Goal: Task Accomplishment & Management: Manage account settings

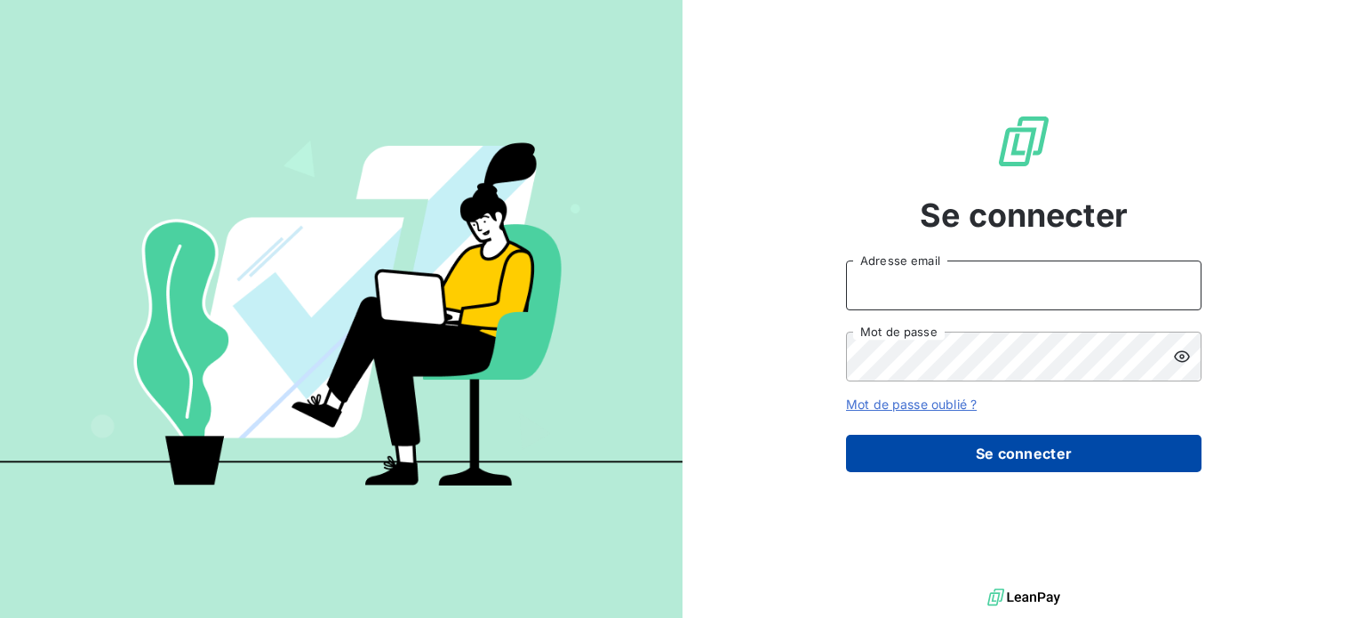
type input "[EMAIL_ADDRESS][DOMAIN_NAME]"
click at [1042, 451] on button "Se connecter" at bounding box center [1023, 453] width 355 height 37
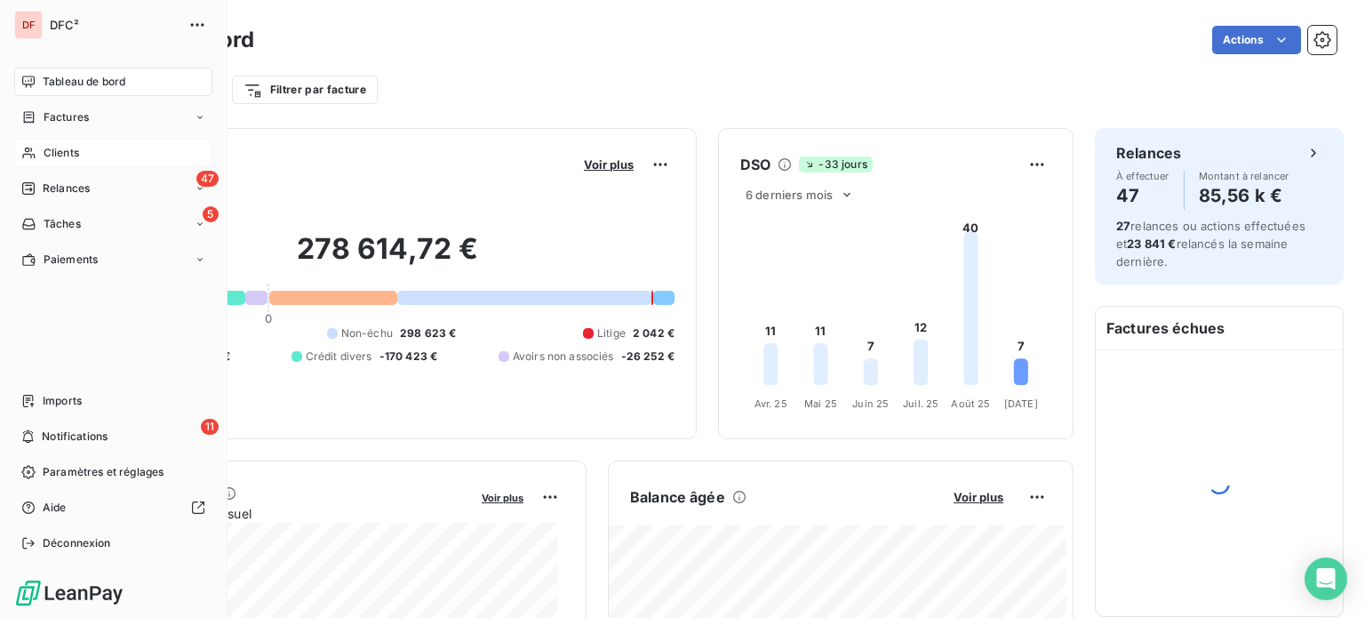
click at [93, 149] on div "Clients" at bounding box center [113, 153] width 198 height 28
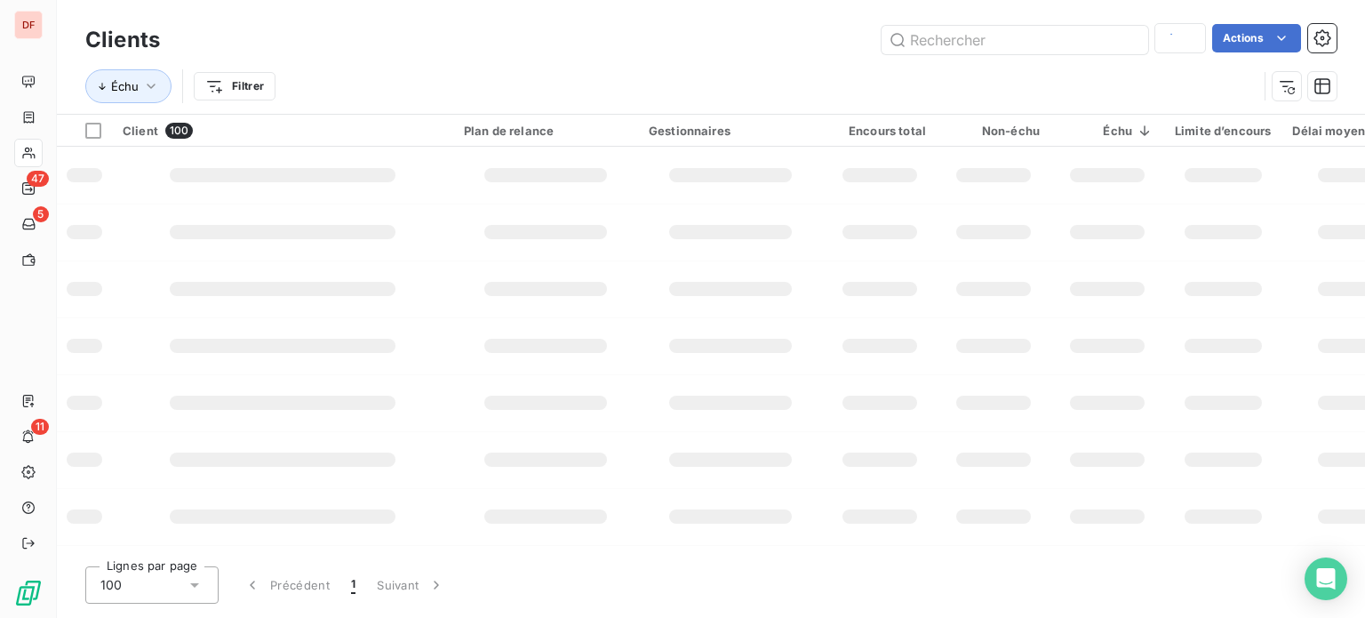
type input "KM ENTREPR"
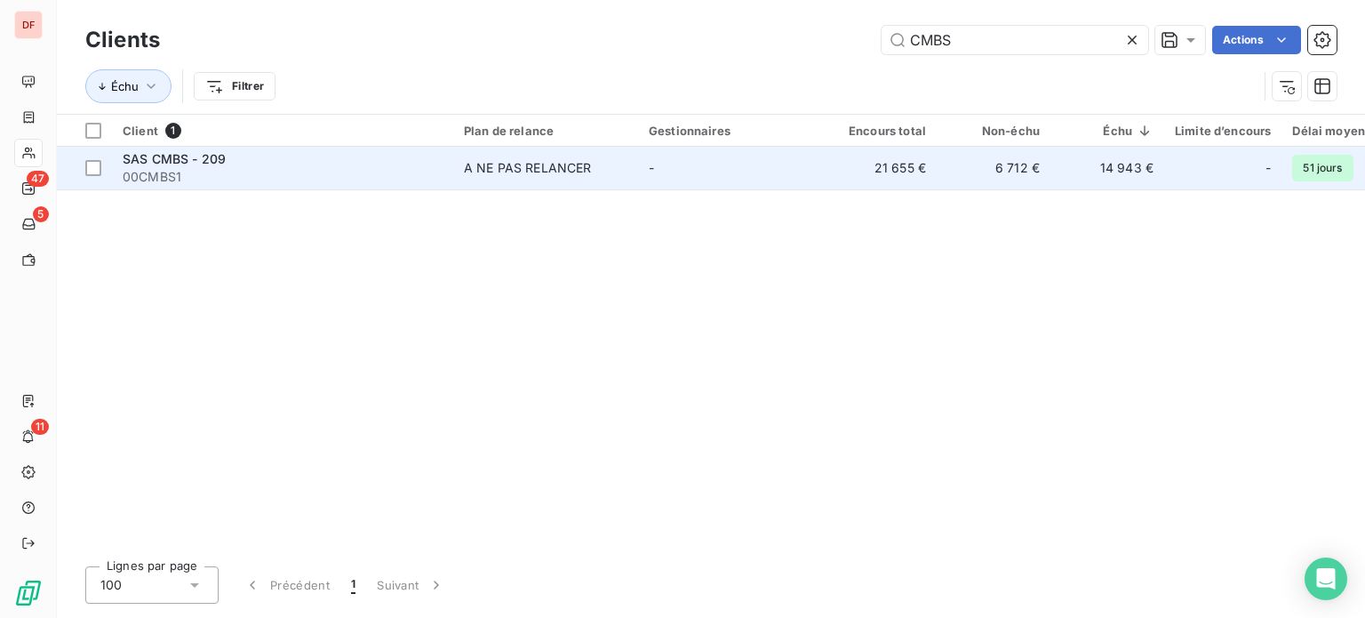
type input "CMBS"
click at [473, 181] on td "A NE PAS RELANCER" at bounding box center [545, 168] width 185 height 43
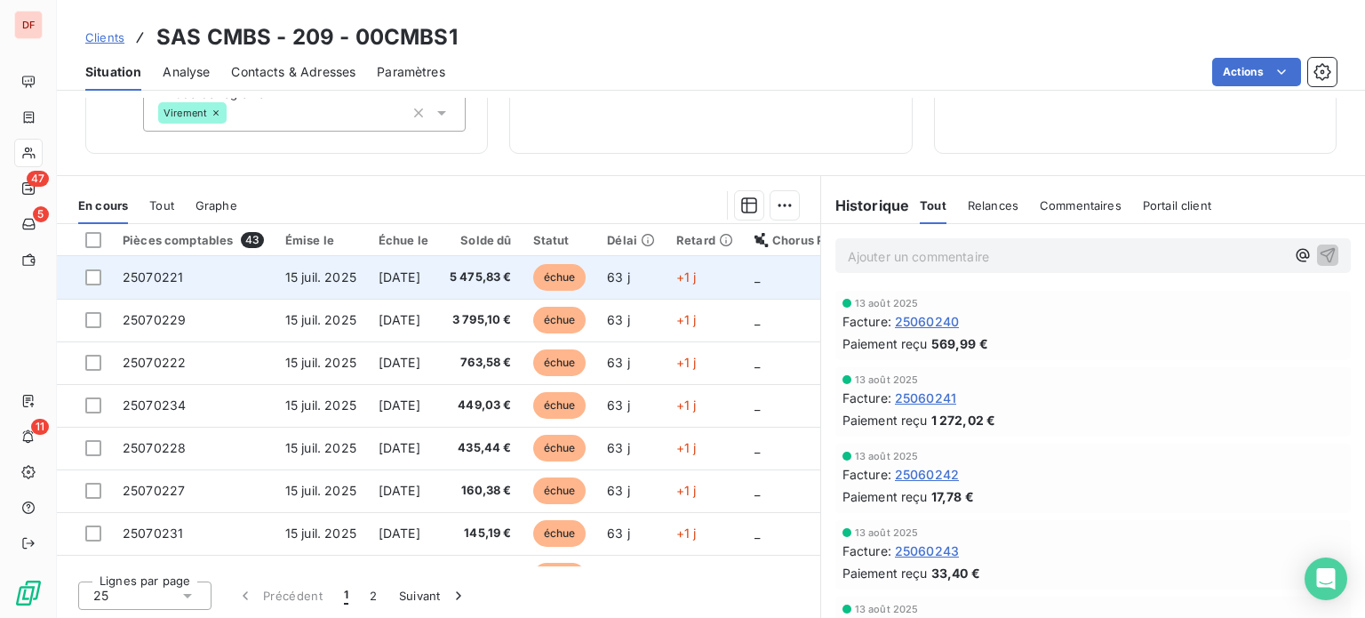
click at [491, 282] on span "5 475,83 €" at bounding box center [481, 277] width 62 height 18
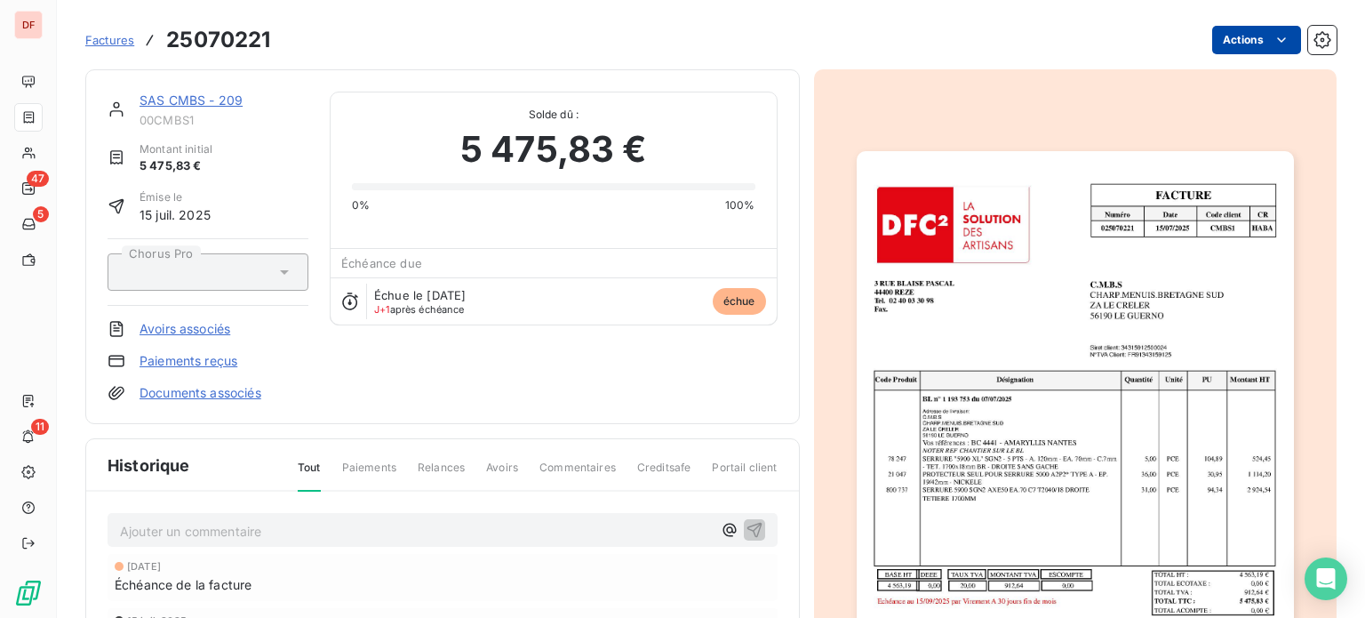
click at [1255, 41] on html "DF 47 5 11 Factures 25070221 Actions SAS CMBS - 209 00CMBS1 Montant initial 5 4…" at bounding box center [682, 309] width 1365 height 618
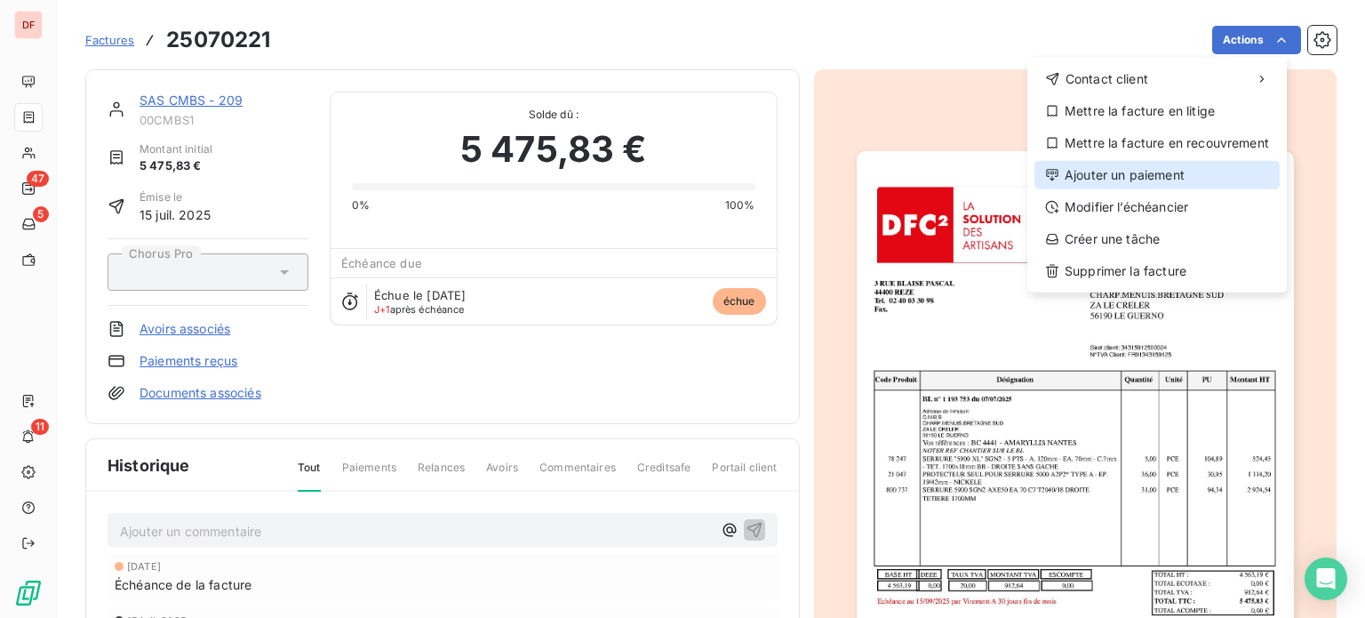
click at [1138, 188] on div "Ajouter un paiement" at bounding box center [1156, 175] width 245 height 28
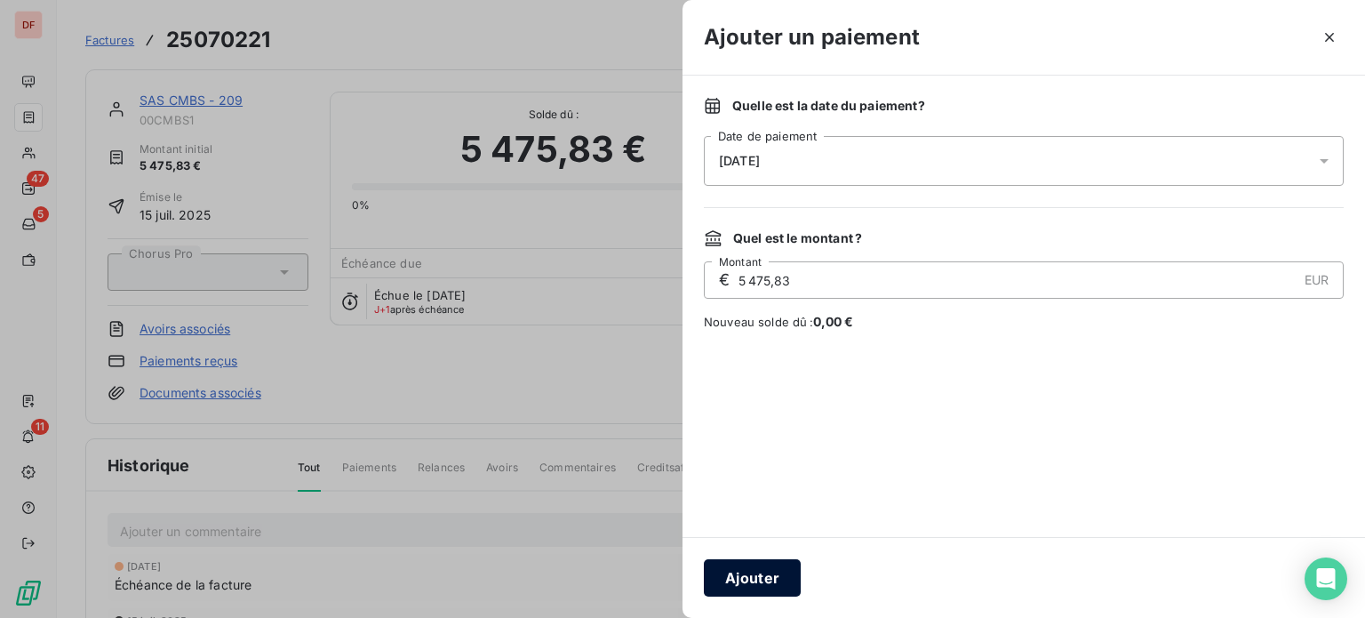
click at [762, 583] on button "Ajouter" at bounding box center [752, 577] width 97 height 37
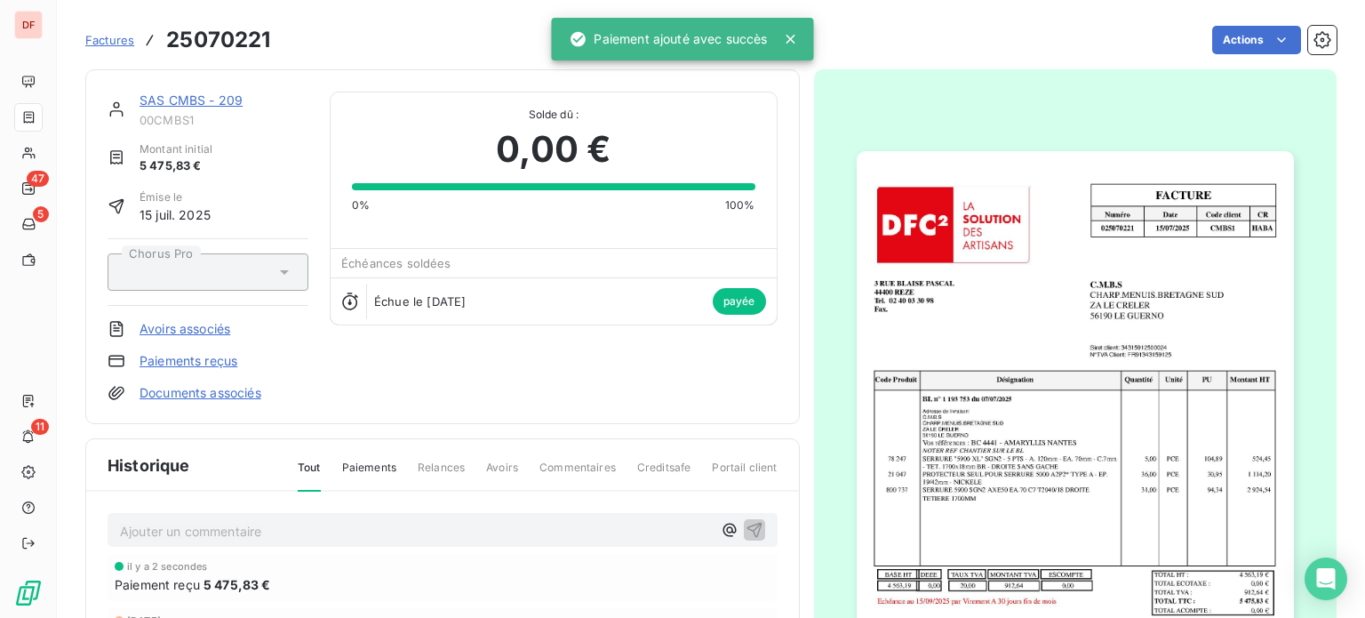
click at [201, 93] on link "SAS CMBS - 209" at bounding box center [191, 99] width 103 height 15
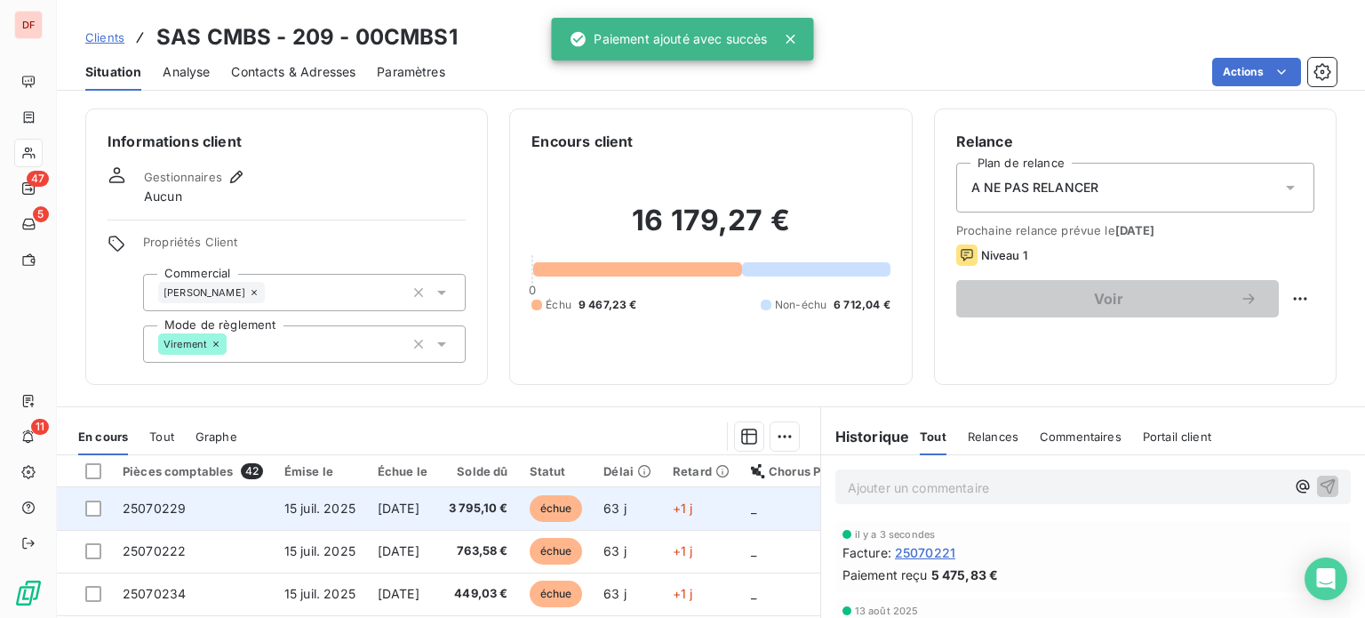
click at [508, 500] on span "3 795,10 €" at bounding box center [479, 508] width 60 height 18
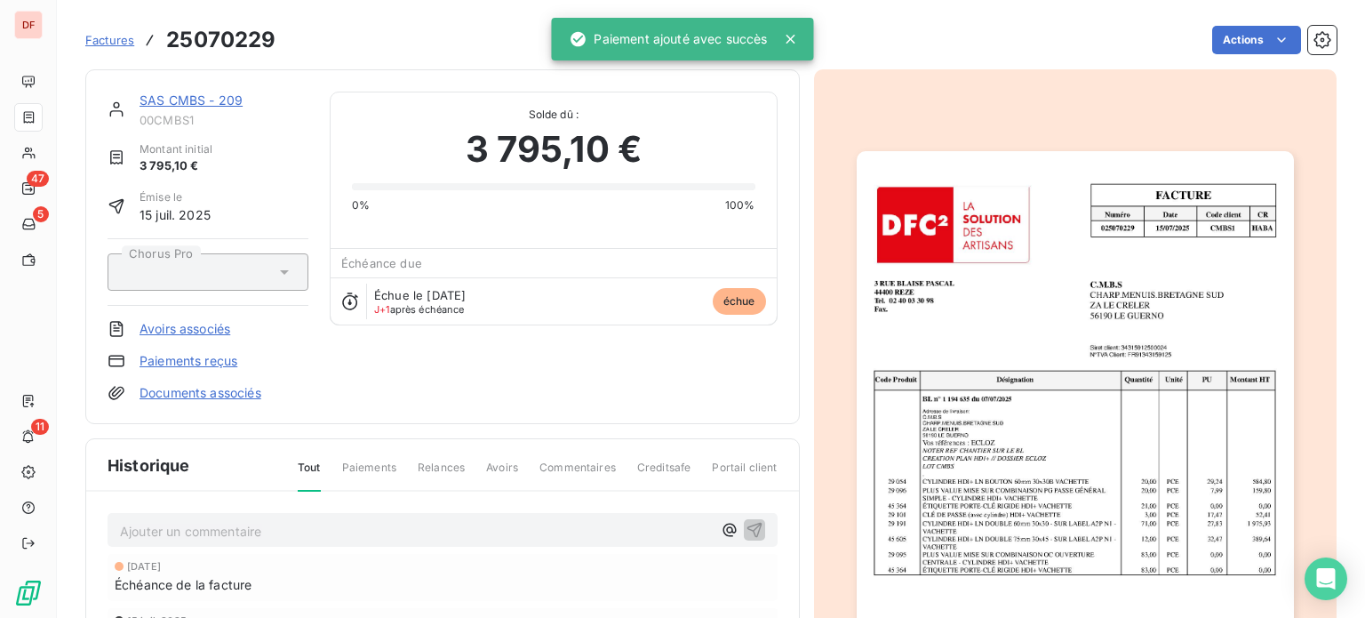
click at [1245, 19] on div "Factures 25070229 Actions" at bounding box center [710, 29] width 1251 height 59
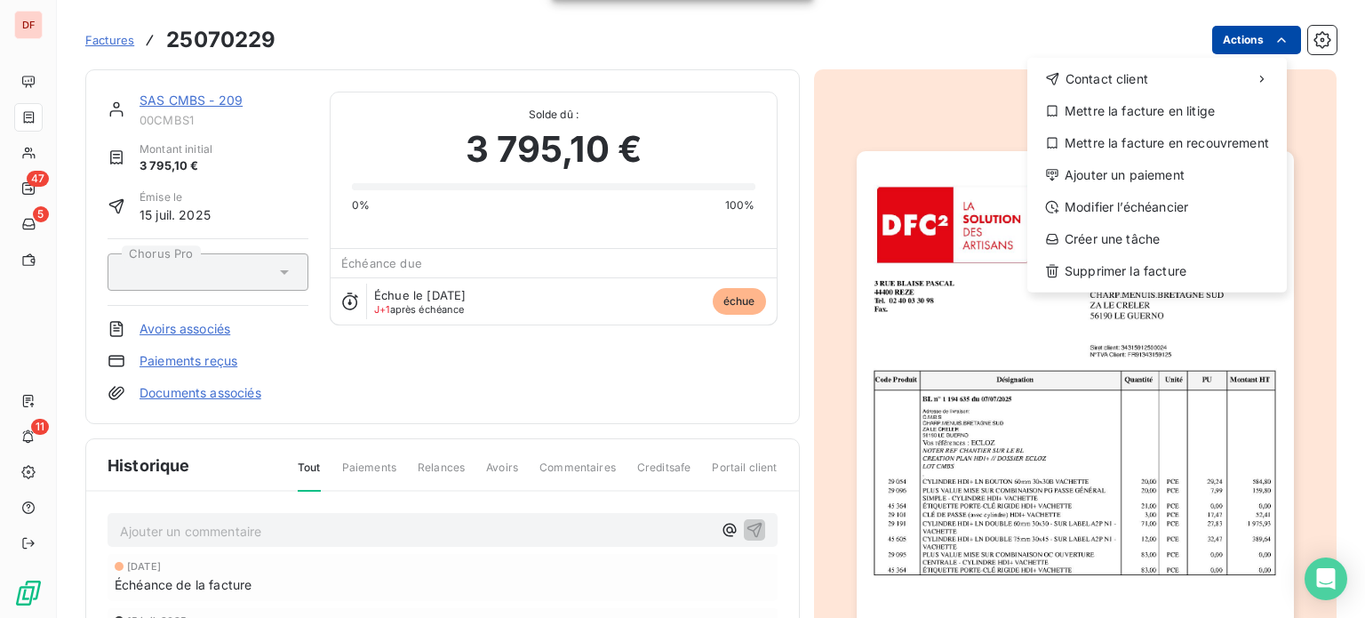
click at [1242, 28] on html "DF 47 5 11 Factures 25070229 Actions Contact client Mettre la facture en litige…" at bounding box center [682, 309] width 1365 height 618
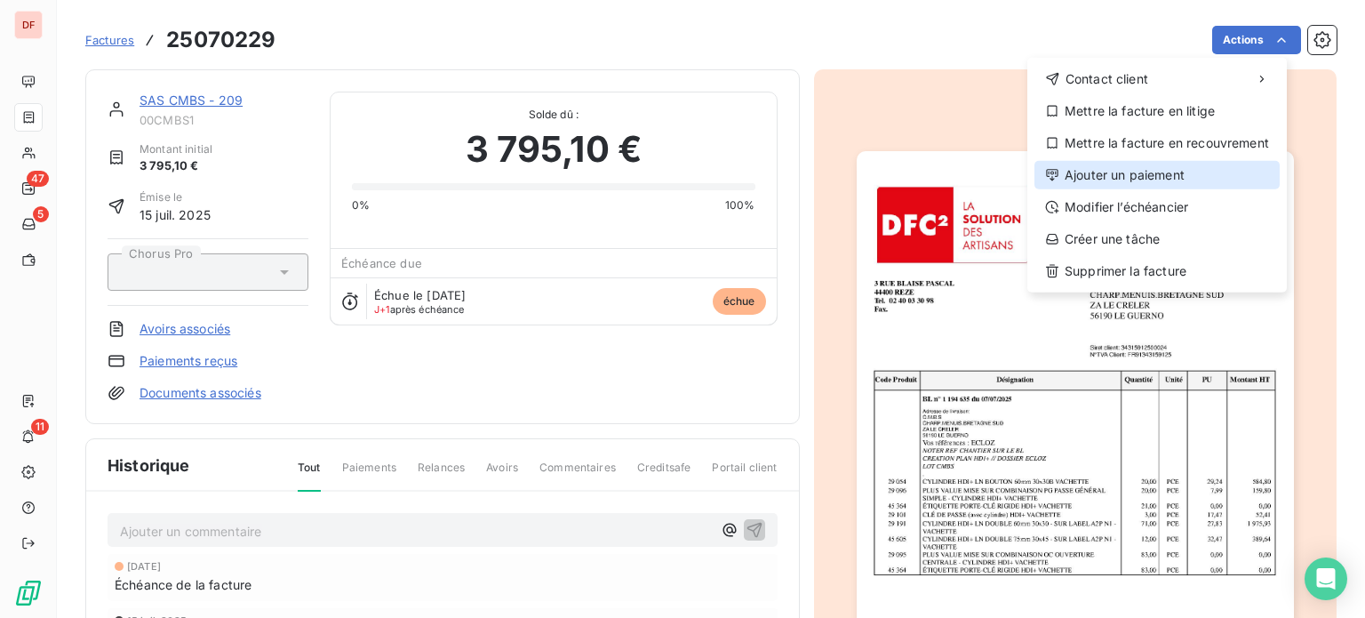
click at [1133, 177] on div "Ajouter un paiement" at bounding box center [1156, 175] width 245 height 28
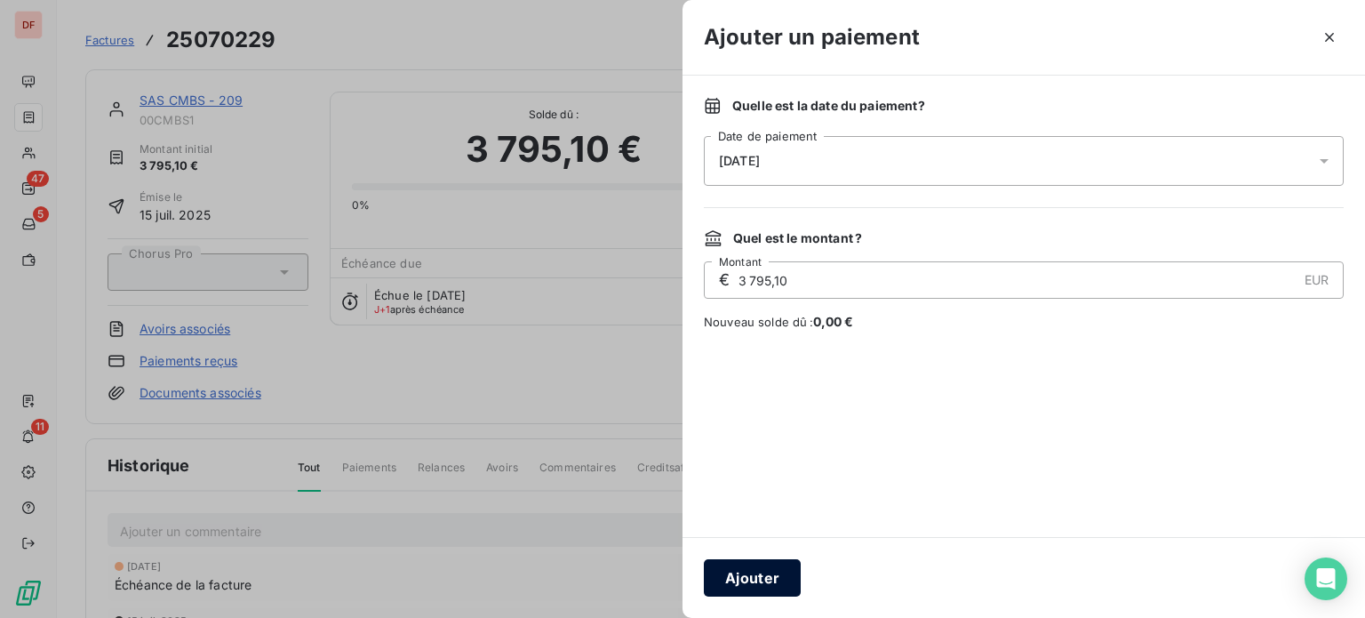
click at [753, 589] on button "Ajouter" at bounding box center [752, 577] width 97 height 37
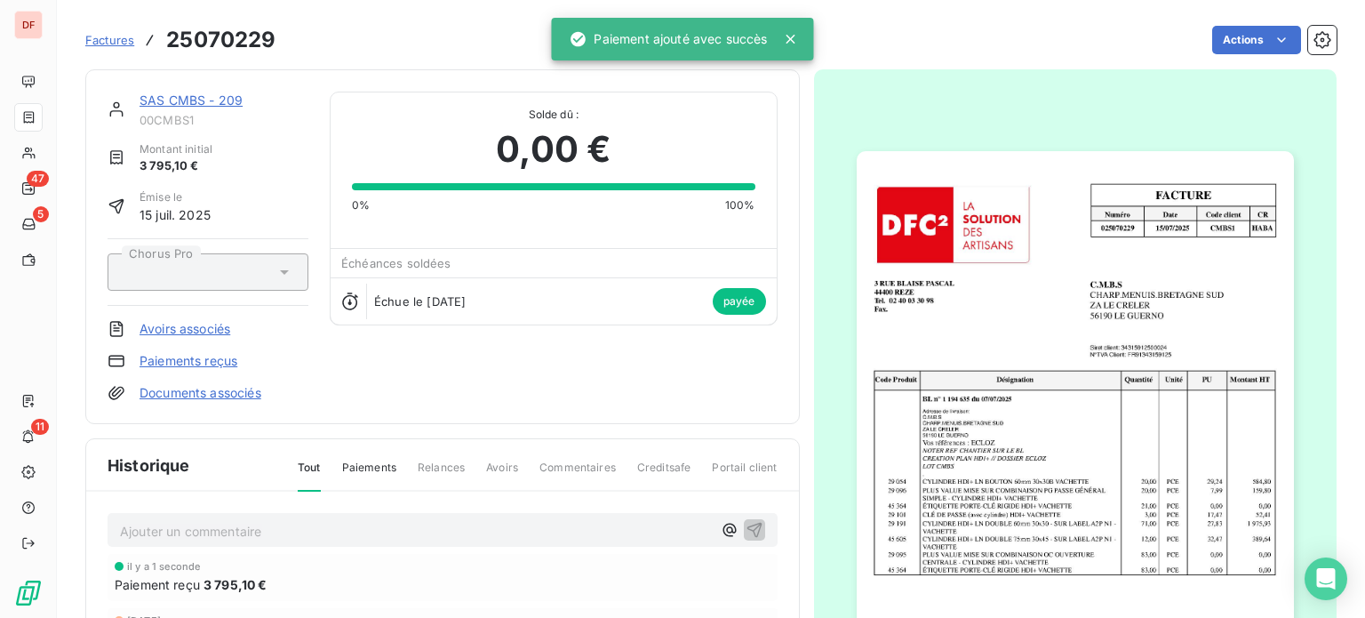
click at [191, 97] on link "SAS CMBS - 209" at bounding box center [191, 99] width 103 height 15
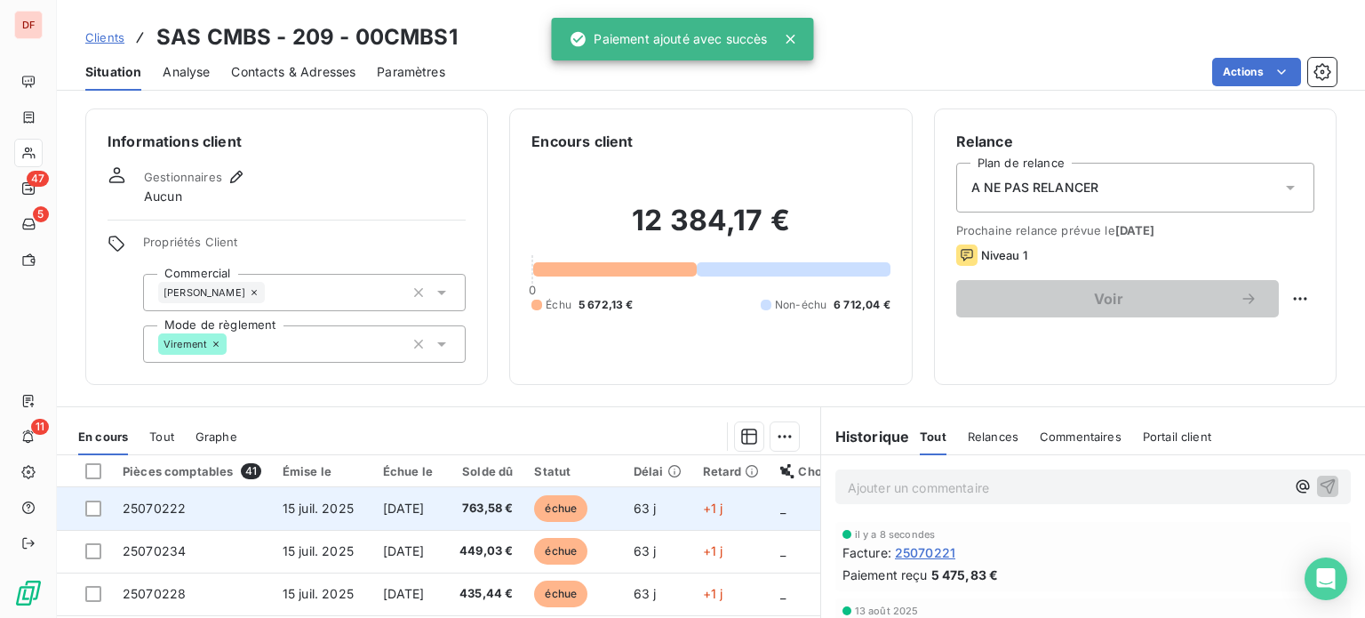
click at [563, 515] on td "échue" at bounding box center [572, 508] width 99 height 43
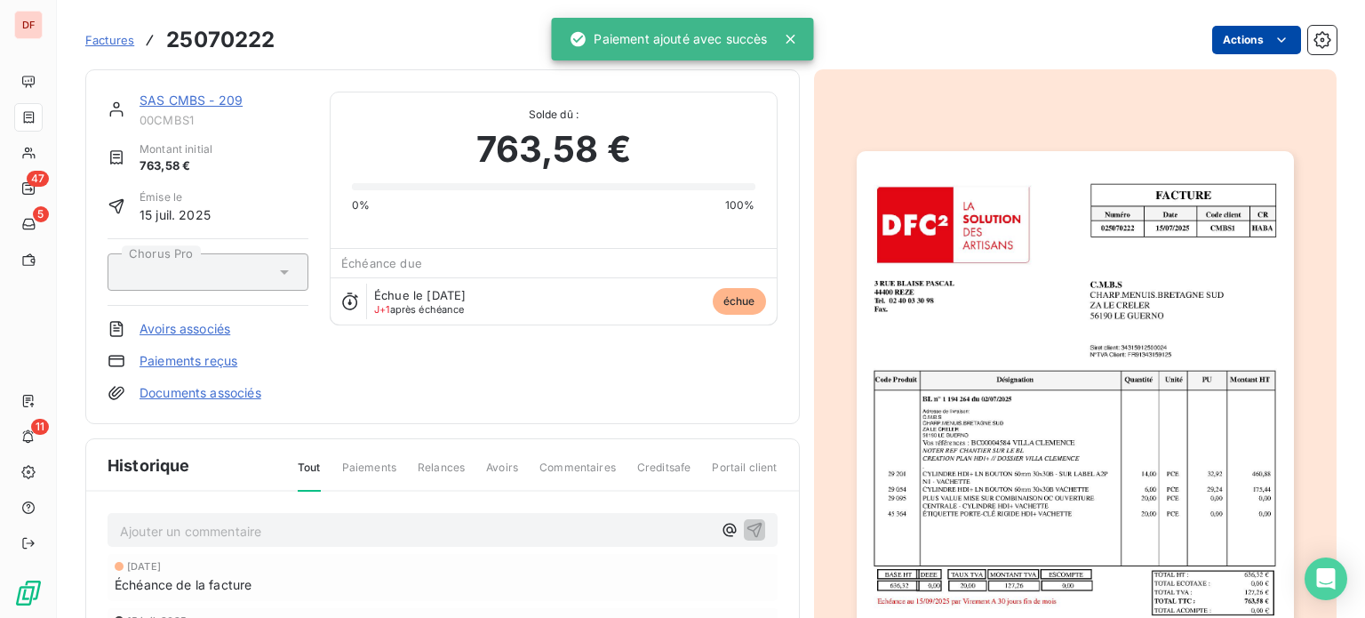
click at [1224, 31] on html "DF 47 5 11 Factures 25070222 Actions SAS CMBS - 209 00CMBS1 Montant initial 763…" at bounding box center [682, 309] width 1365 height 618
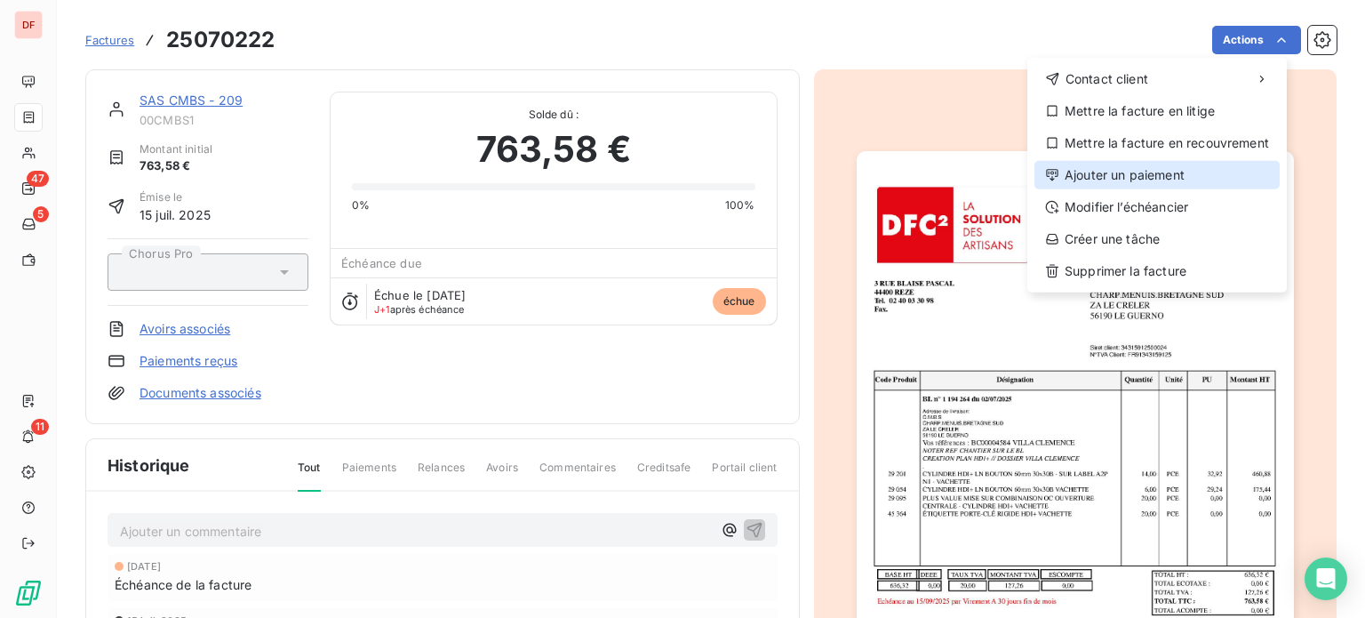
click at [1119, 179] on div "Ajouter un paiement" at bounding box center [1156, 175] width 245 height 28
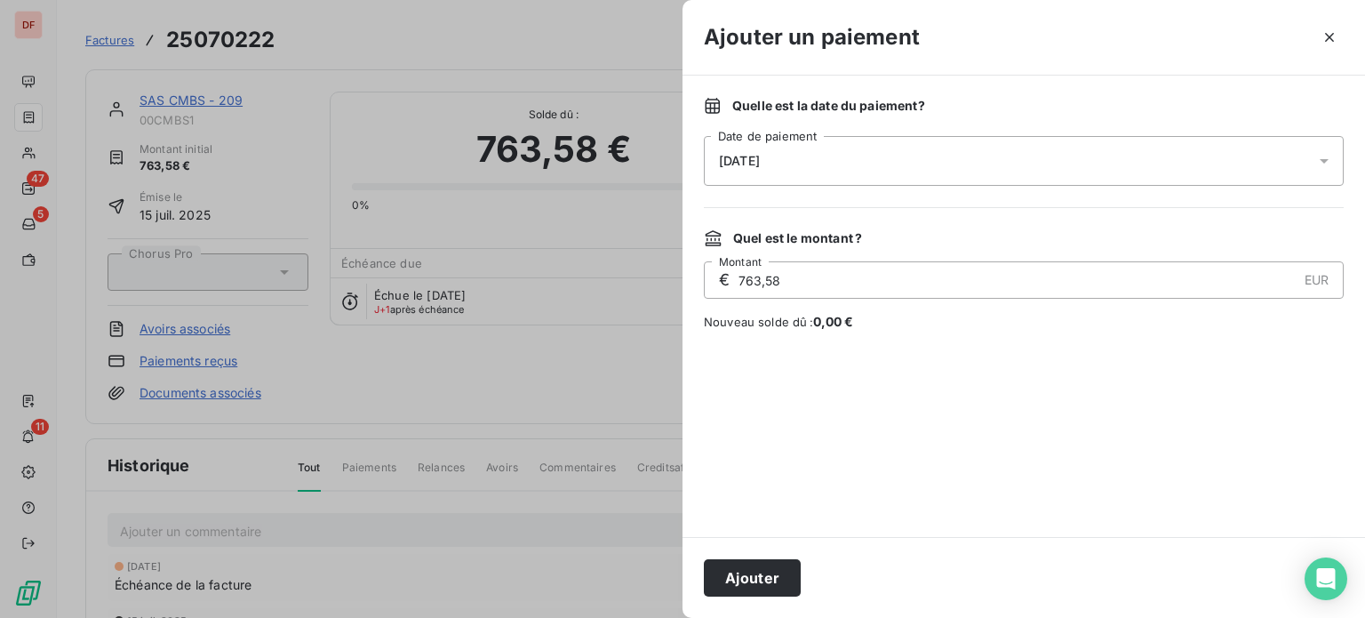
click at [747, 572] on button "Ajouter" at bounding box center [752, 577] width 97 height 37
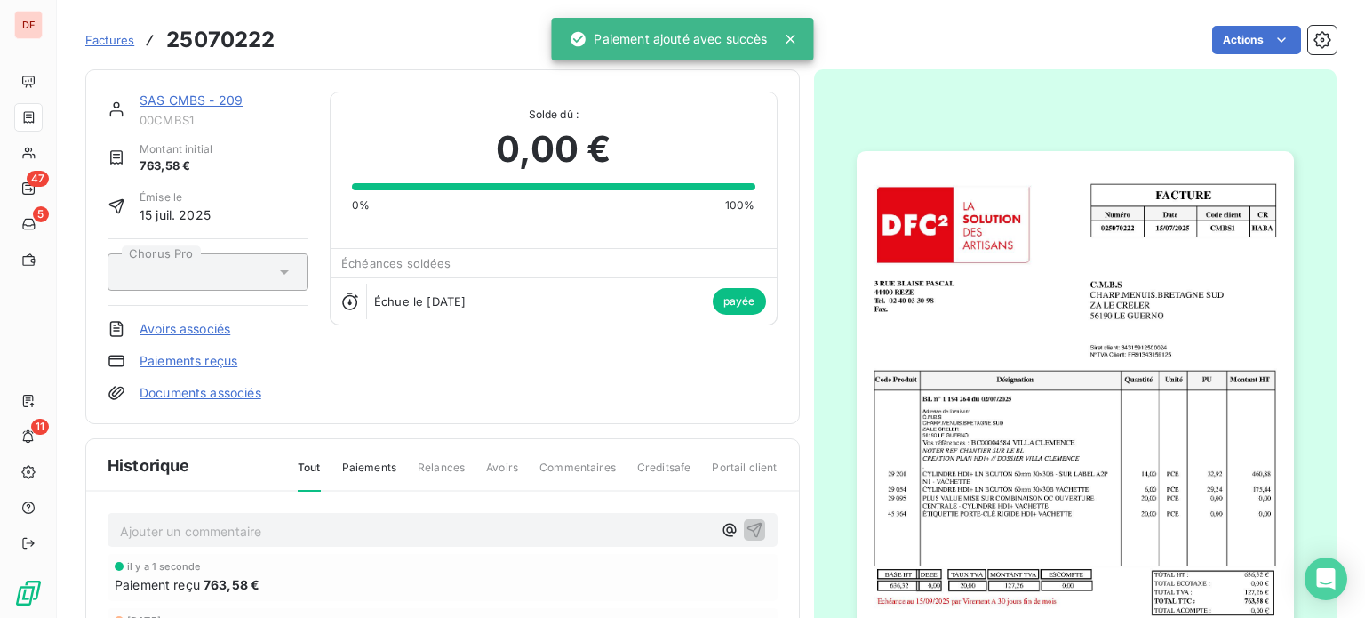
click at [188, 98] on link "SAS CMBS - 209" at bounding box center [191, 99] width 103 height 15
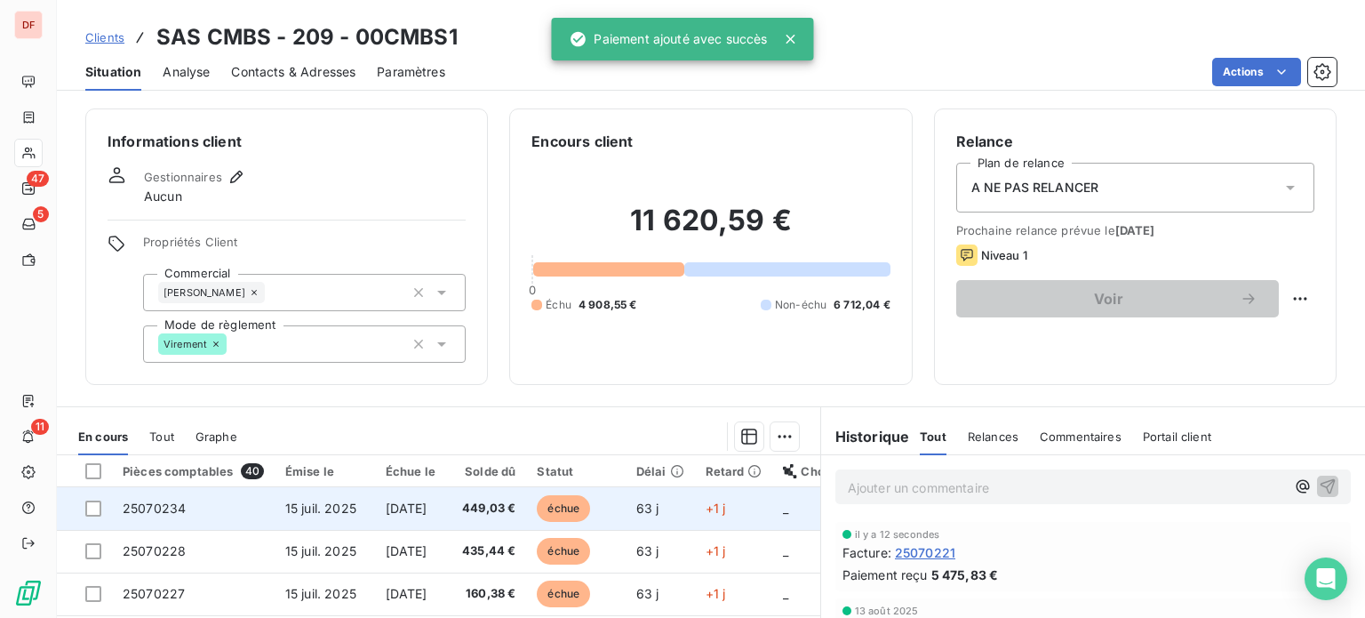
click at [491, 499] on span "449,03 €" at bounding box center [487, 508] width 60 height 18
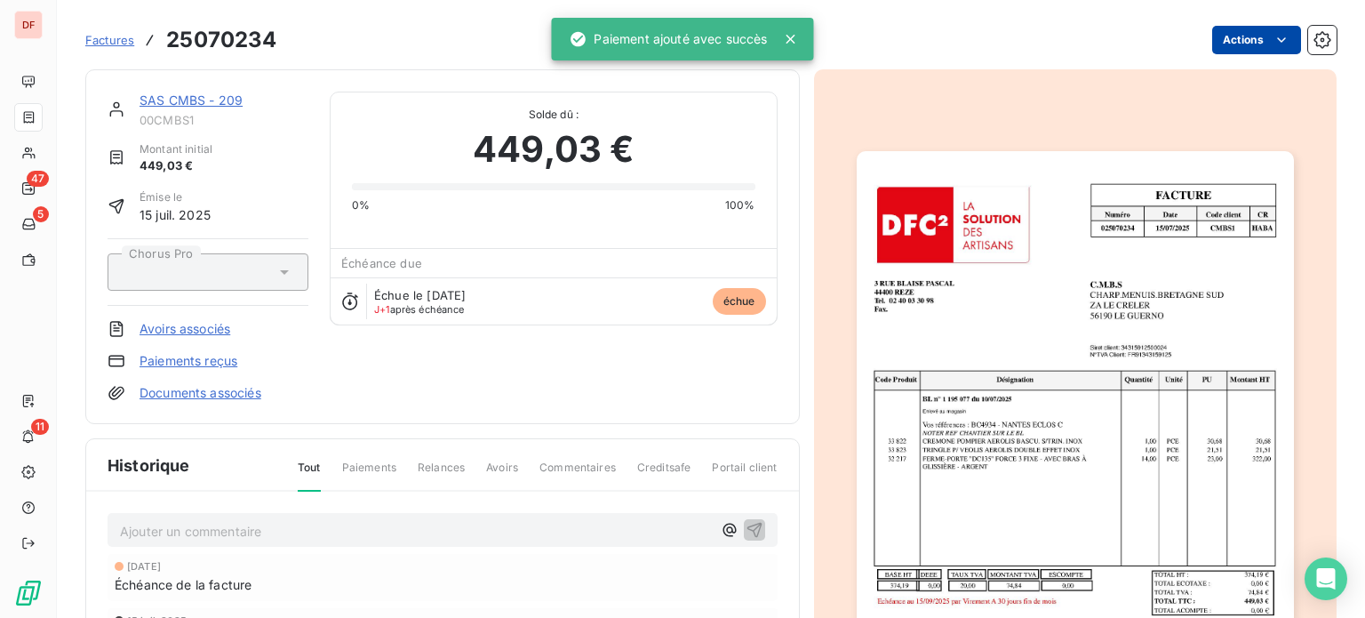
click at [1225, 35] on html "DF 47 5 11 Factures 25070234 Actions SAS CMBS - 209 00CMBS1 Montant initial 449…" at bounding box center [682, 309] width 1365 height 618
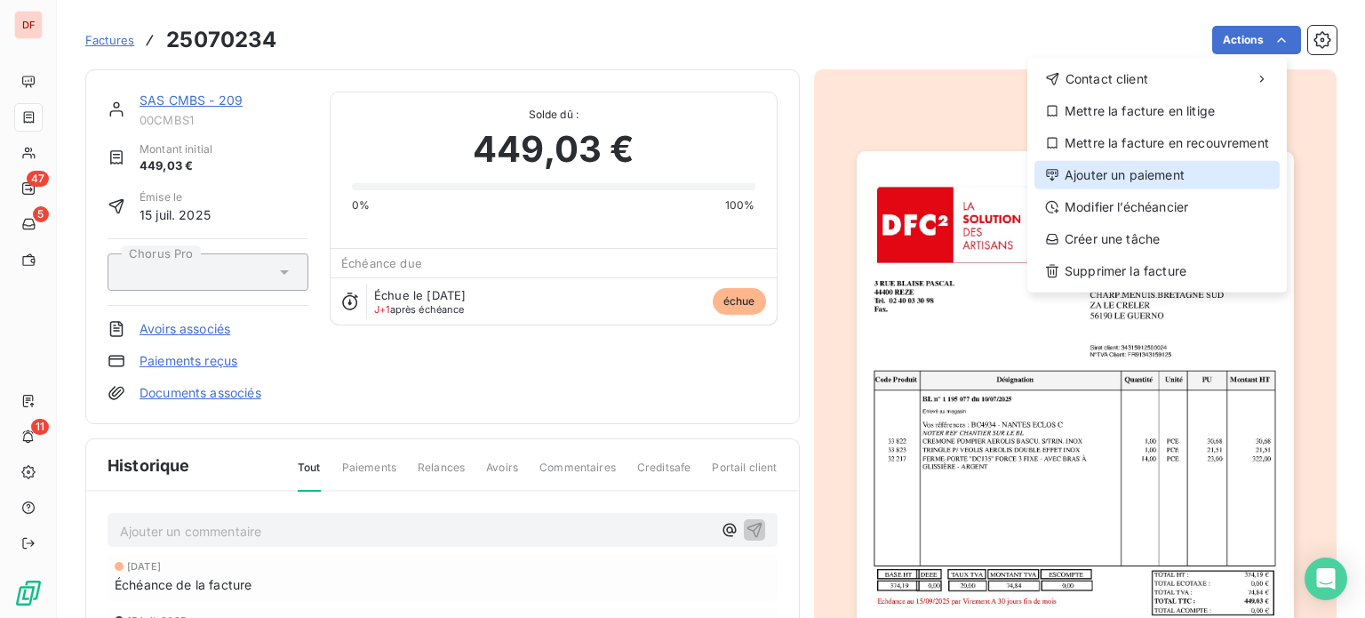
click at [1185, 183] on div "Ajouter un paiement" at bounding box center [1156, 175] width 245 height 28
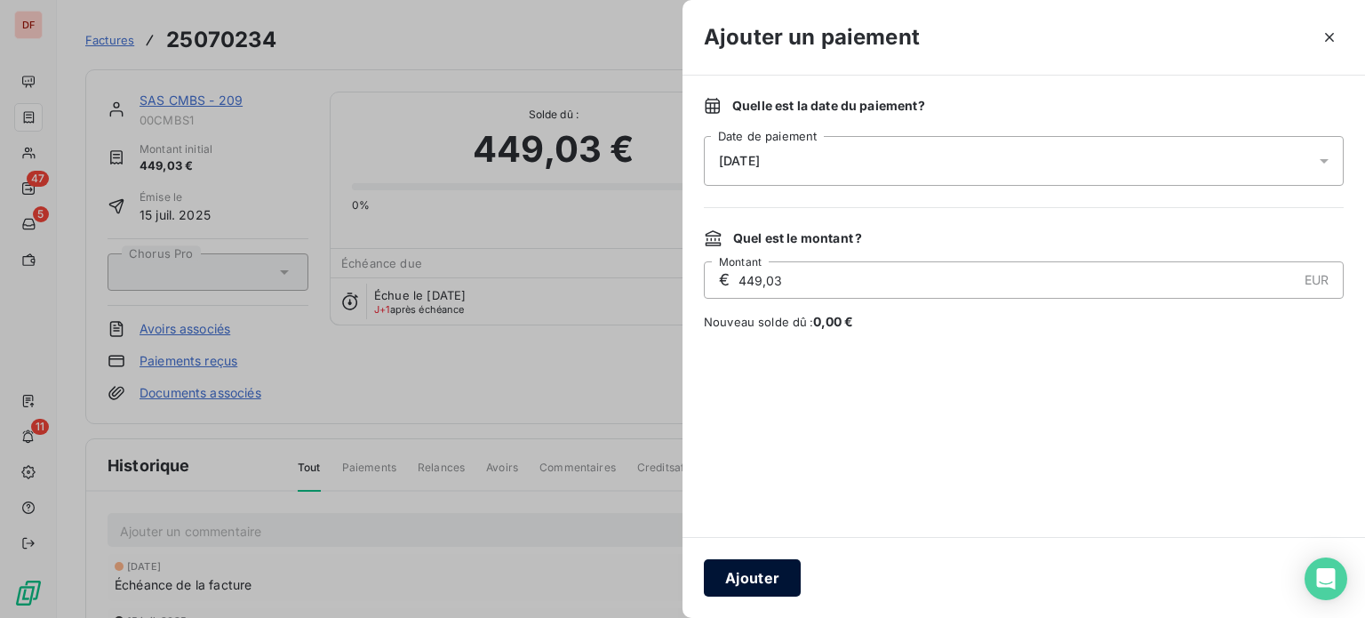
click at [736, 567] on button "Ajouter" at bounding box center [752, 577] width 97 height 37
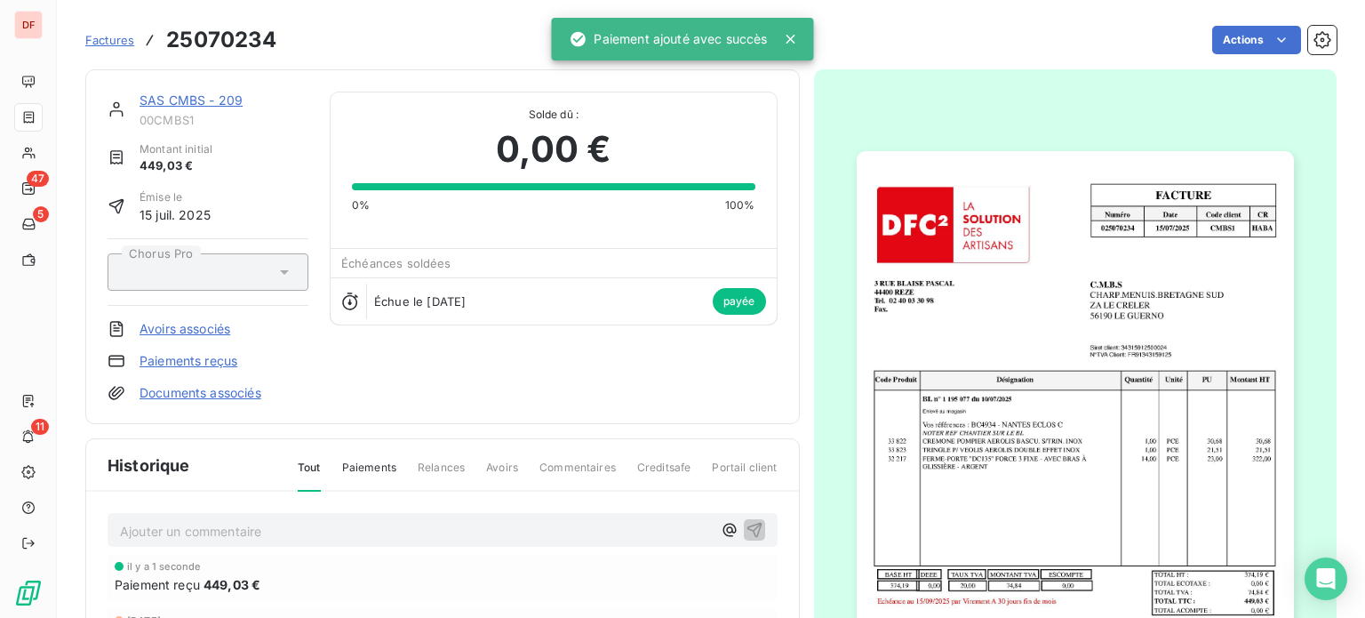
click at [196, 105] on link "SAS CMBS - 209" at bounding box center [191, 99] width 103 height 15
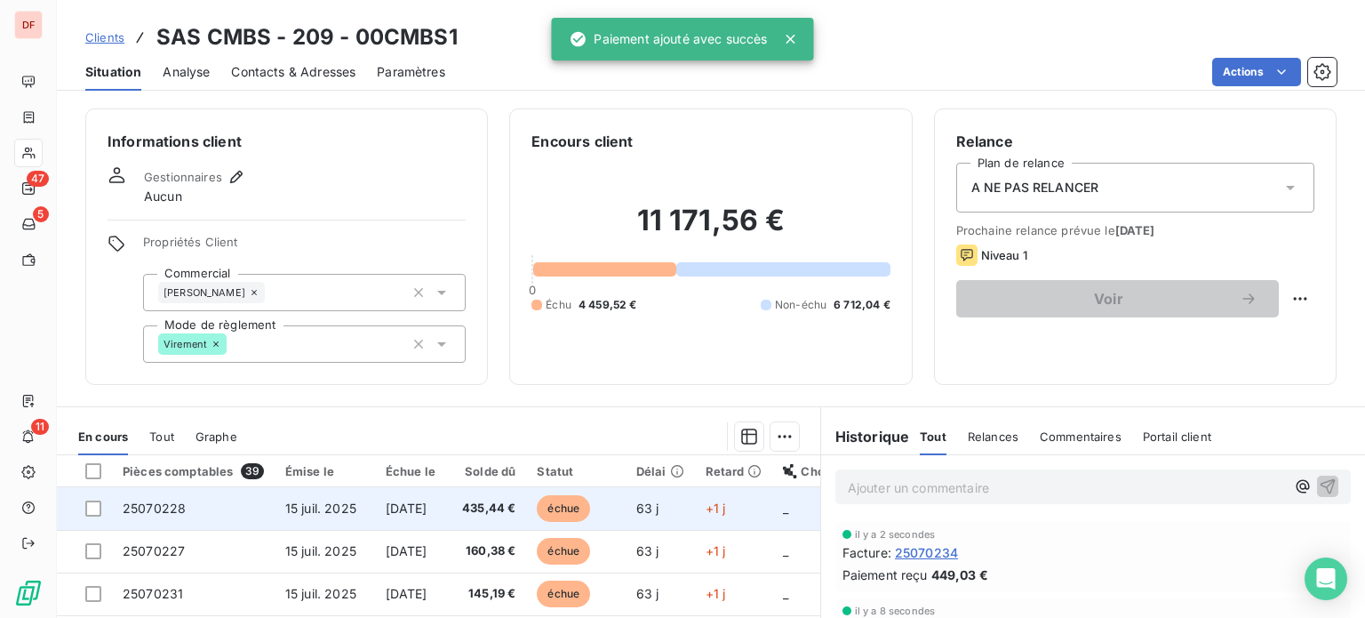
click at [423, 497] on td "[DATE]" at bounding box center [410, 508] width 71 height 43
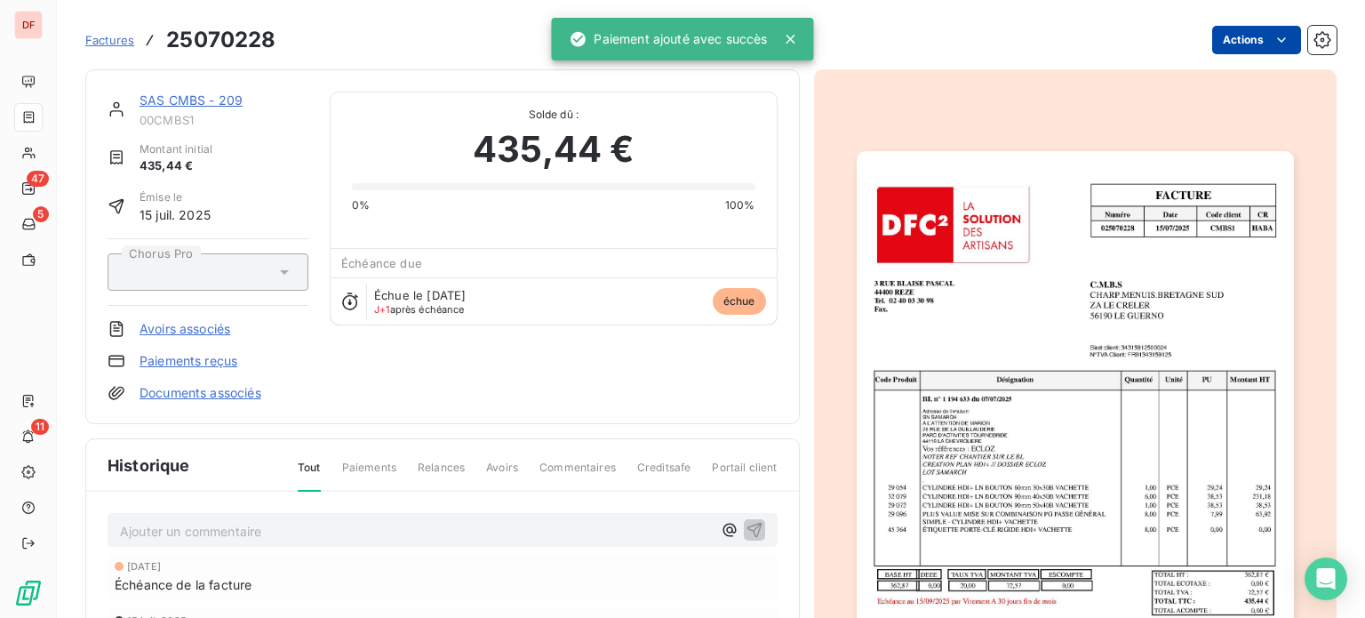
click at [1236, 28] on html "DF 47 5 11 Factures 25070228 Actions SAS CMBS - 209 00CMBS1 Montant initial 435…" at bounding box center [682, 309] width 1365 height 618
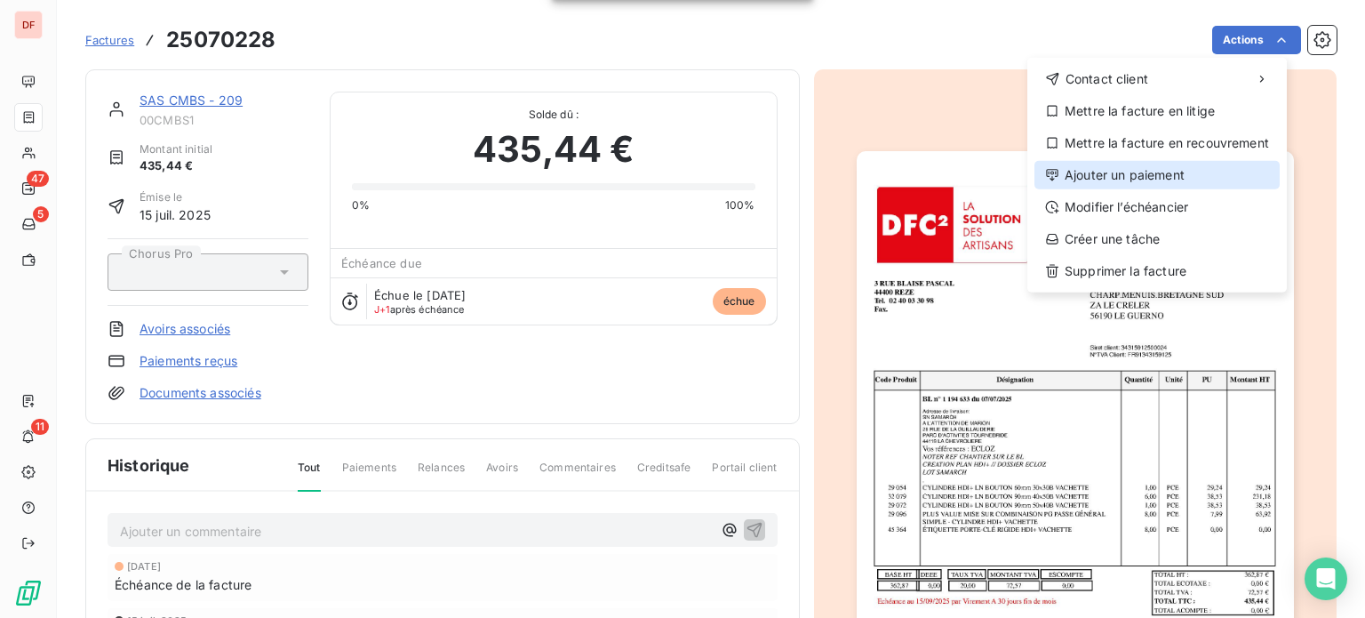
click at [1167, 175] on div "Ajouter un paiement" at bounding box center [1156, 175] width 245 height 28
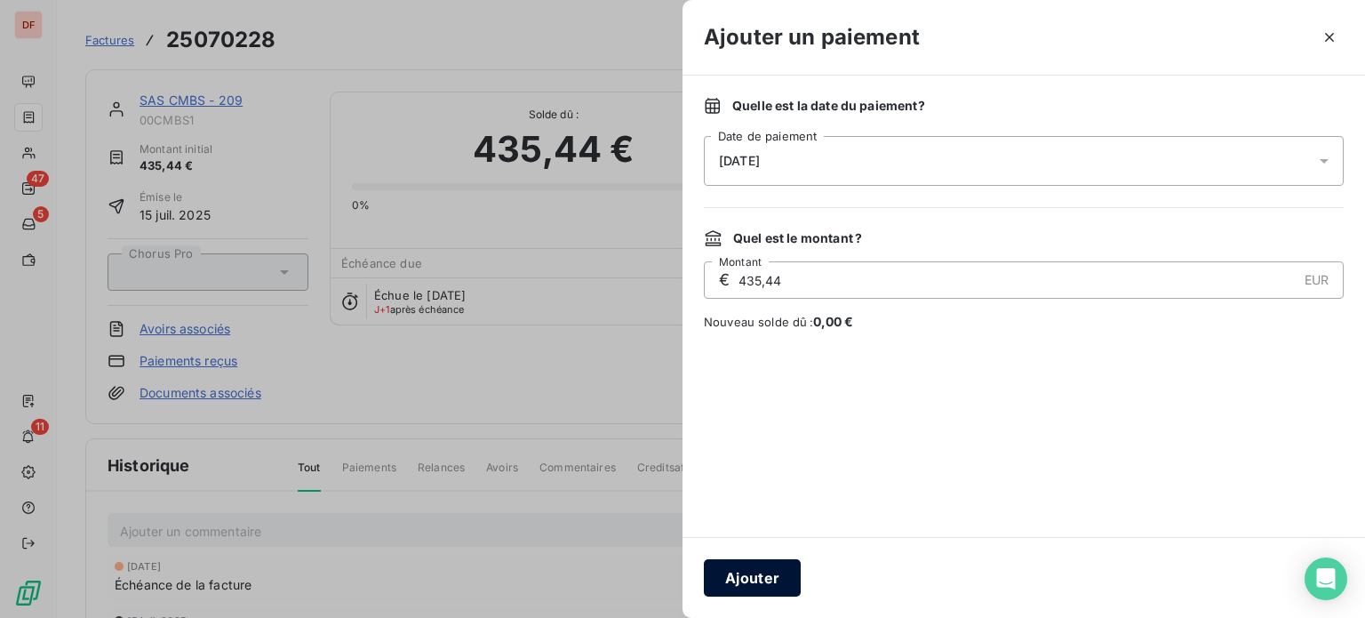
click at [742, 589] on button "Ajouter" at bounding box center [752, 577] width 97 height 37
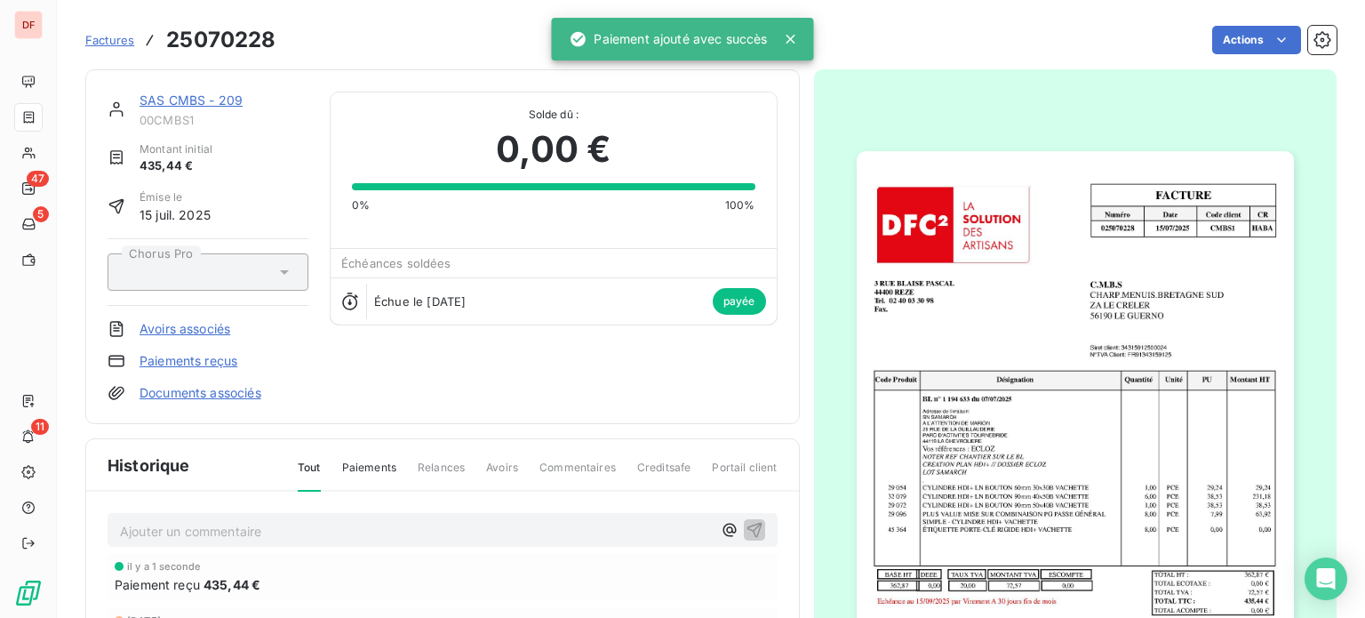
click at [195, 99] on link "SAS CMBS - 209" at bounding box center [191, 99] width 103 height 15
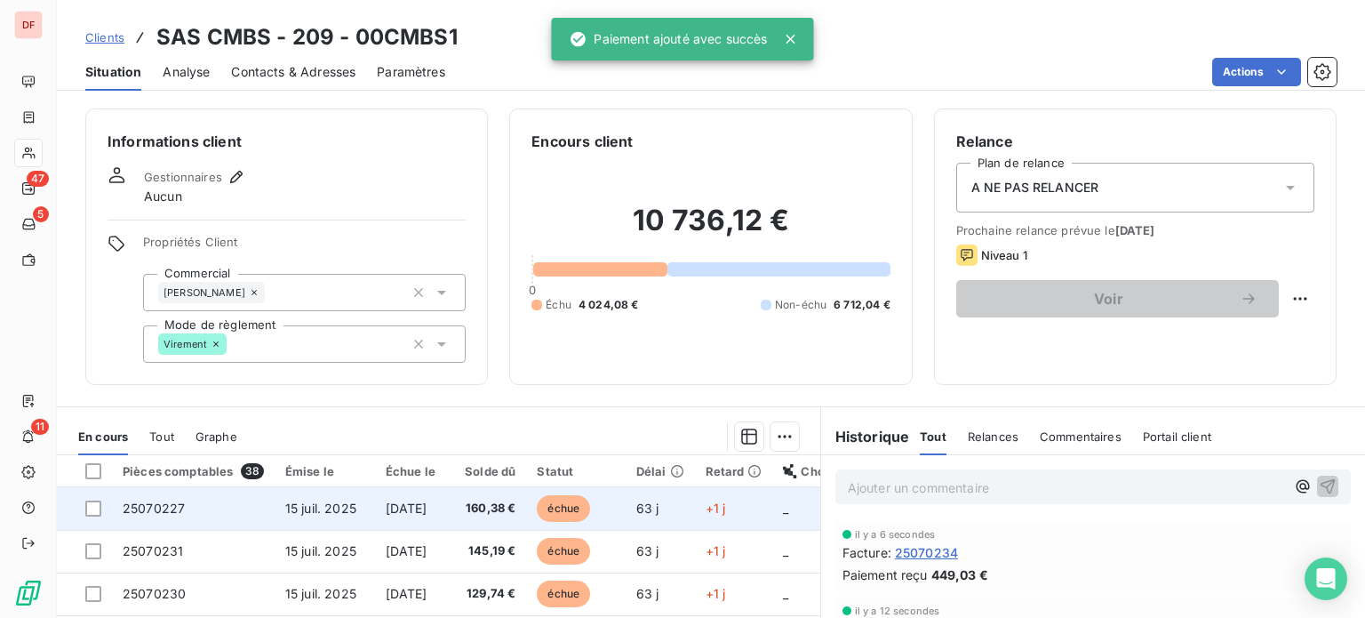
click at [503, 507] on span "160,38 €" at bounding box center [487, 508] width 60 height 18
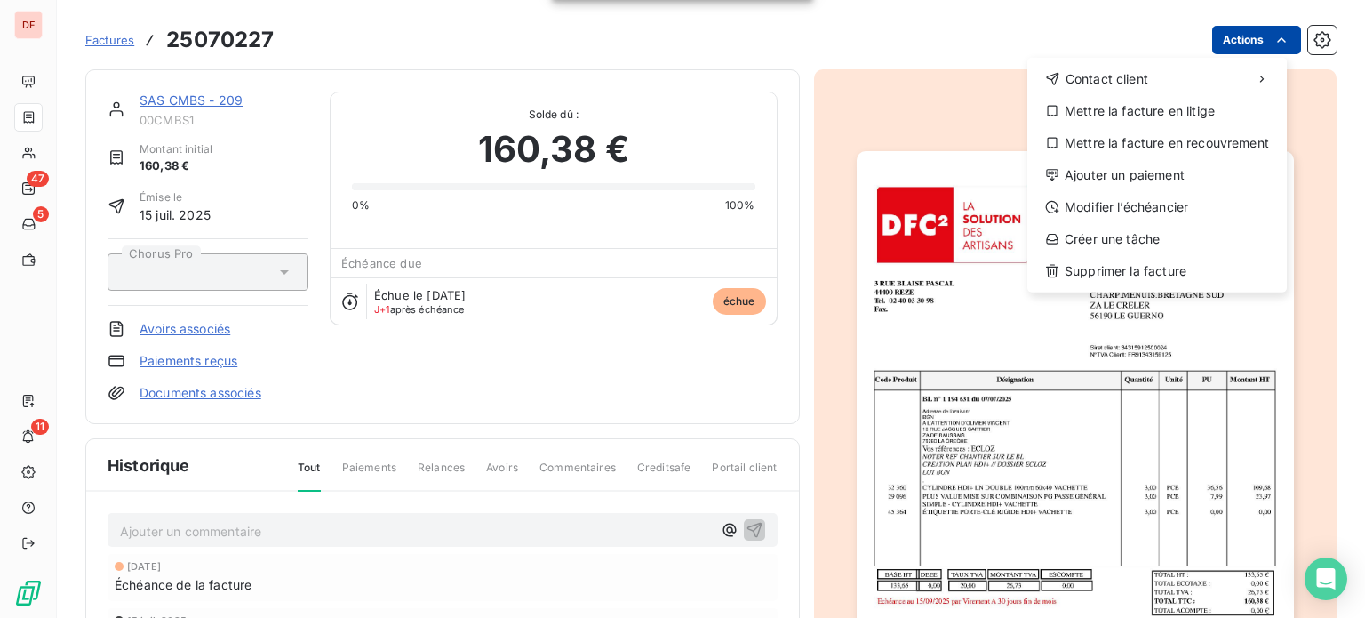
click at [1219, 44] on html "DF 47 5 11 Factures 25070227 Actions Contact client Mettre la facture en litige…" at bounding box center [682, 309] width 1365 height 618
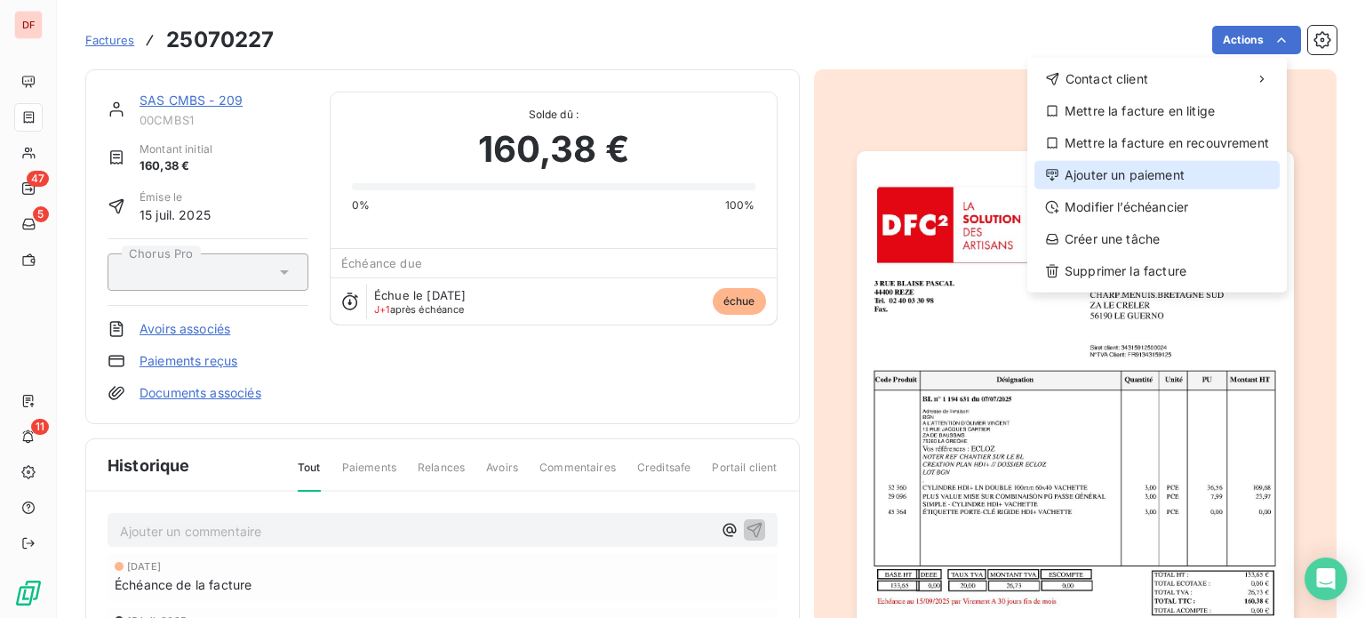
click at [1149, 180] on div "Ajouter un paiement" at bounding box center [1156, 175] width 245 height 28
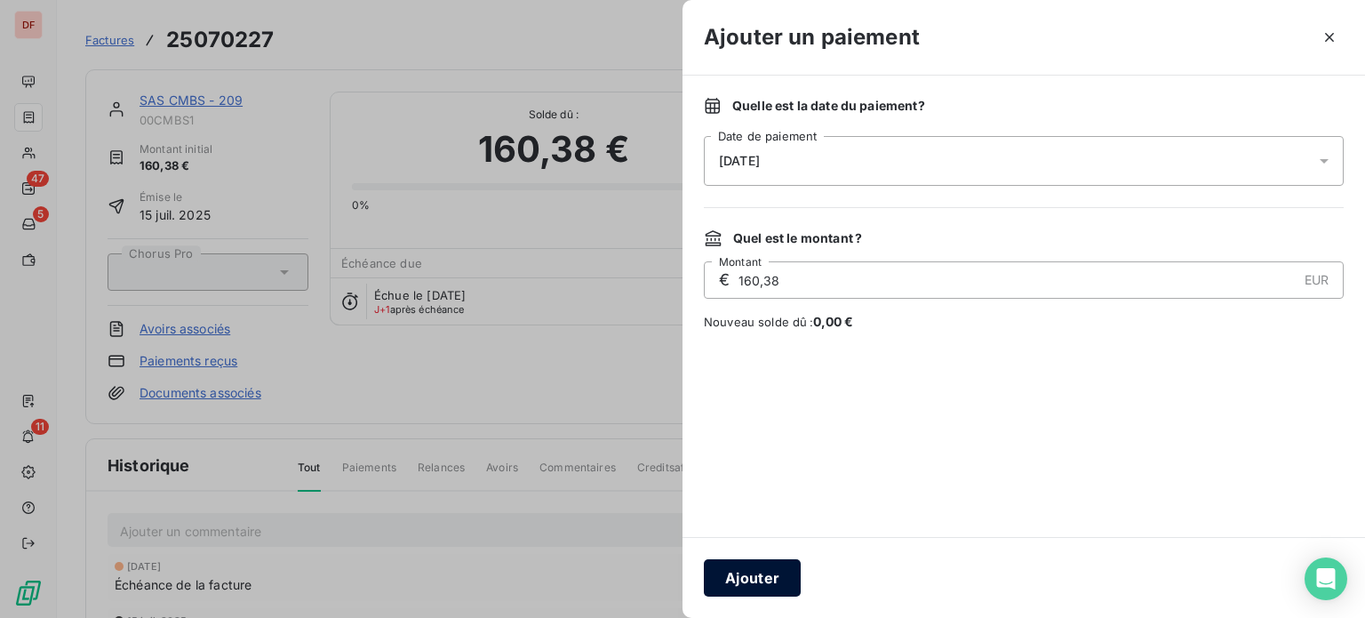
click at [741, 573] on button "Ajouter" at bounding box center [752, 577] width 97 height 37
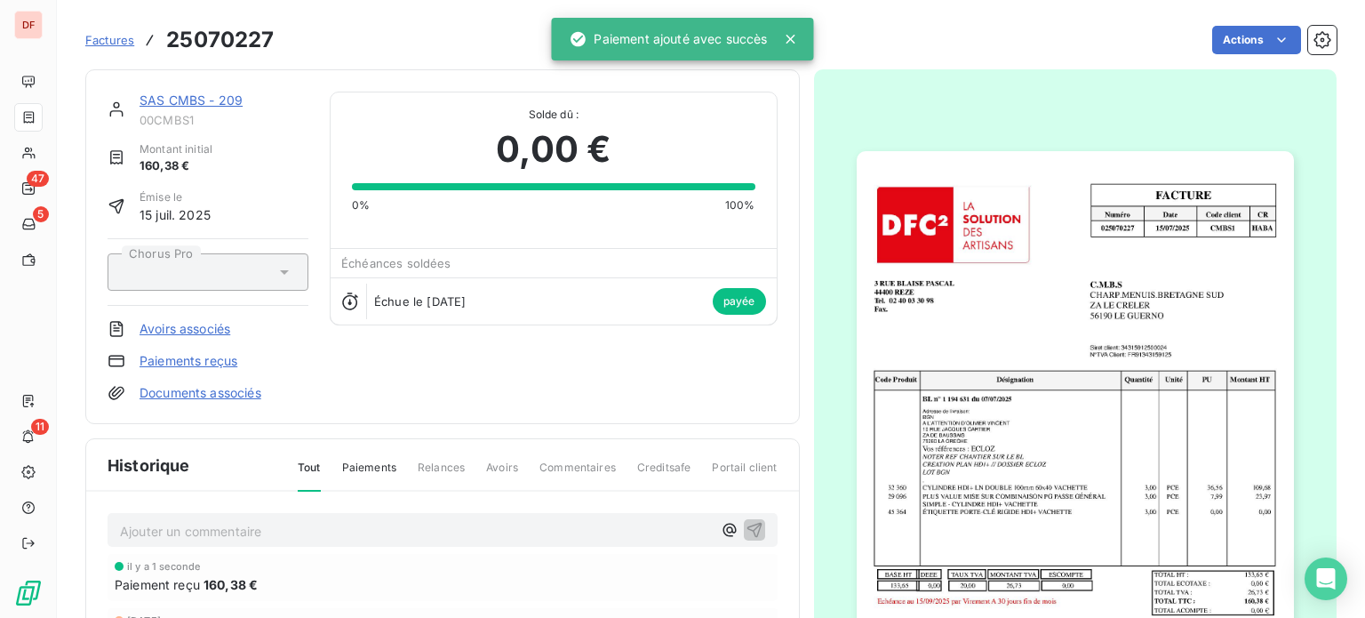
click at [187, 97] on link "SAS CMBS - 209" at bounding box center [191, 99] width 103 height 15
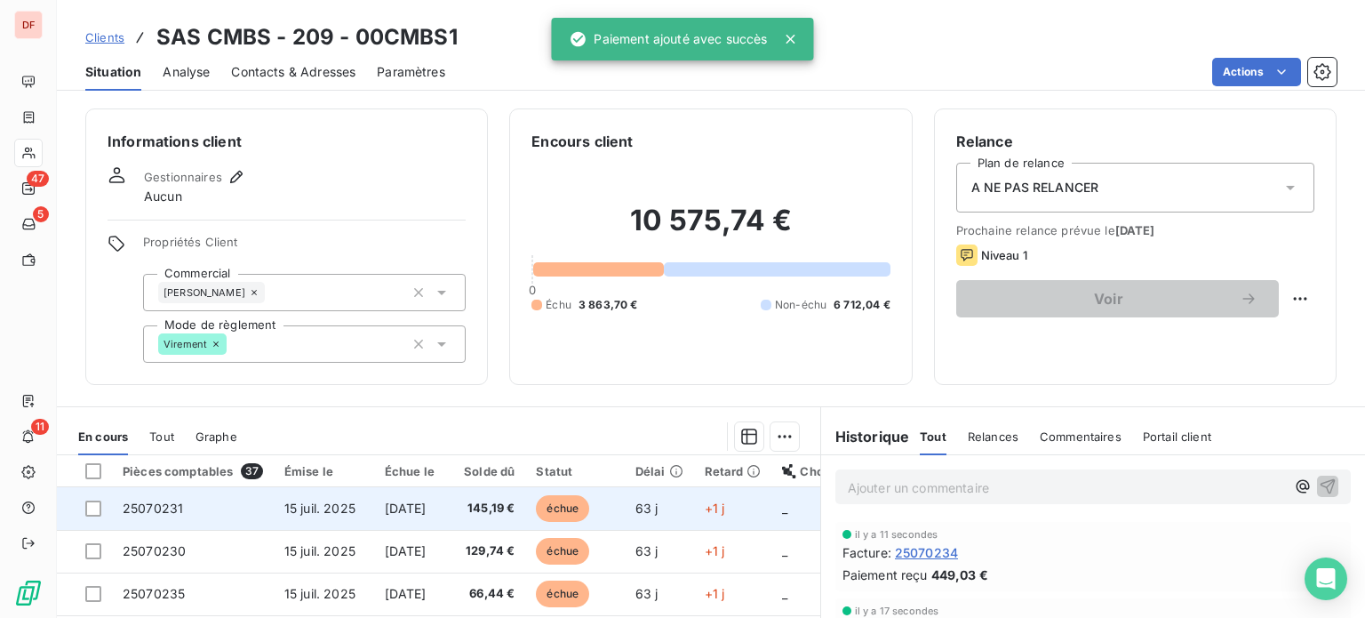
click at [492, 507] on span "145,19 €" at bounding box center [486, 508] width 60 height 18
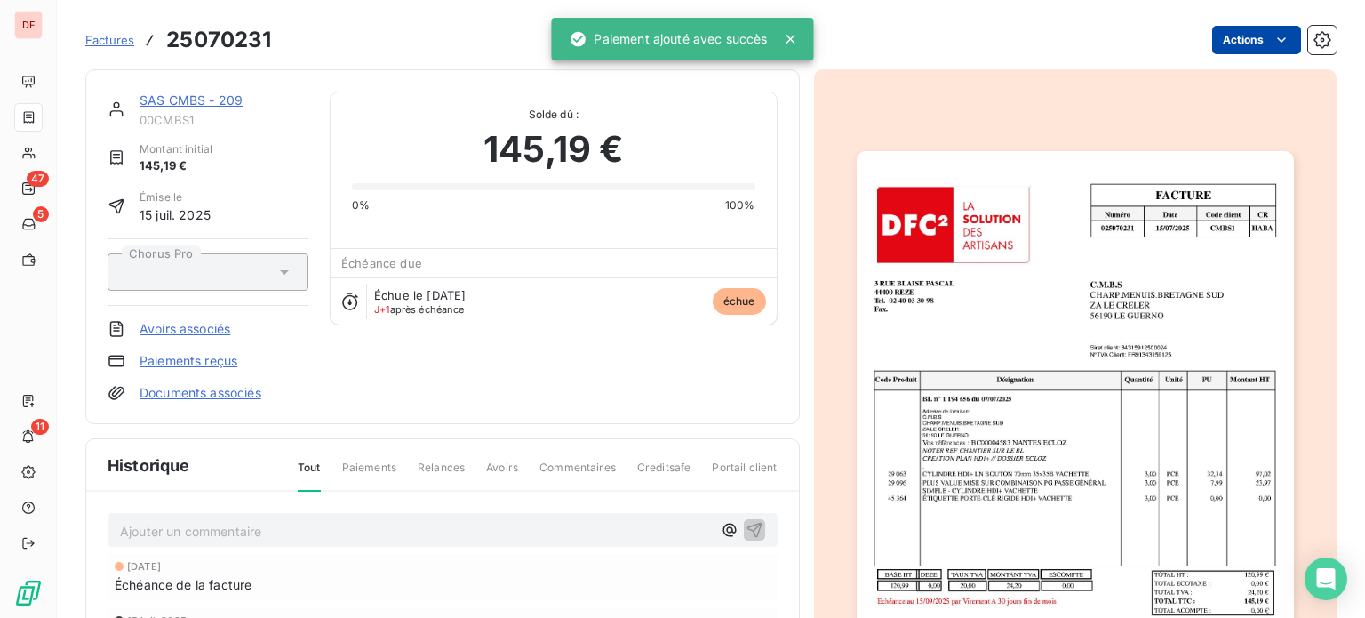
click at [1235, 52] on html "DF 47 5 11 Factures 25070231 Actions SAS CMBS - 209 00CMBS1 Montant initial 145…" at bounding box center [682, 309] width 1365 height 618
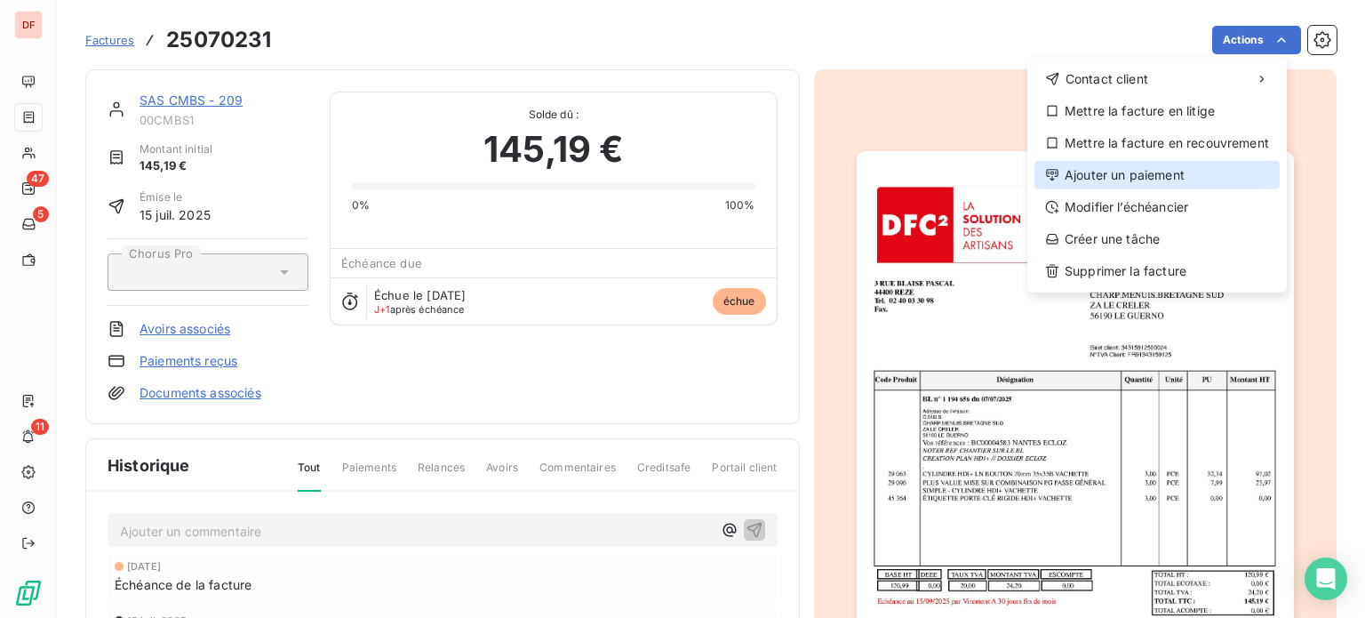
click at [1128, 165] on div "Ajouter un paiement" at bounding box center [1156, 175] width 245 height 28
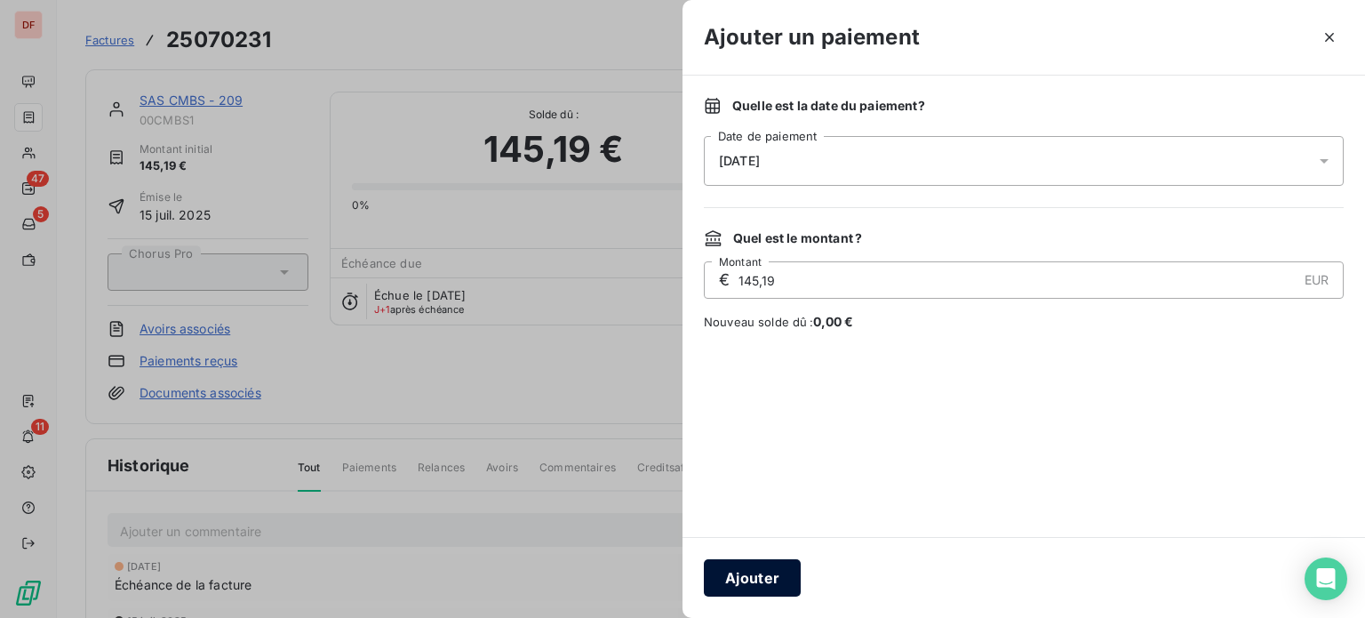
click at [727, 579] on button "Ajouter" at bounding box center [752, 577] width 97 height 37
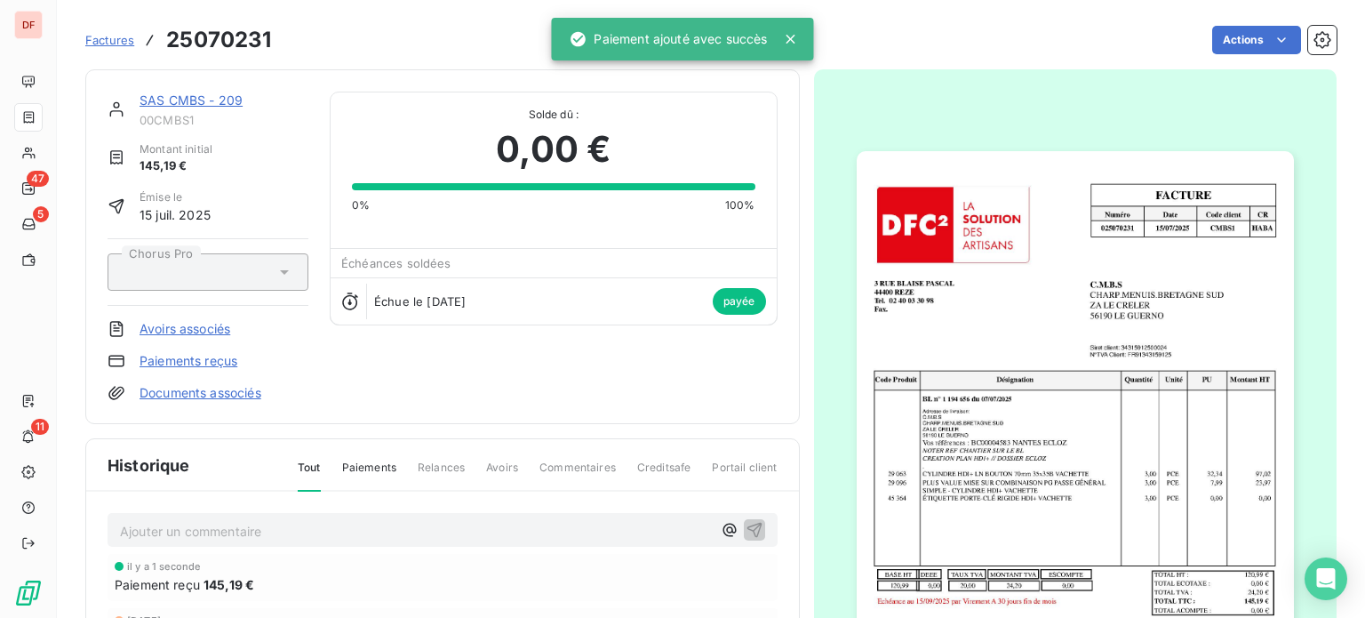
click at [180, 100] on link "SAS CMBS - 209" at bounding box center [191, 99] width 103 height 15
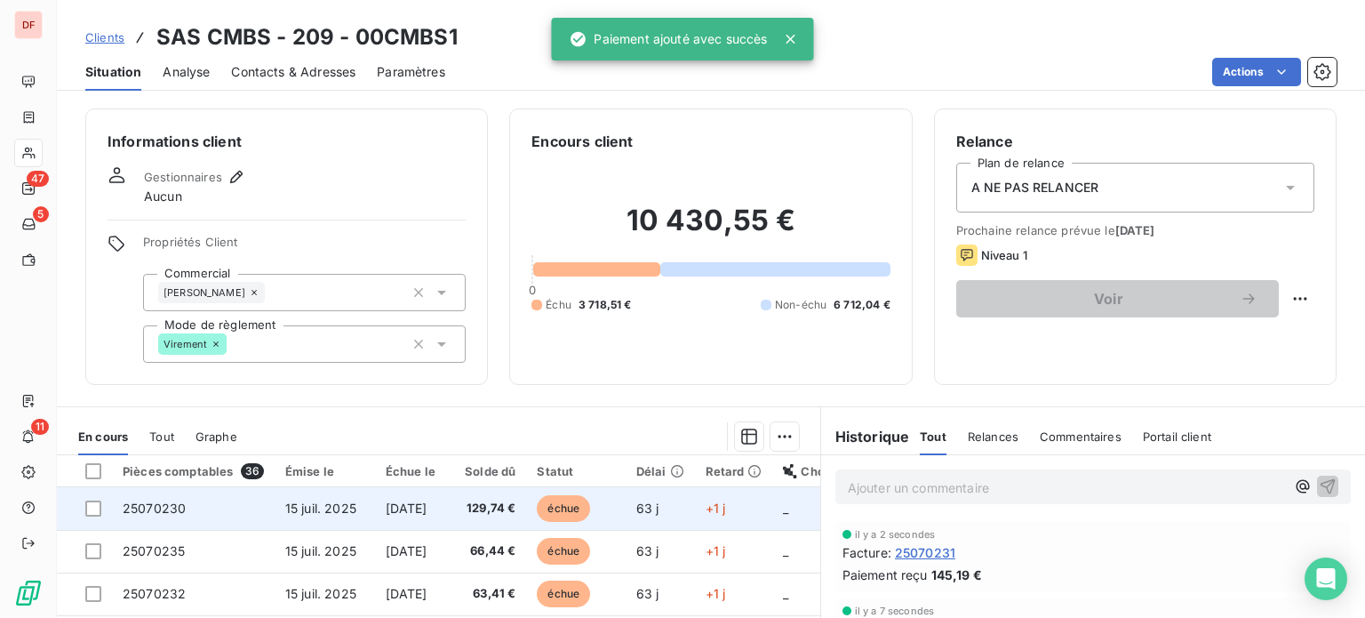
click at [509, 496] on td "129,74 €" at bounding box center [486, 508] width 81 height 43
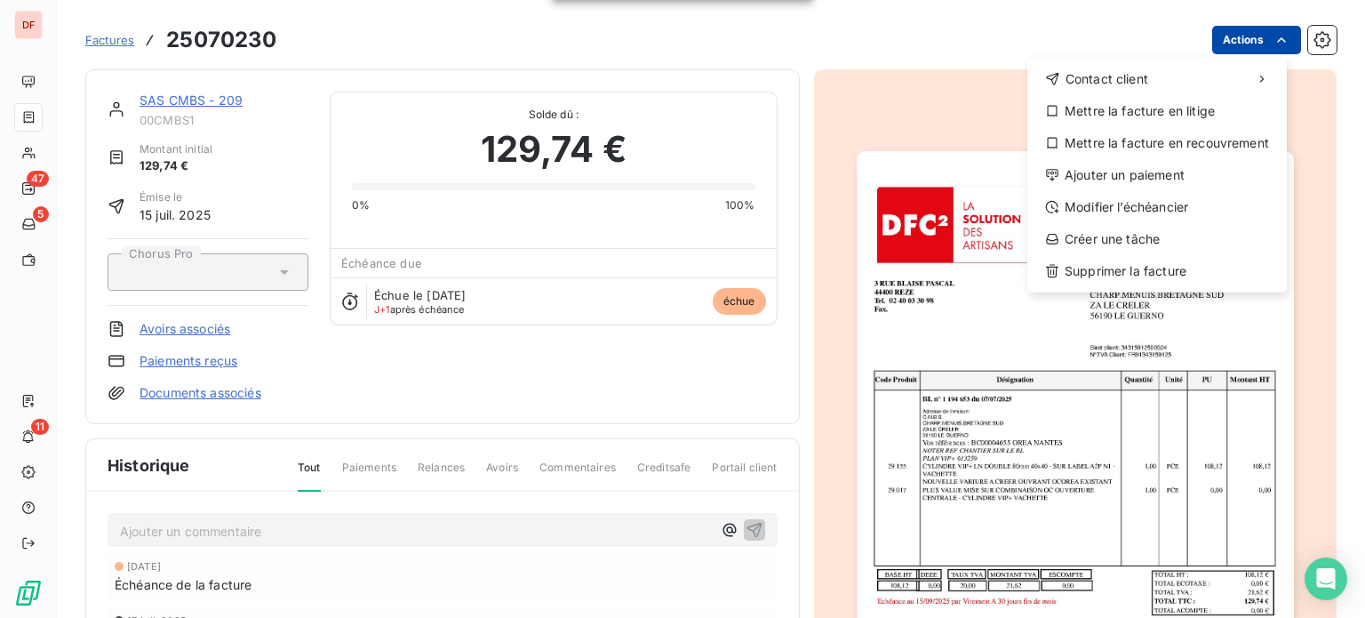
click at [1238, 35] on html "DF 47 5 11 Factures 25070230 Actions Contact client Mettre la facture en litige…" at bounding box center [682, 309] width 1365 height 618
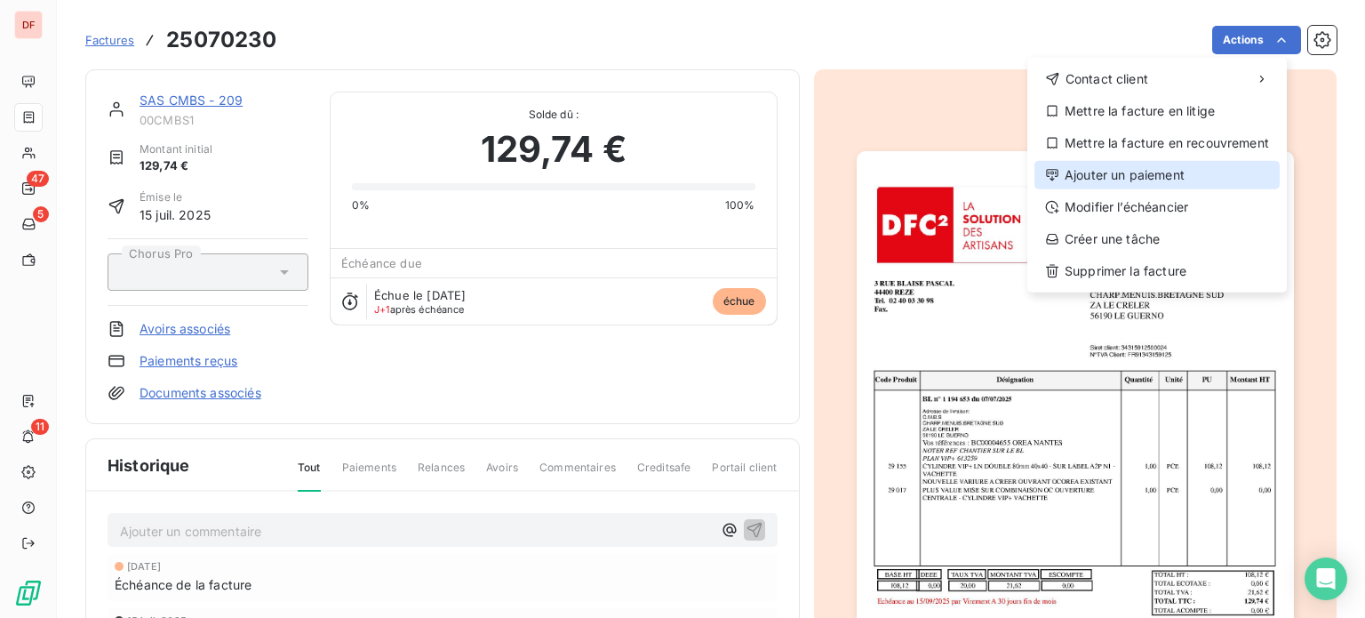
click at [1150, 180] on div "Ajouter un paiement" at bounding box center [1156, 175] width 245 height 28
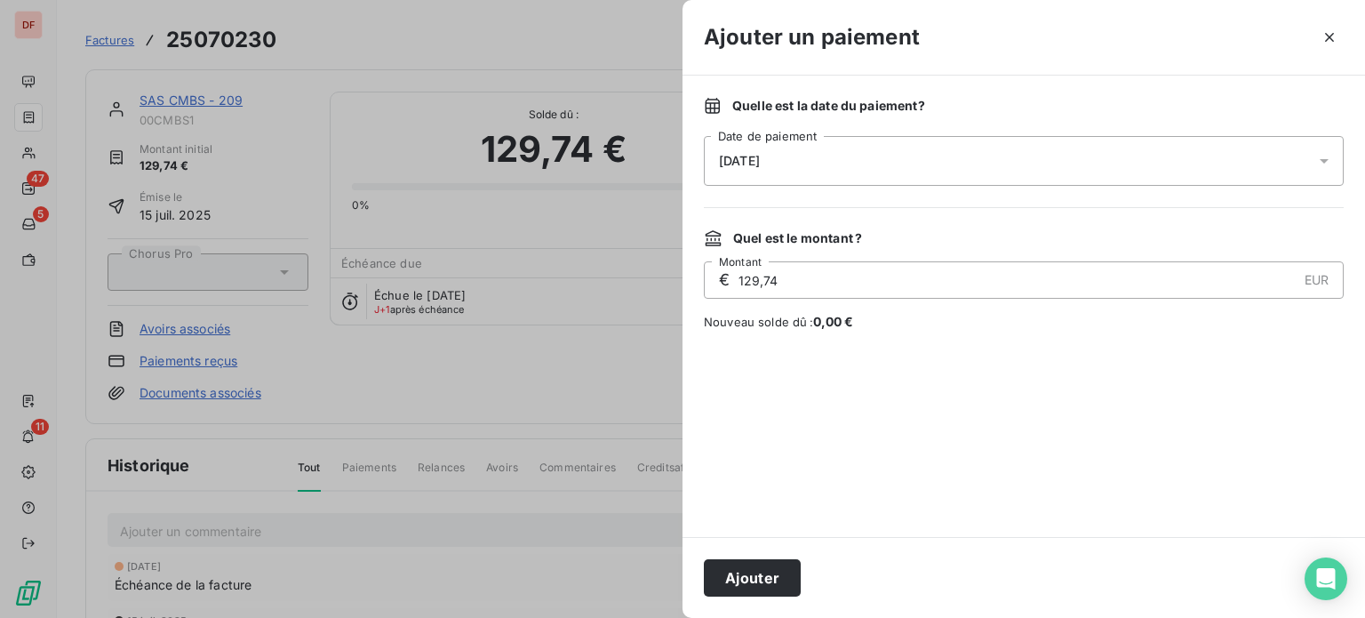
drag, startPoint x: 730, startPoint y: 572, endPoint x: 729, endPoint y: 515, distance: 57.8
click at [730, 573] on button "Ajouter" at bounding box center [752, 577] width 97 height 37
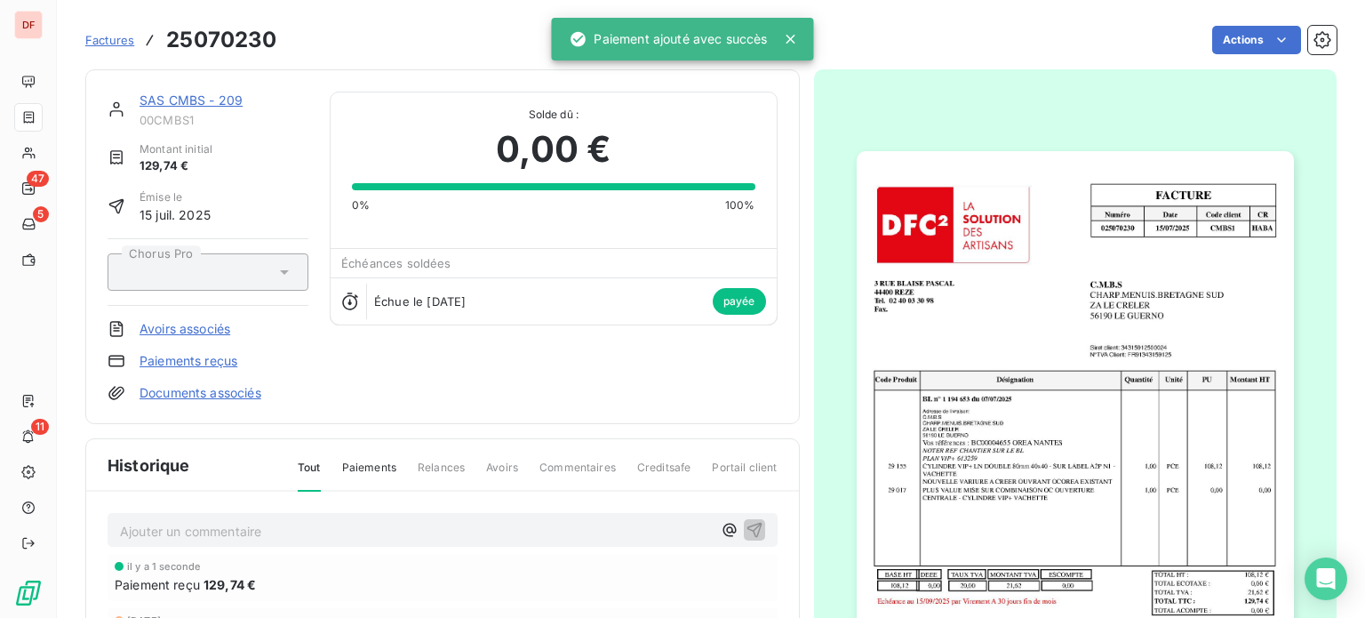
click at [178, 96] on link "SAS CMBS - 209" at bounding box center [191, 99] width 103 height 15
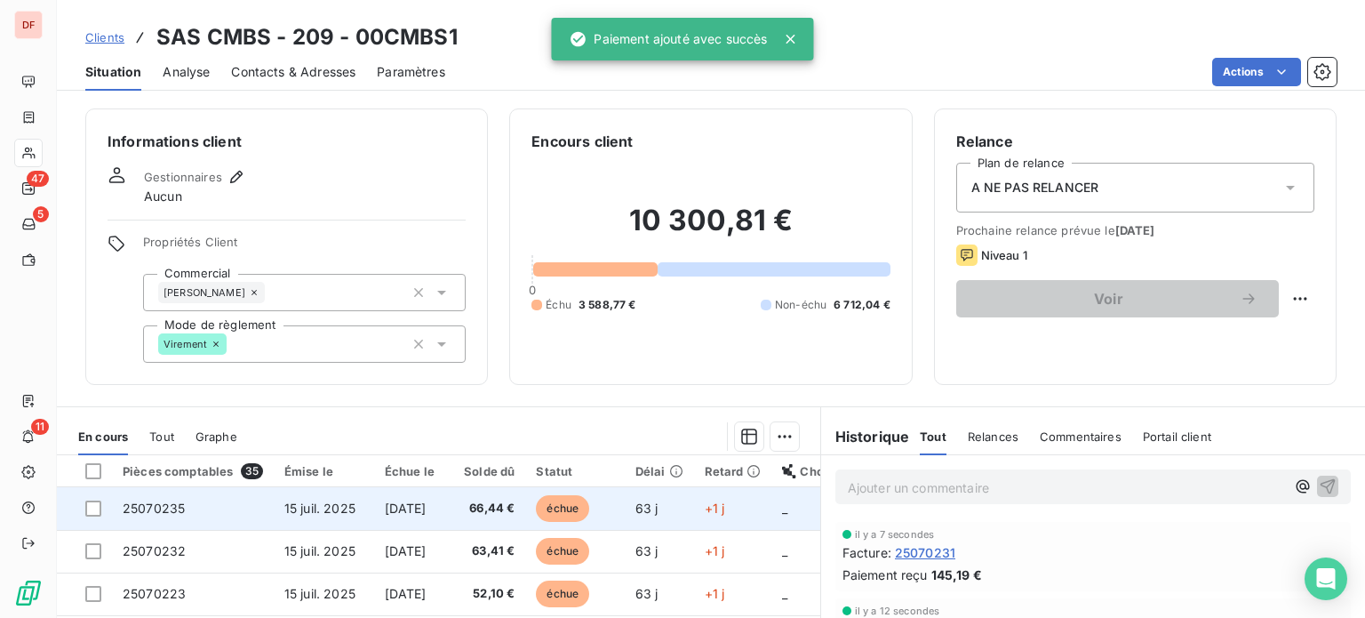
click at [444, 487] on td "[DATE]" at bounding box center [409, 508] width 71 height 43
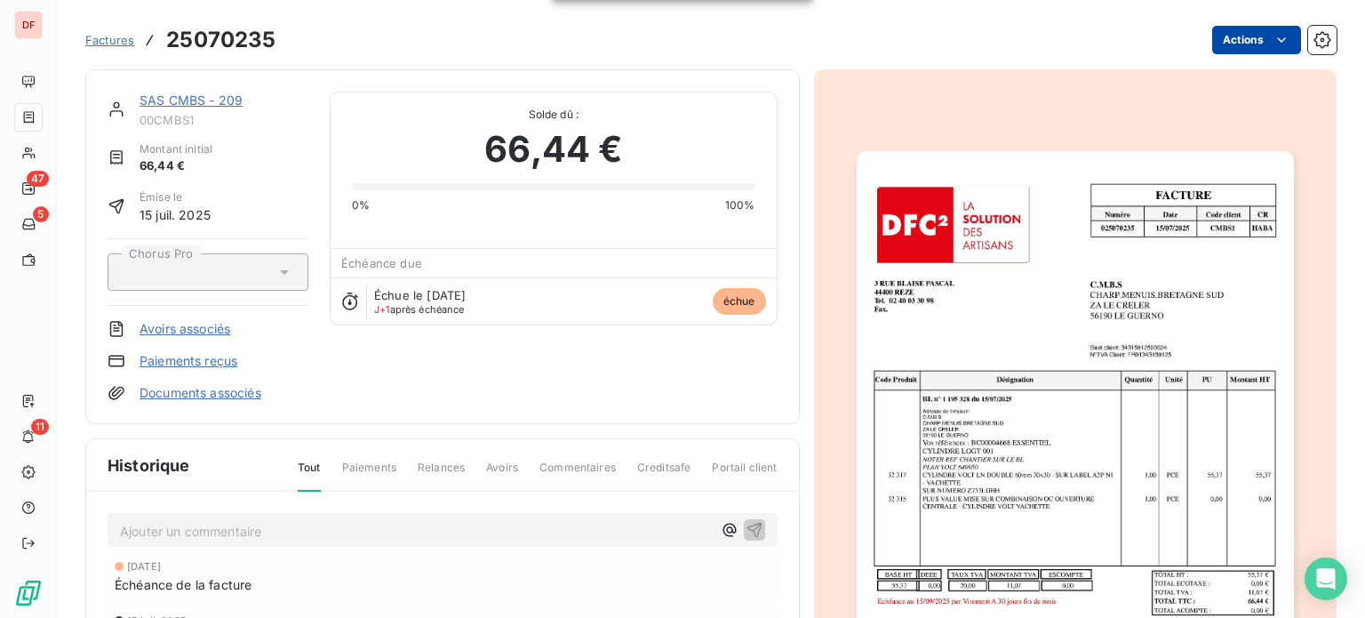
click at [1228, 39] on html "DF 47 5 11 Factures 25070235 Actions SAS CMBS - 209 00CMBS1 Montant initial 66,…" at bounding box center [682, 309] width 1365 height 618
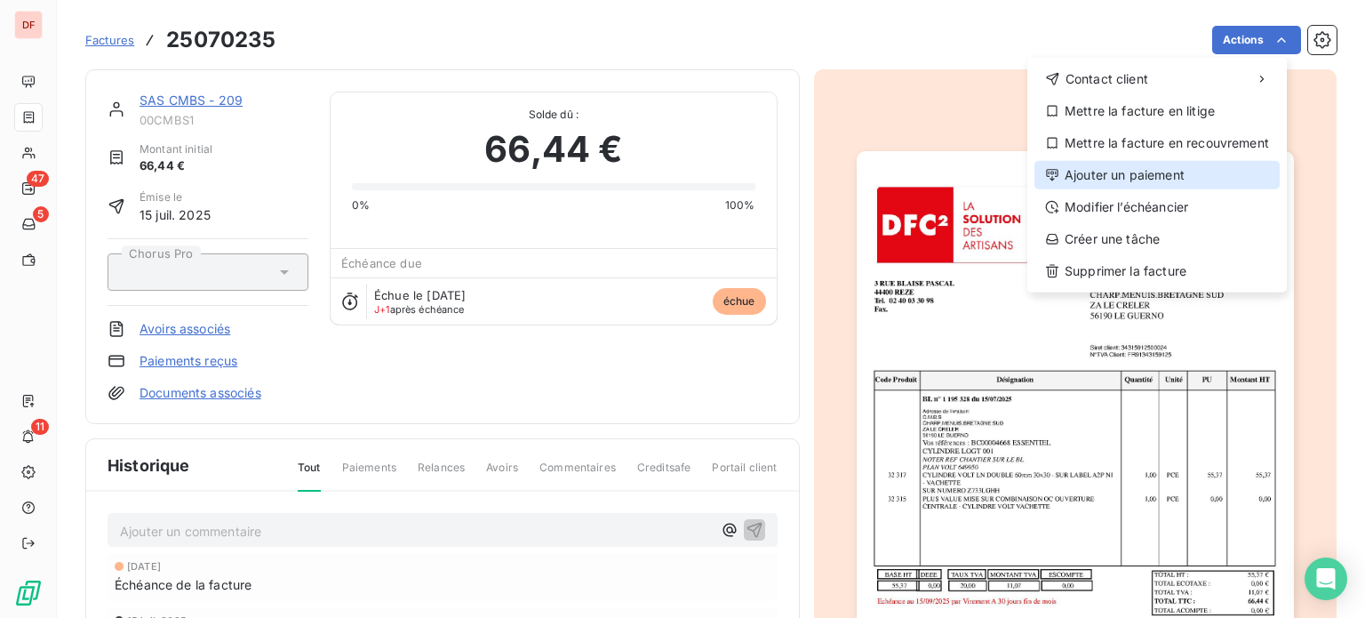
click at [1161, 172] on div "Ajouter un paiement" at bounding box center [1156, 175] width 245 height 28
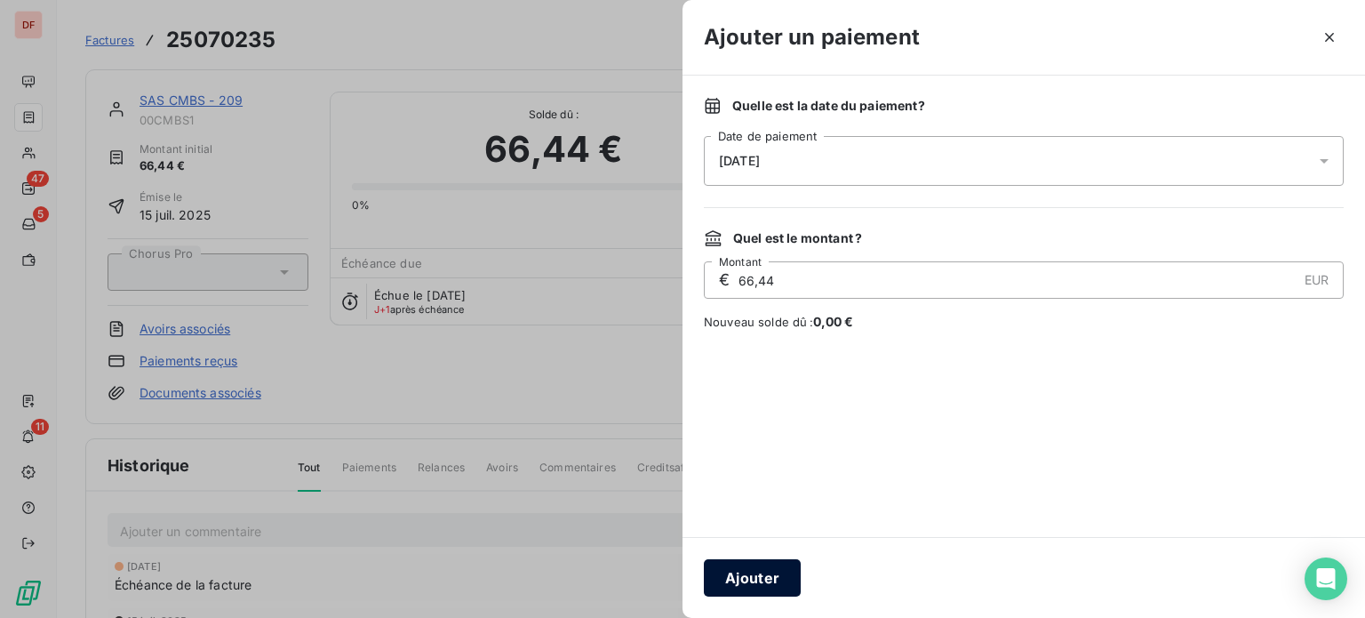
click at [739, 569] on button "Ajouter" at bounding box center [752, 577] width 97 height 37
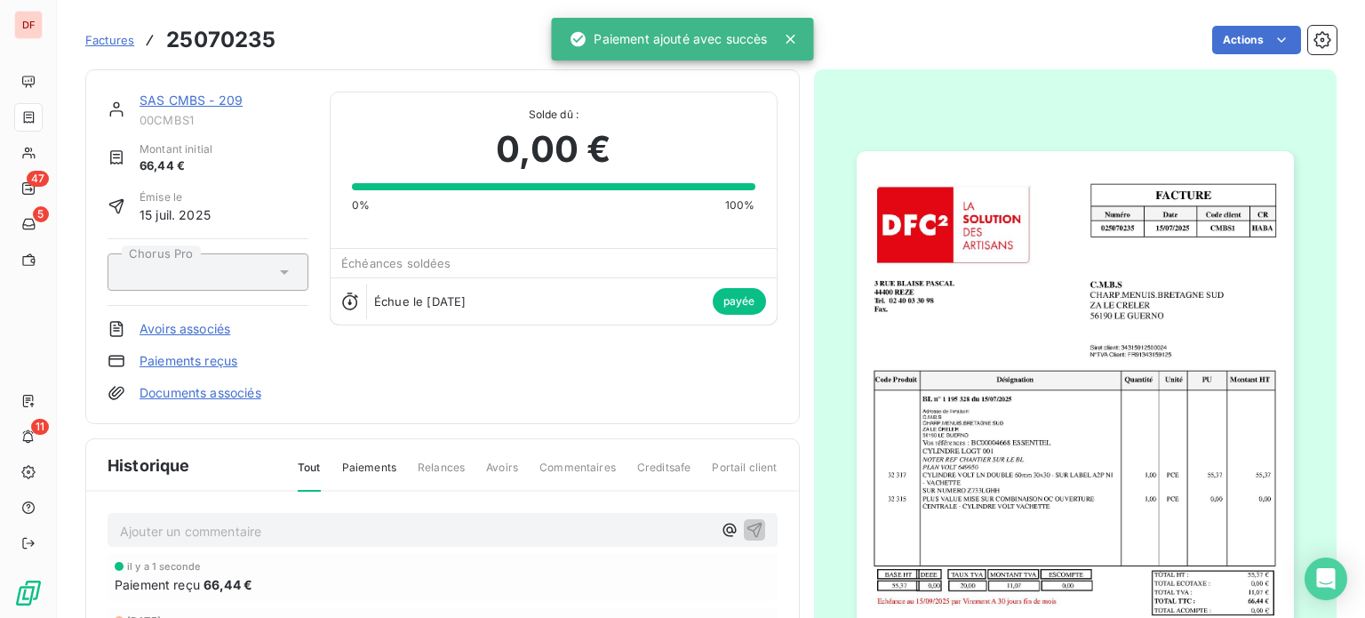
click at [220, 92] on div "SAS CMBS - 209" at bounding box center [224, 101] width 169 height 18
click at [217, 98] on link "SAS CMBS - 209" at bounding box center [191, 99] width 103 height 15
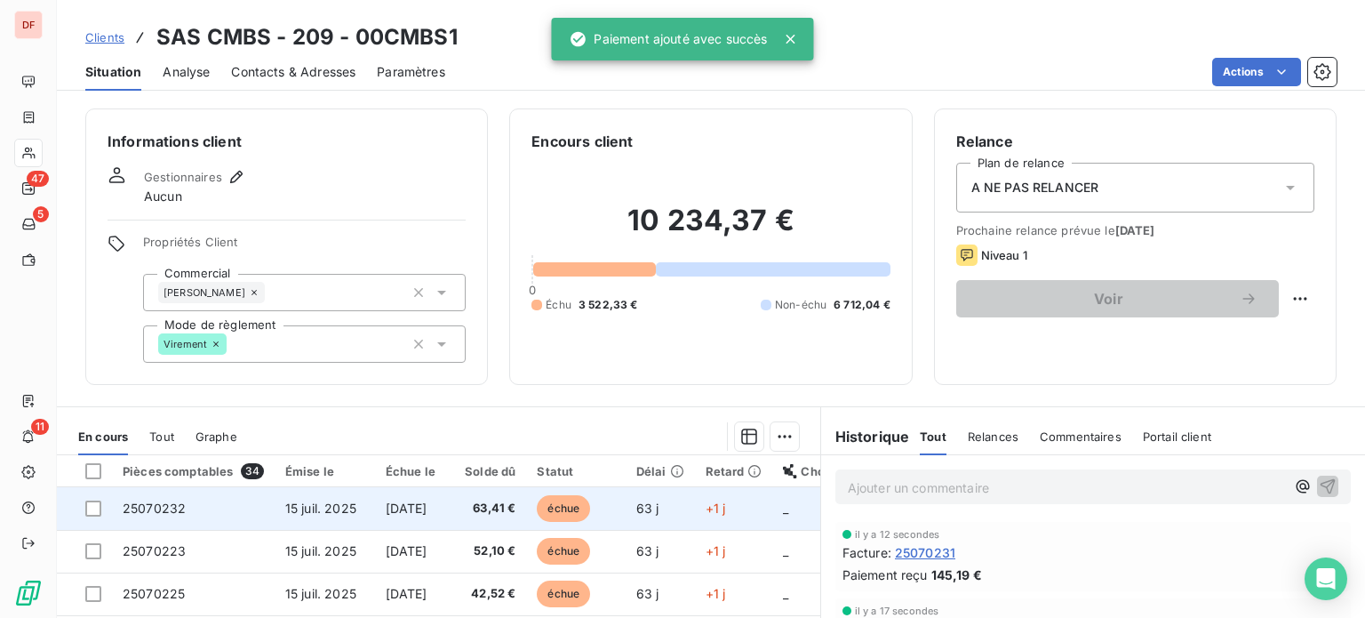
click at [387, 504] on span "[DATE]" at bounding box center [407, 507] width 42 height 15
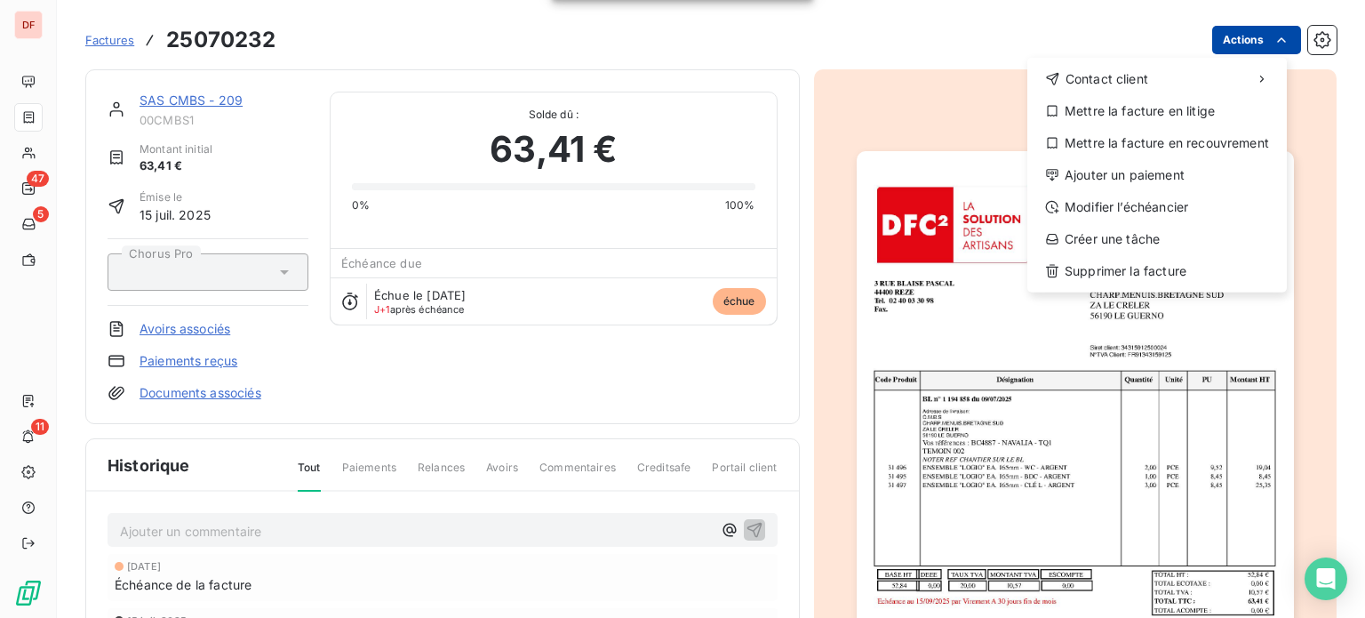
click at [1220, 31] on html "DF 47 5 11 Factures 25070232 Actions Contact client Mettre la facture en litige…" at bounding box center [682, 309] width 1365 height 618
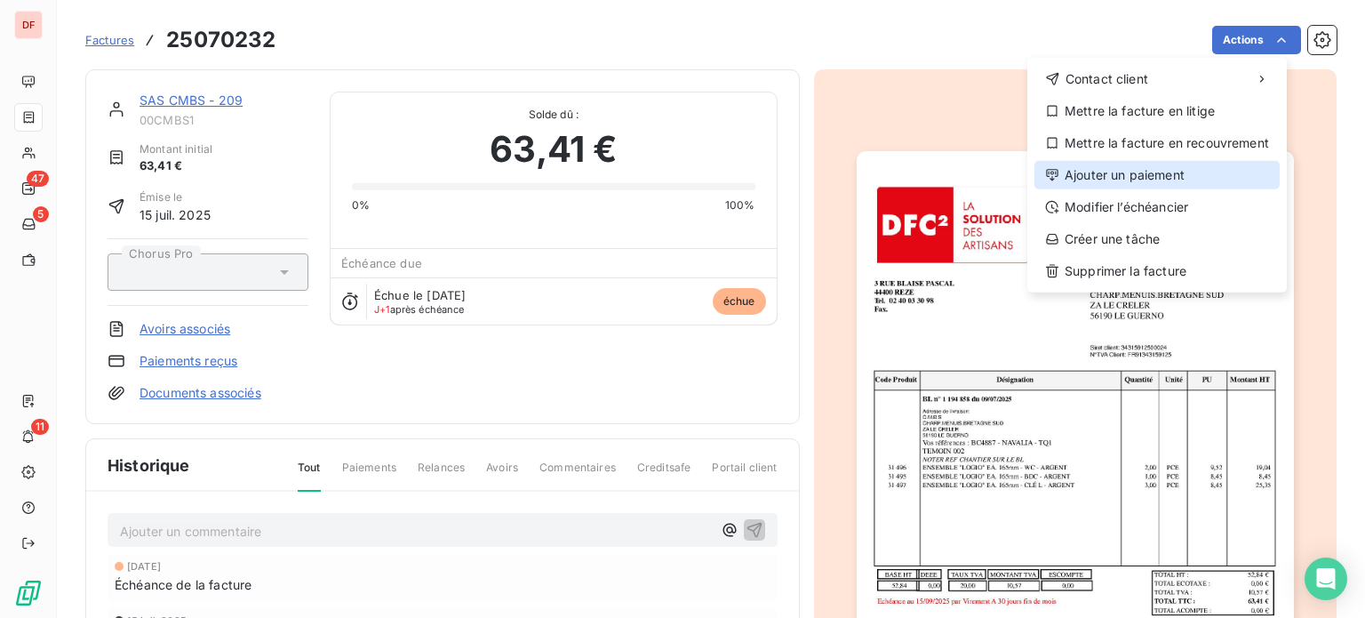
click at [1173, 172] on div "Ajouter un paiement" at bounding box center [1156, 175] width 245 height 28
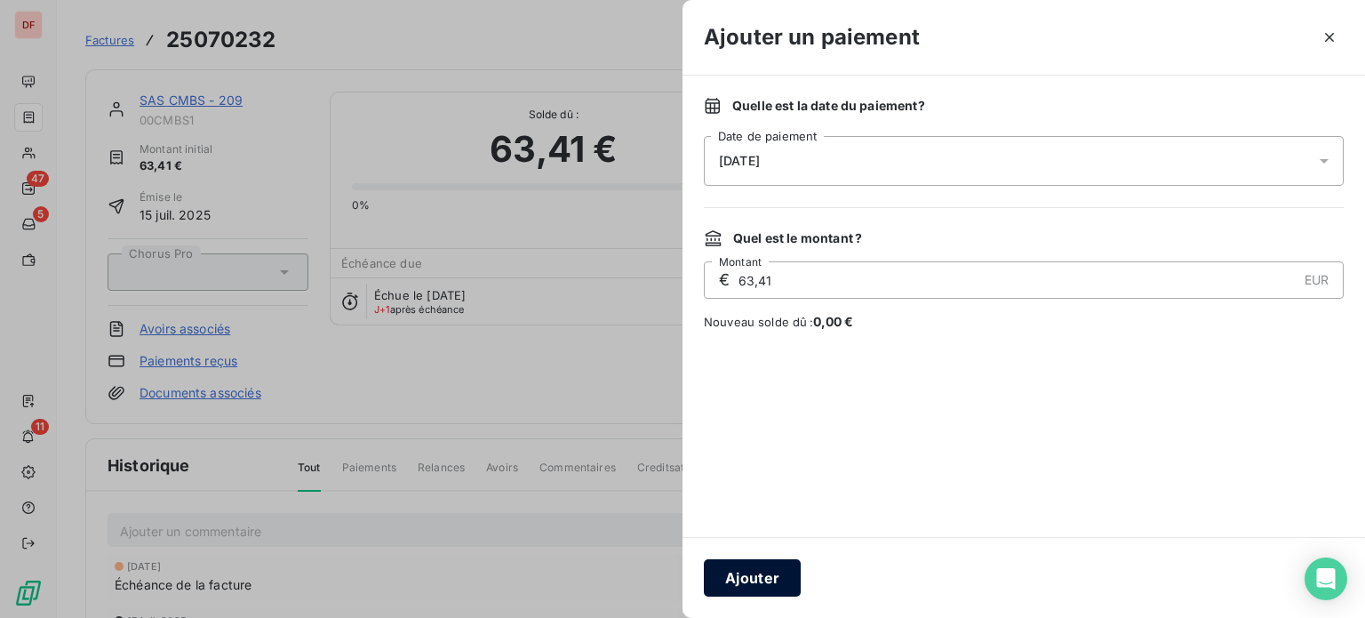
click at [743, 575] on button "Ajouter" at bounding box center [752, 577] width 97 height 37
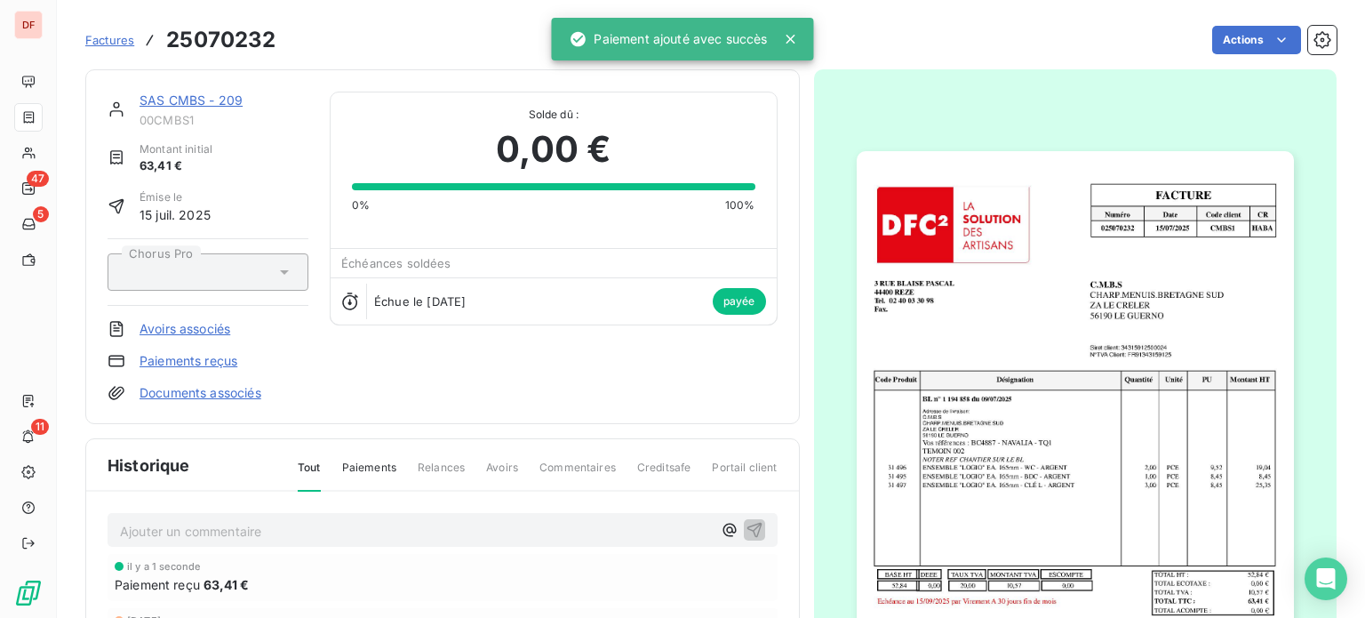
click at [234, 103] on link "SAS CMBS - 209" at bounding box center [191, 99] width 103 height 15
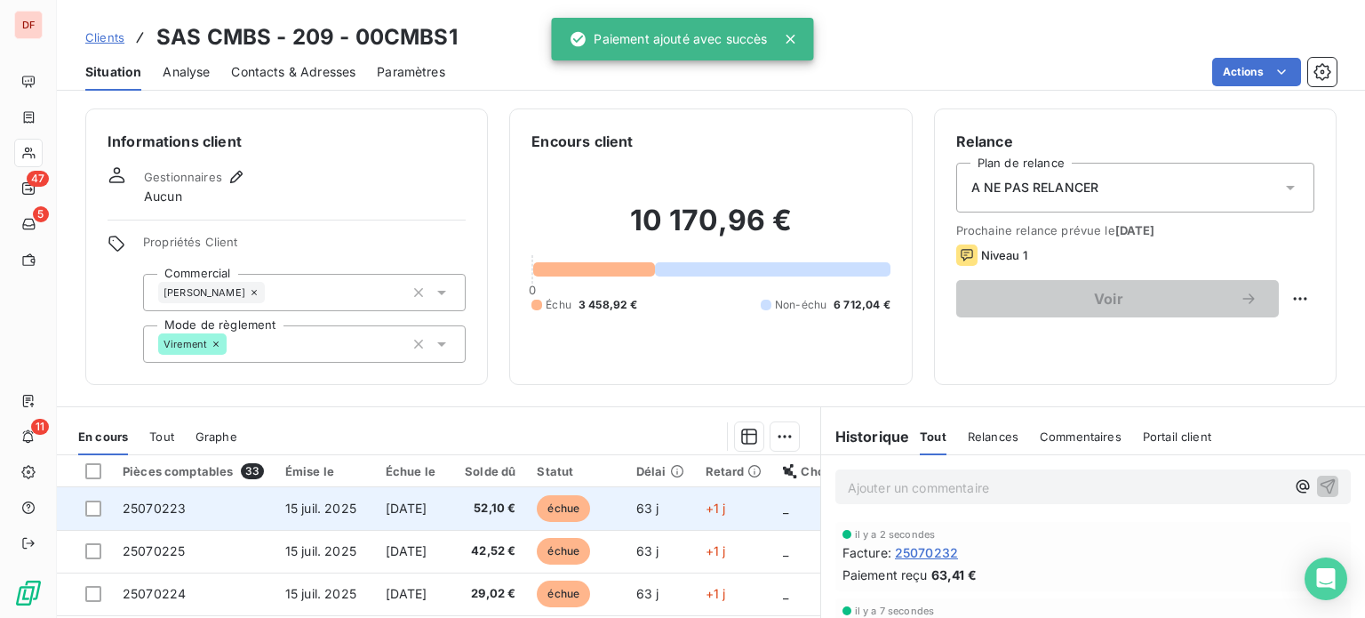
click at [516, 504] on span "52,10 €" at bounding box center [487, 508] width 60 height 18
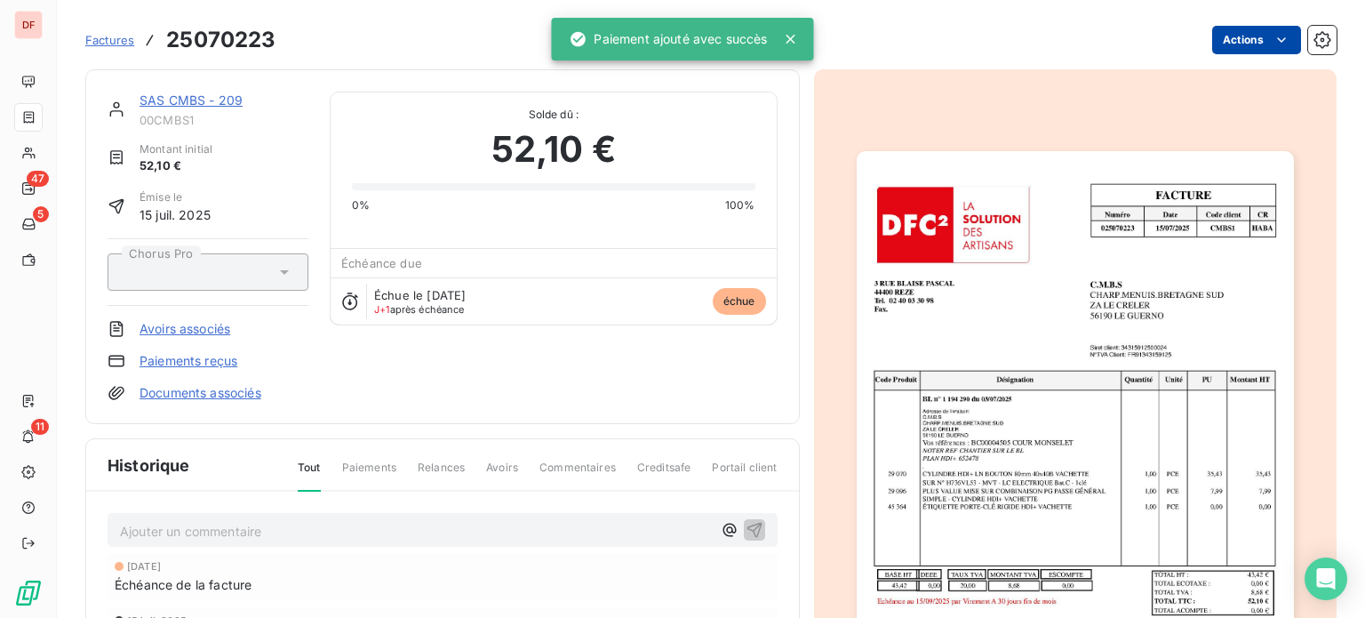
click at [1248, 37] on html "DF 47 5 11 Factures 25070223 Actions SAS CMBS - 209 00CMBS1 Montant initial 52,…" at bounding box center [682, 309] width 1365 height 618
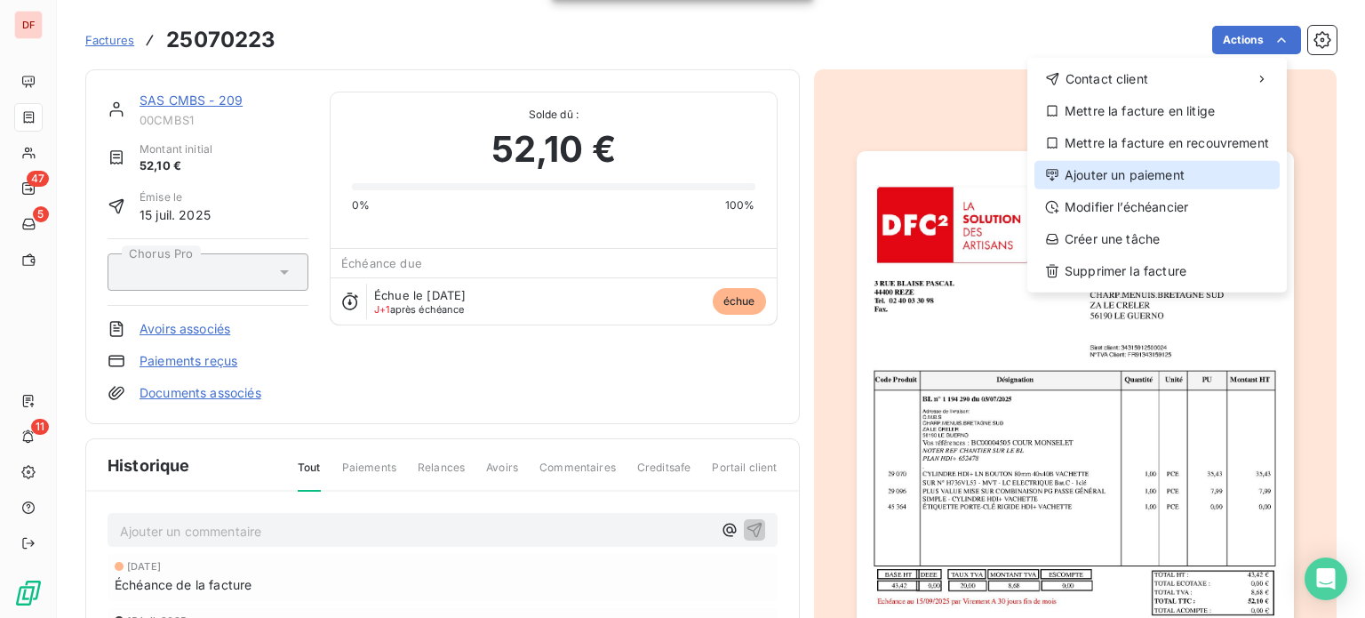
click at [1090, 170] on div "Ajouter un paiement" at bounding box center [1156, 175] width 245 height 28
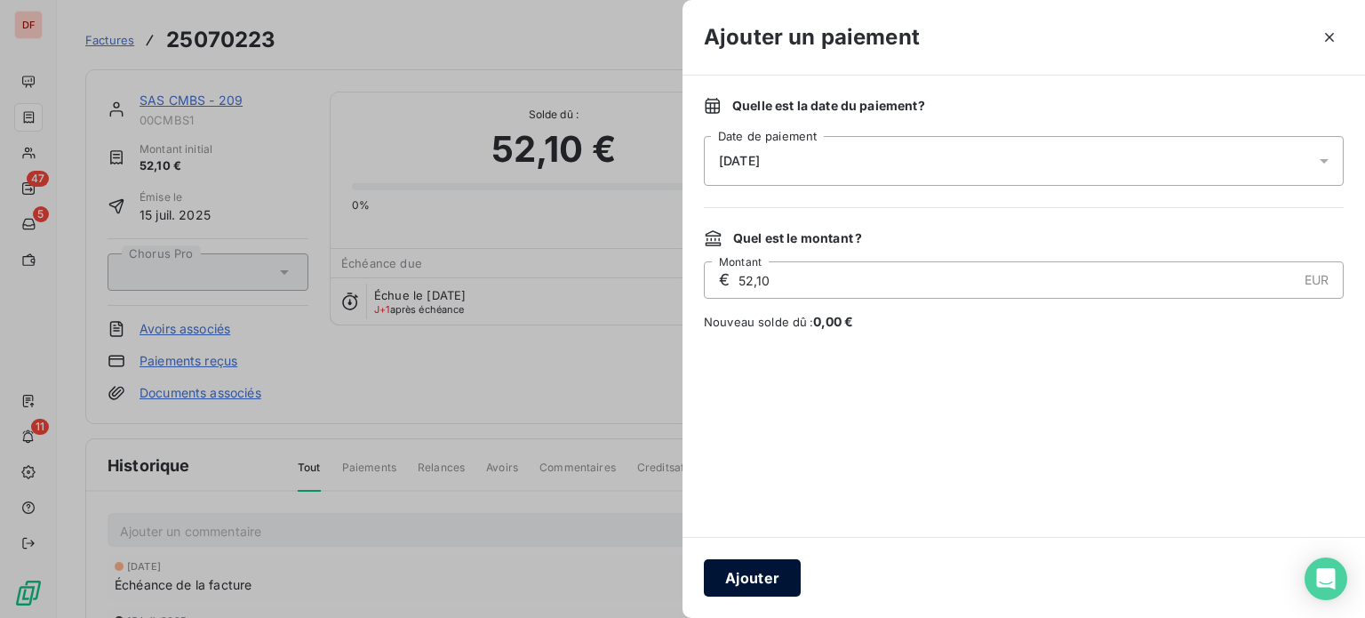
click at [766, 568] on button "Ajouter" at bounding box center [752, 577] width 97 height 37
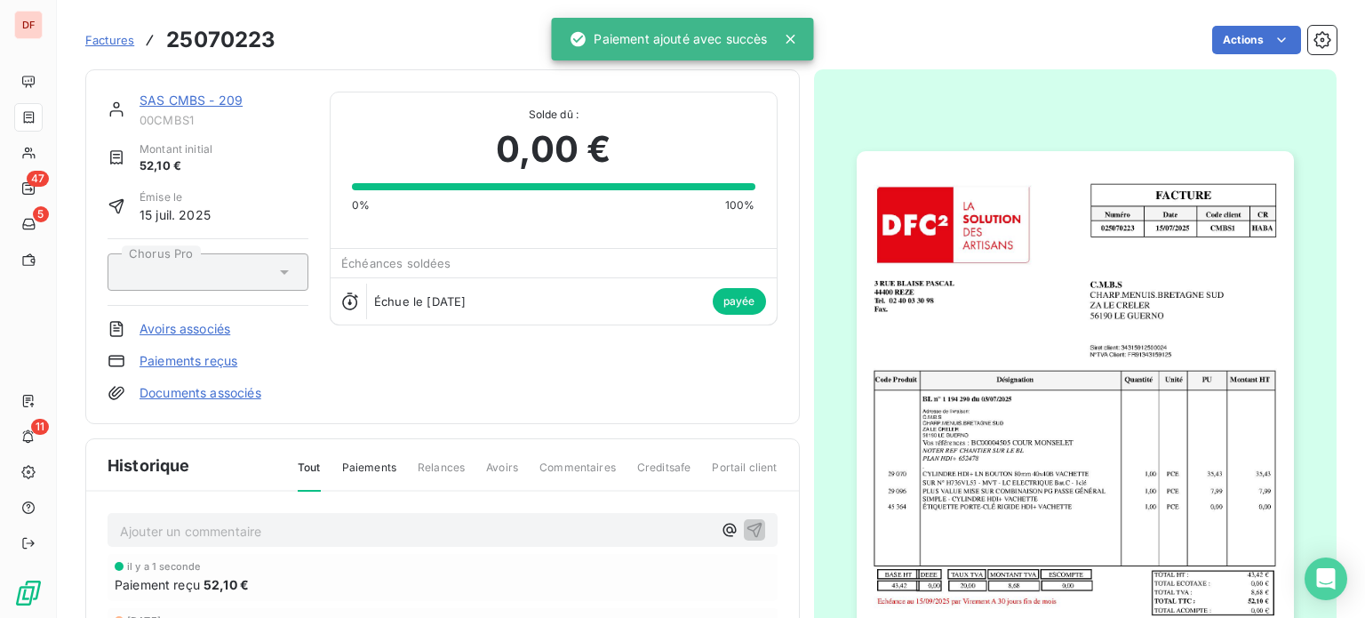
click at [175, 96] on link "SAS CMBS - 209" at bounding box center [191, 99] width 103 height 15
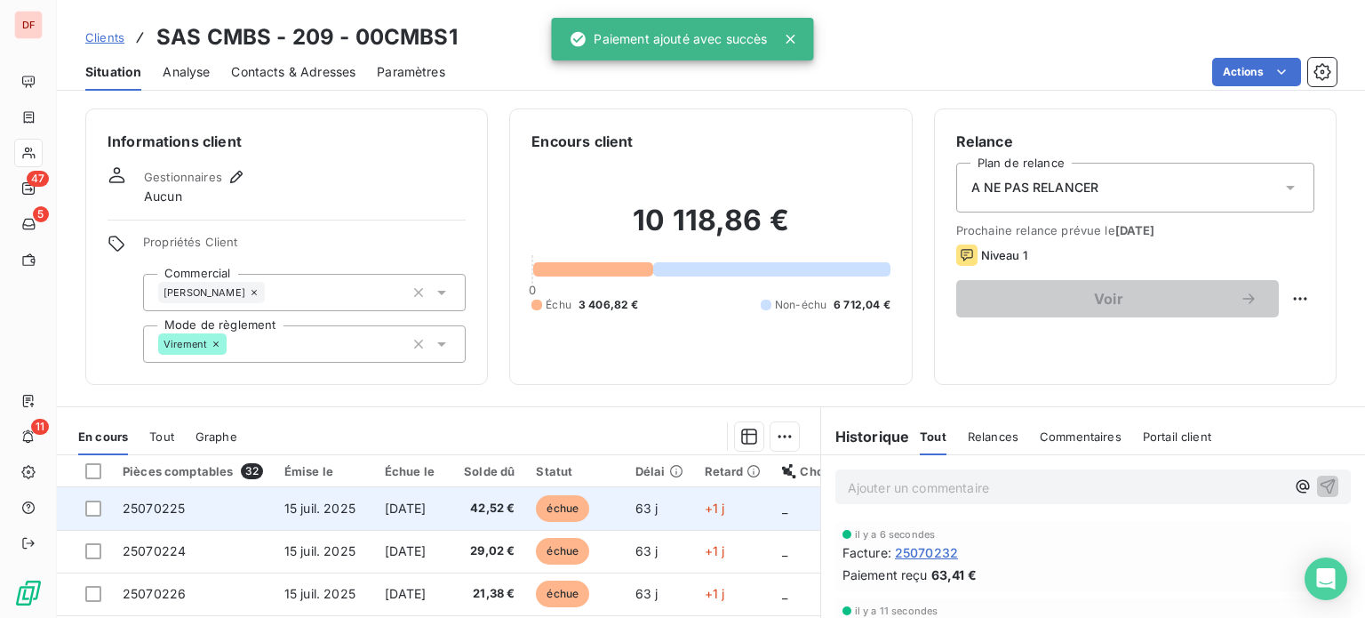
click at [394, 505] on span "[DATE]" at bounding box center [406, 507] width 42 height 15
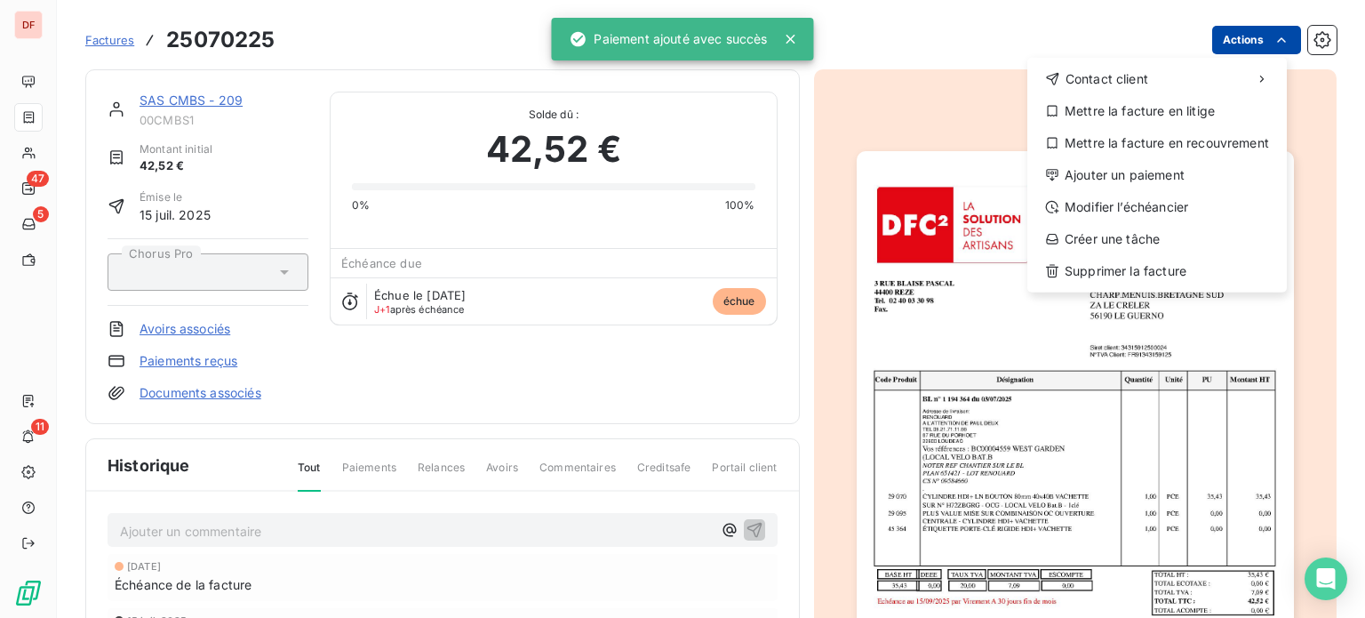
click at [1230, 35] on html "DF 47 5 11 Factures 25070225 Actions Contact client Mettre la facture en litige…" at bounding box center [682, 309] width 1365 height 618
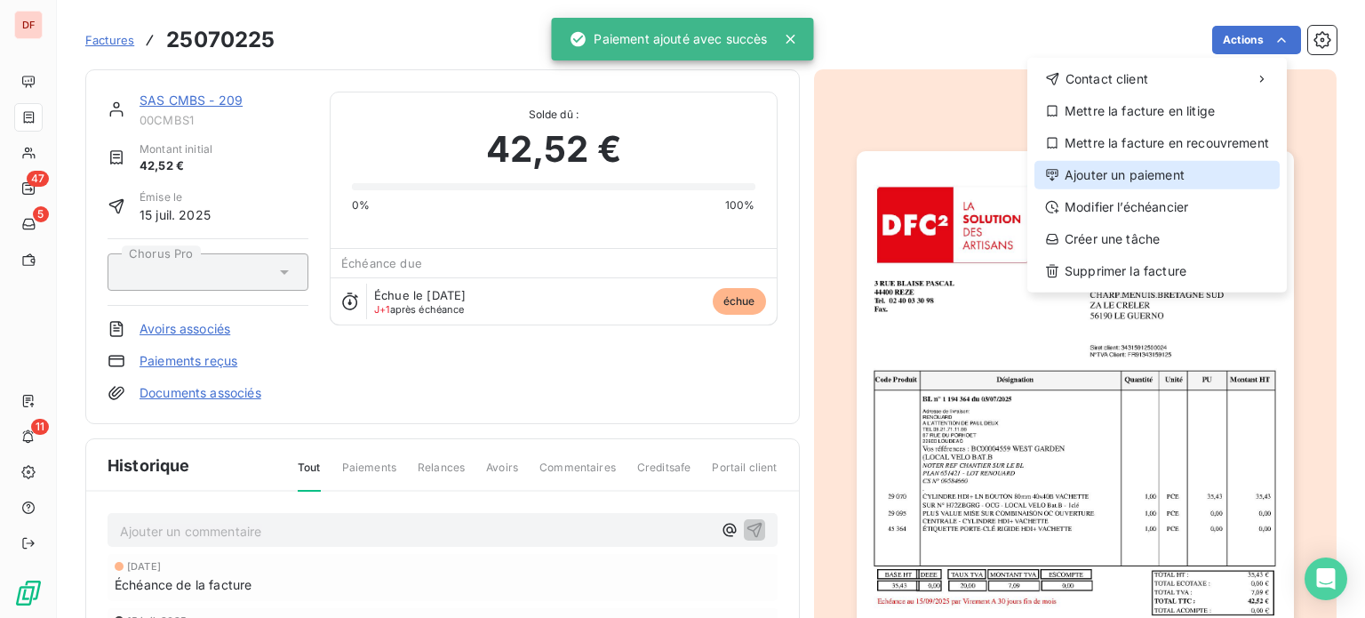
click at [1100, 170] on div "Ajouter un paiement" at bounding box center [1156, 175] width 245 height 28
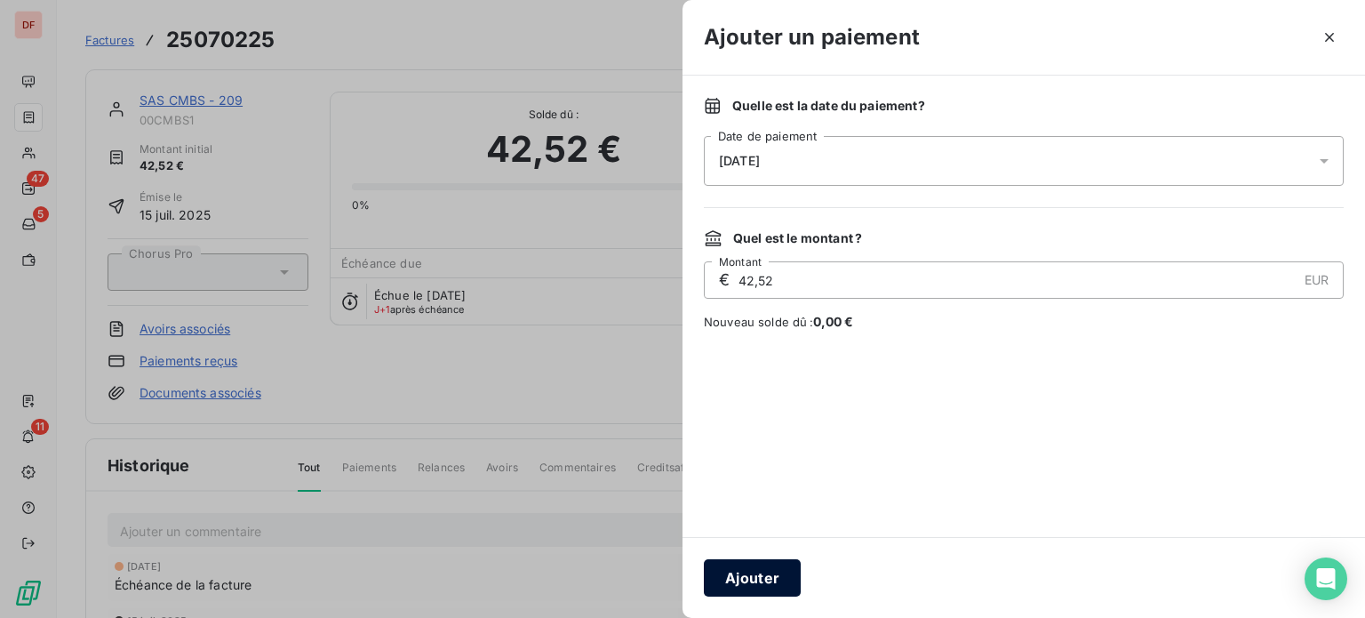
click at [747, 582] on button "Ajouter" at bounding box center [752, 577] width 97 height 37
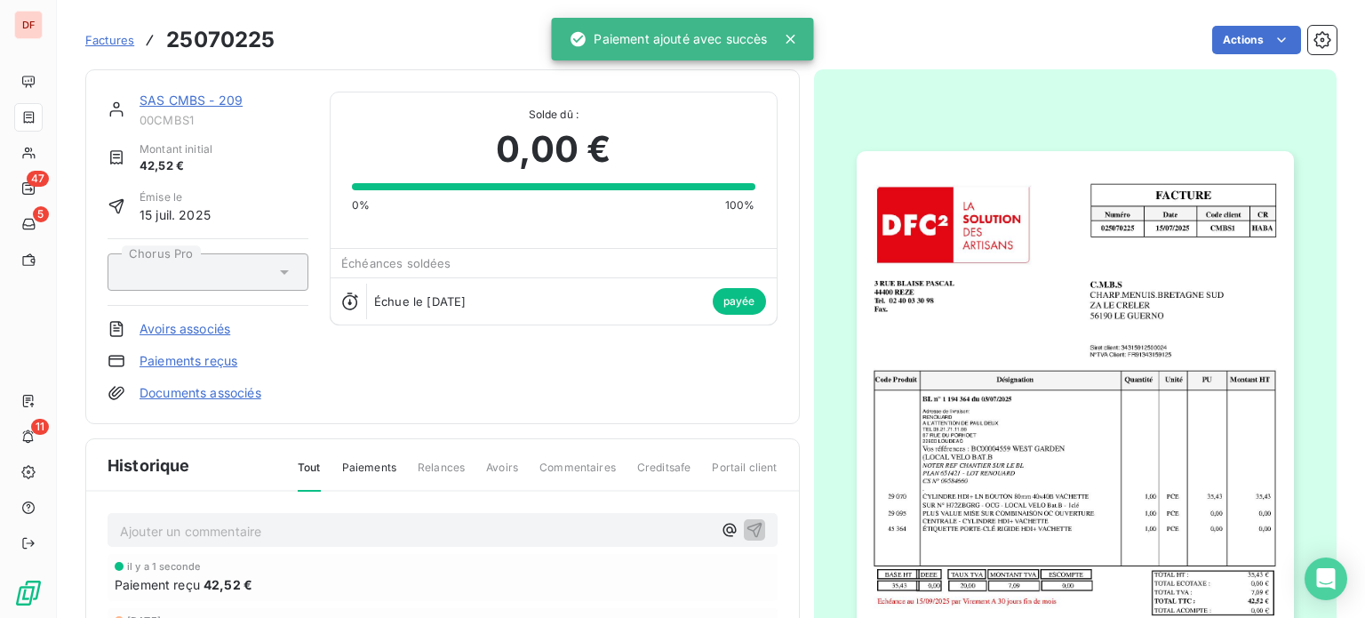
click at [218, 105] on link "SAS CMBS - 209" at bounding box center [191, 99] width 103 height 15
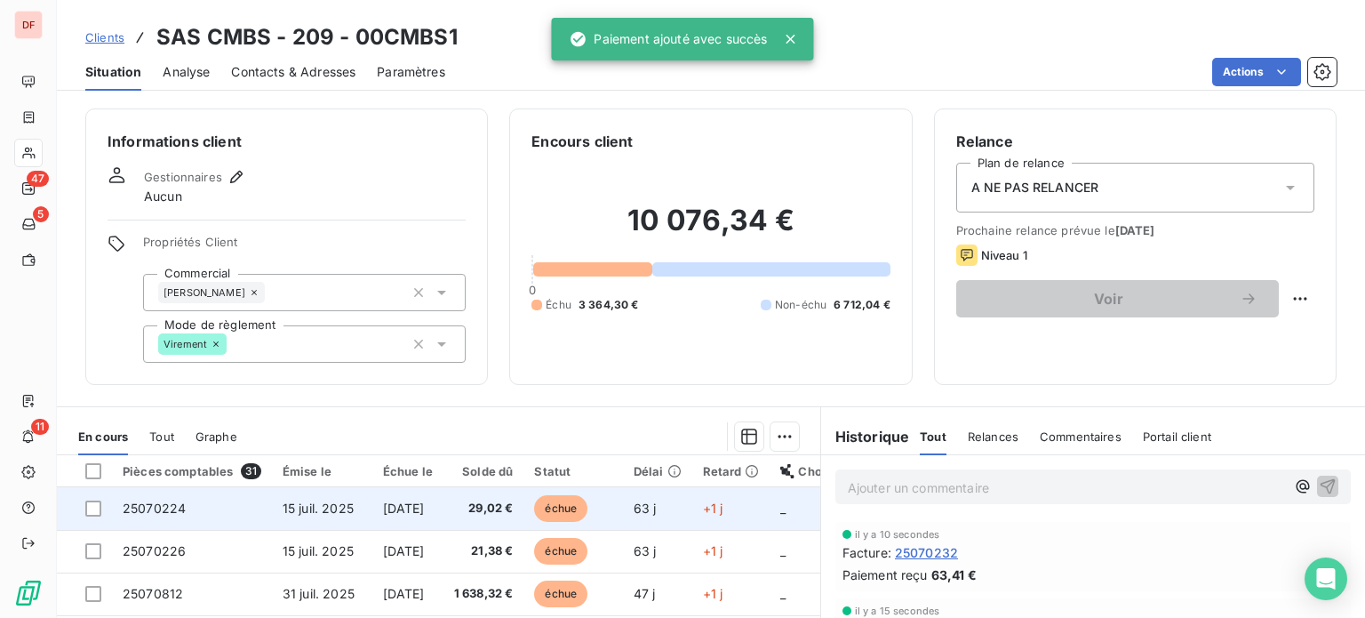
click at [475, 497] on td "29,02 €" at bounding box center [483, 508] width 81 height 43
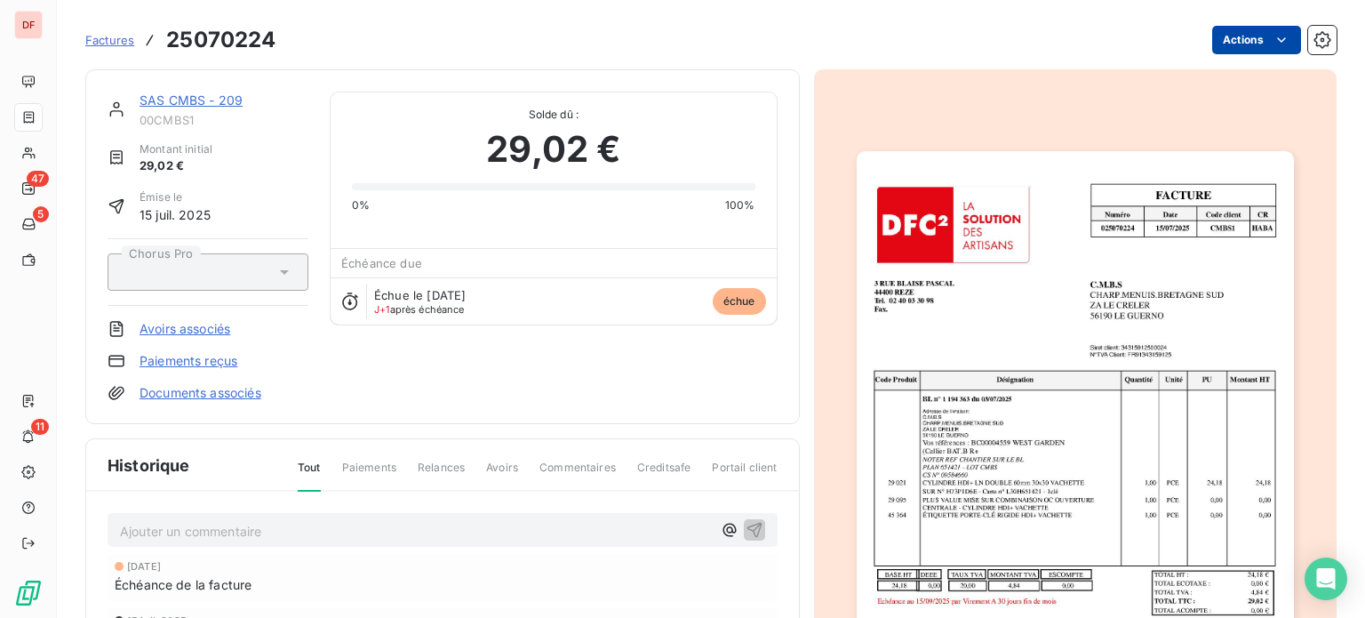
click at [1244, 40] on html "DF 47 5 11 Factures 25070224 Actions SAS CMBS - 209 00CMBS1 Montant initial 29,…" at bounding box center [682, 309] width 1365 height 618
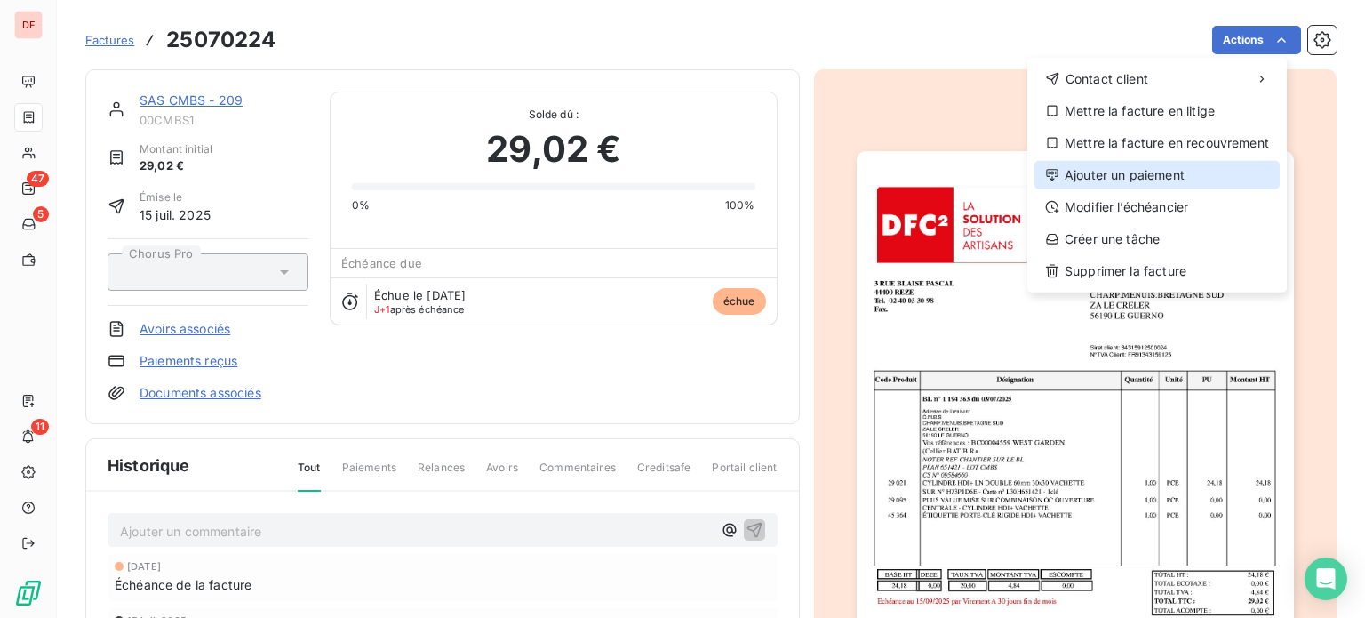
click at [1147, 177] on div "Ajouter un paiement" at bounding box center [1156, 175] width 245 height 28
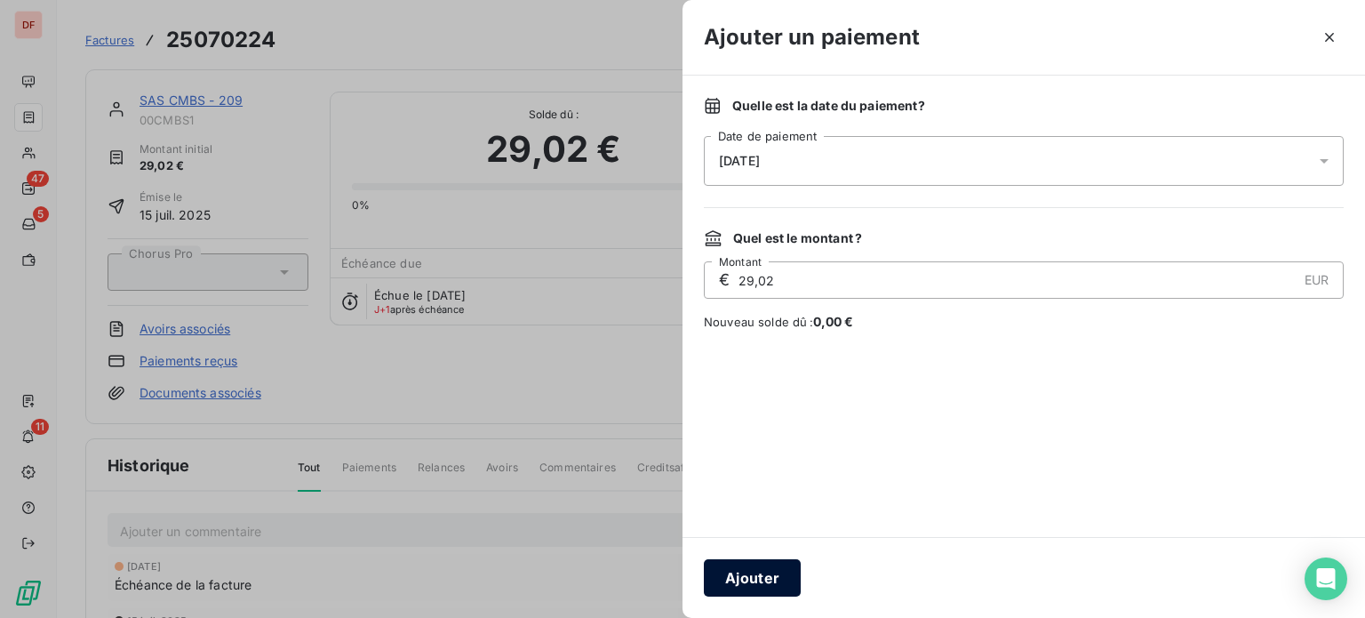
click at [758, 566] on button "Ajouter" at bounding box center [752, 577] width 97 height 37
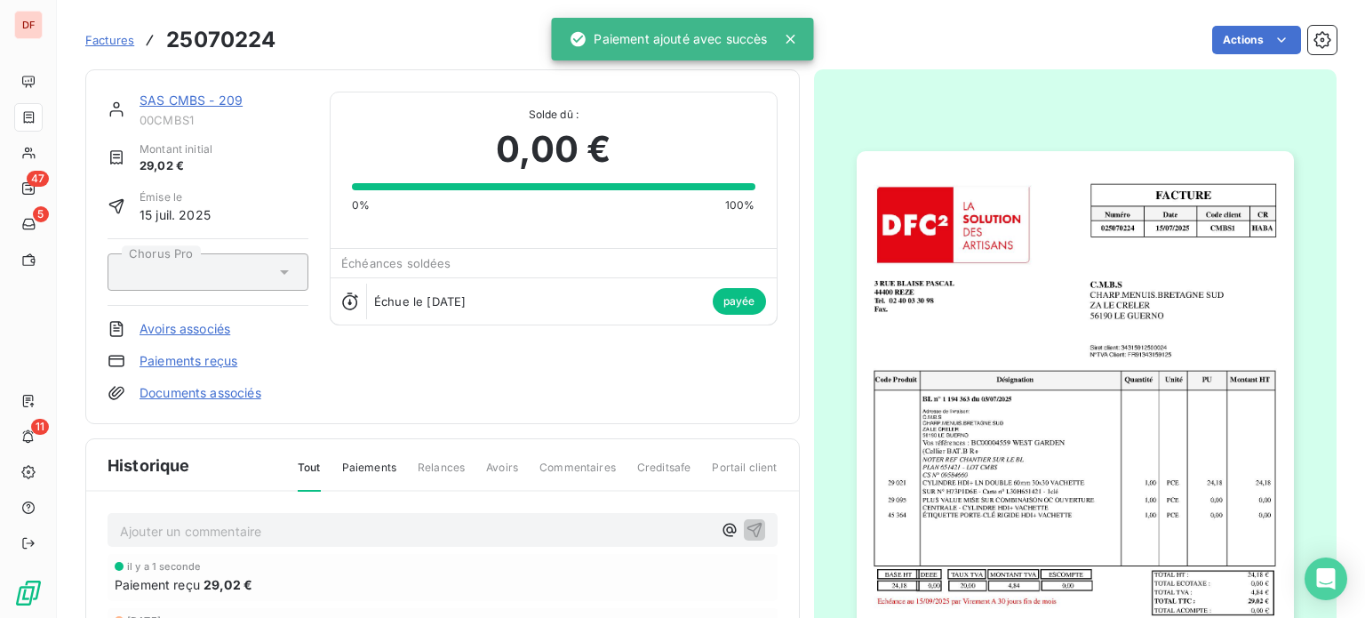
click at [140, 102] on link "SAS CMBS - 209" at bounding box center [191, 99] width 103 height 15
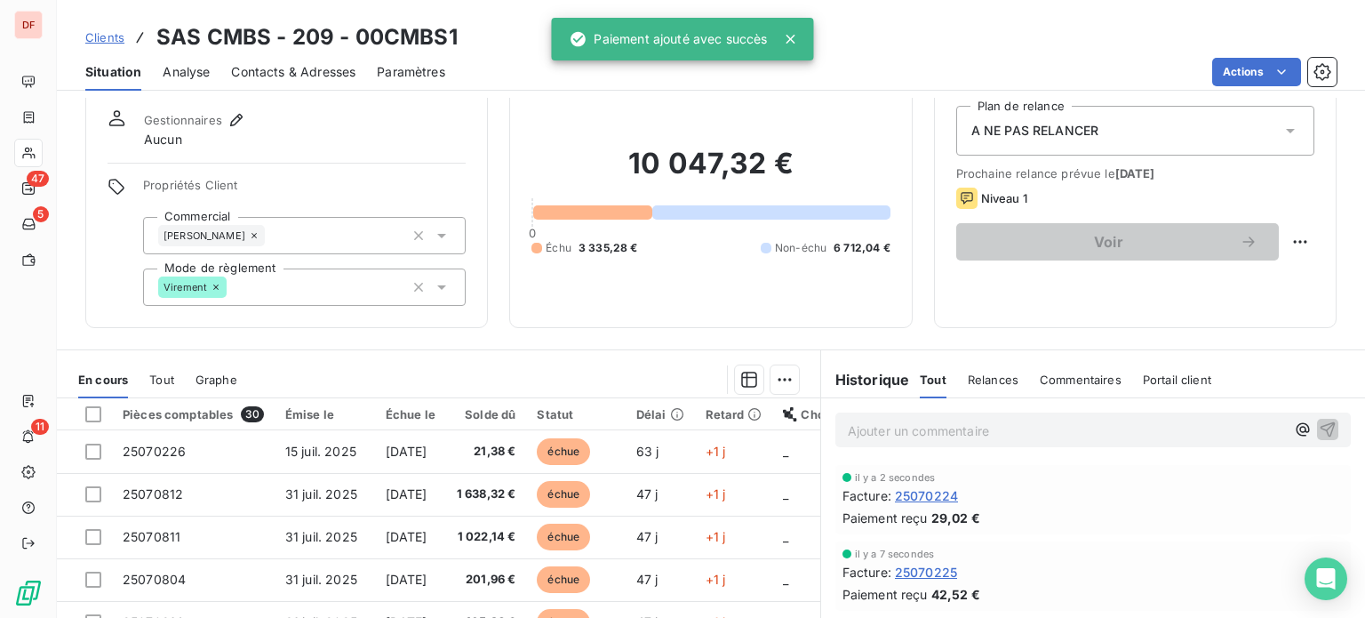
scroll to position [178, 0]
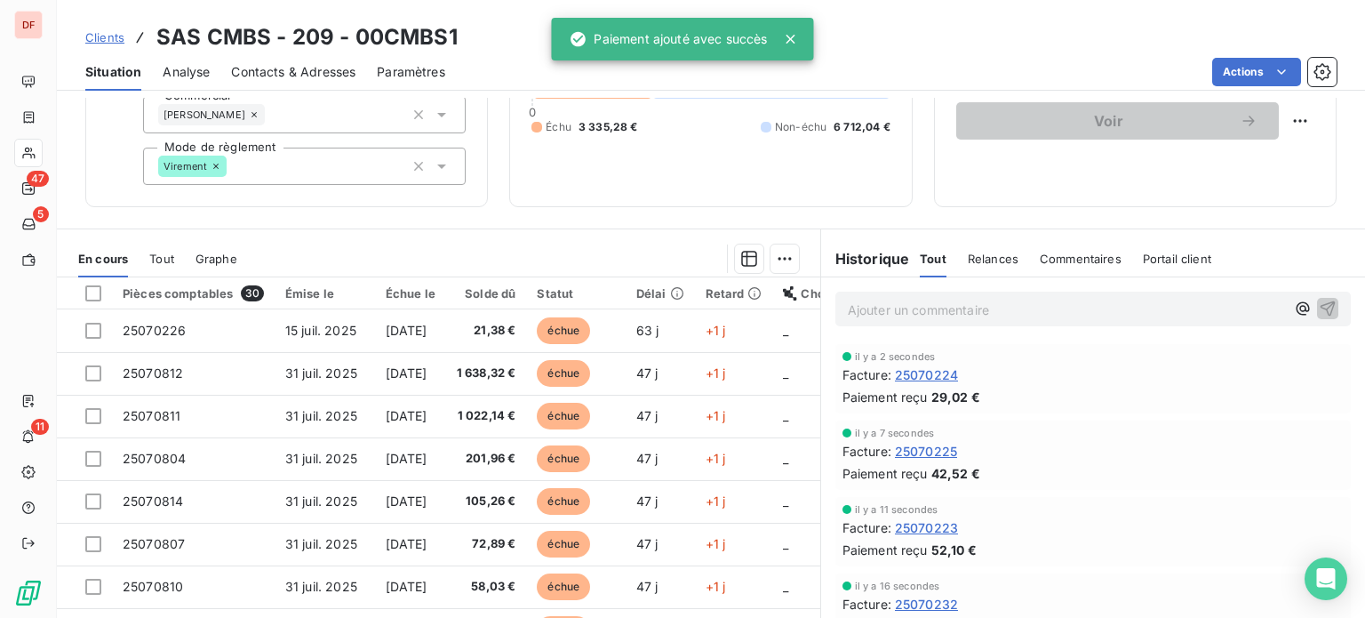
click at [516, 325] on span "21,38 €" at bounding box center [487, 331] width 60 height 18
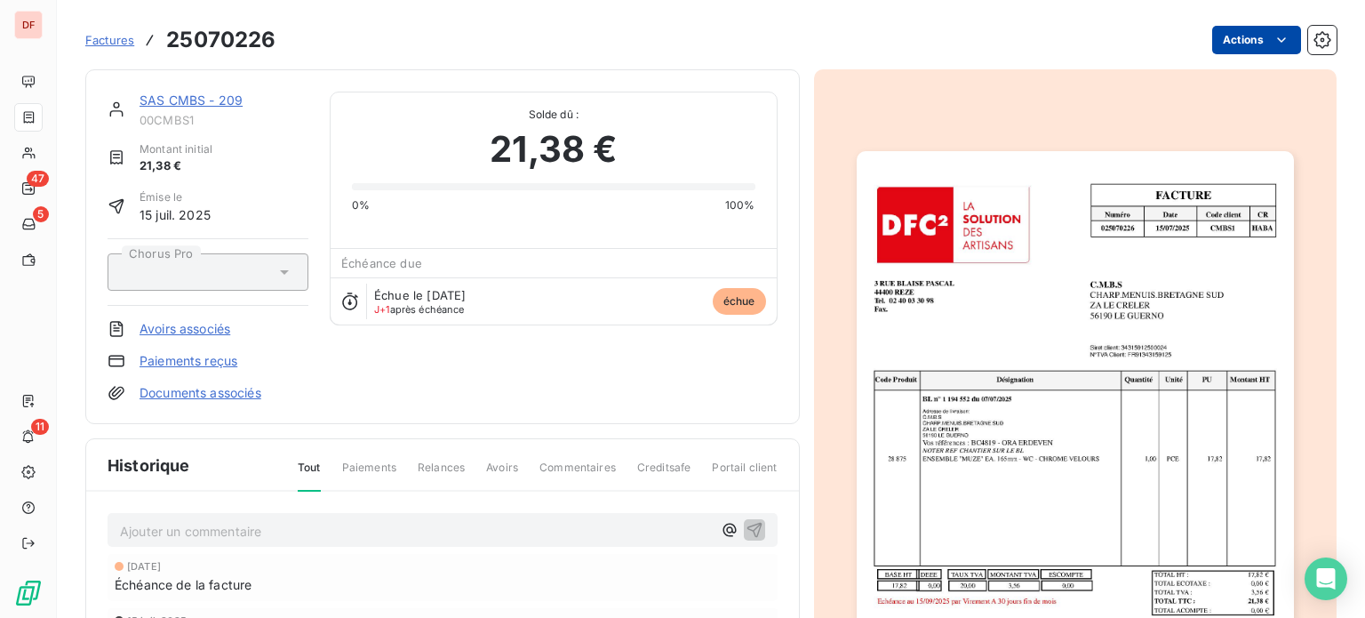
click at [1254, 44] on html "DF 47 5 11 Factures 25070226 Actions SAS CMBS - 209 00CMBS1 Montant initial 21,…" at bounding box center [682, 309] width 1365 height 618
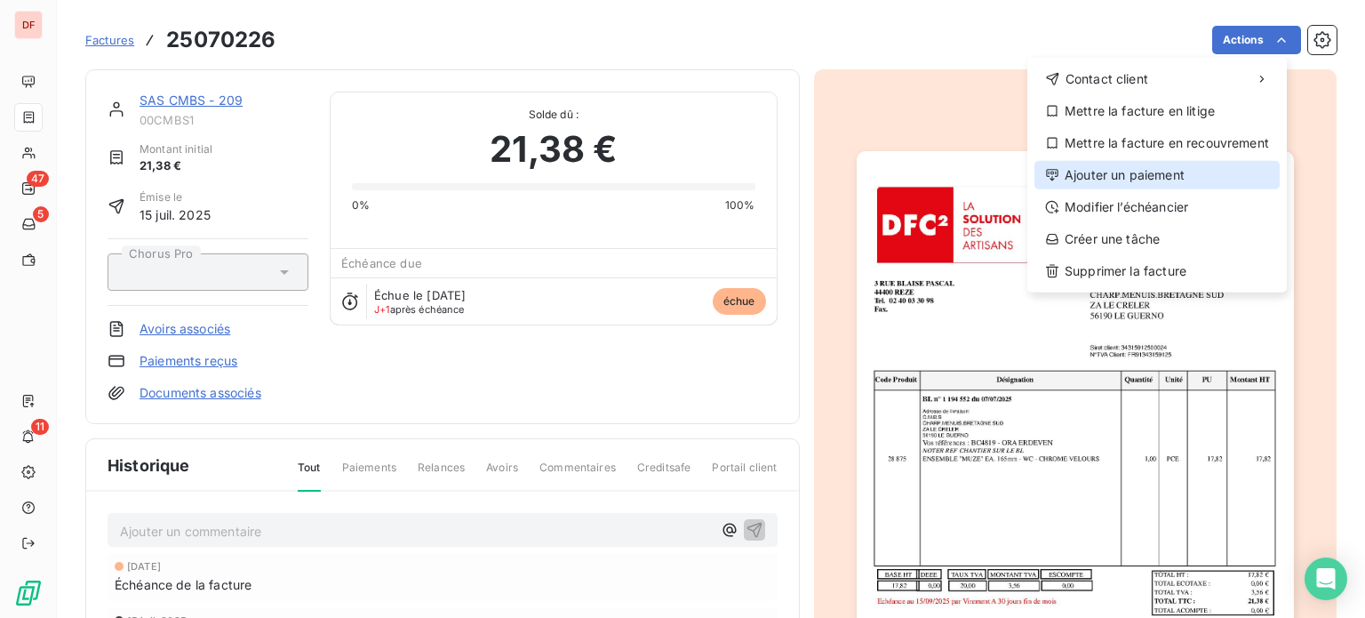
click at [1171, 163] on div "Ajouter un paiement" at bounding box center [1156, 175] width 245 height 28
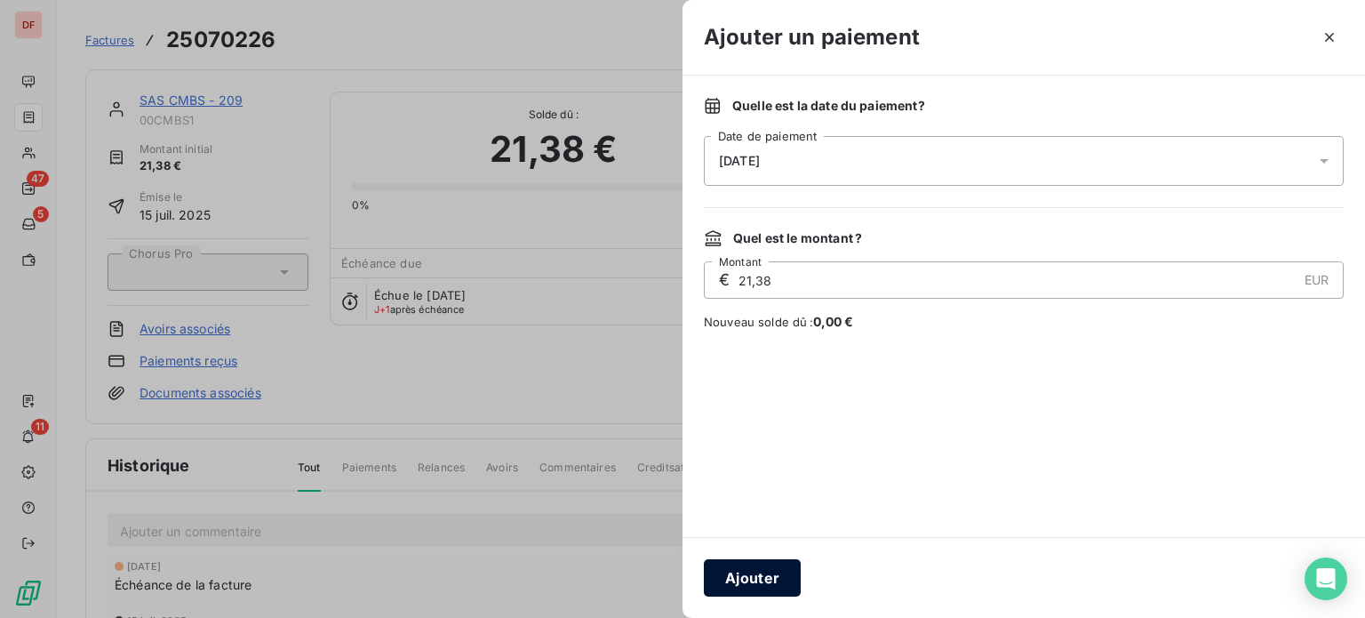
click at [743, 571] on button "Ajouter" at bounding box center [752, 577] width 97 height 37
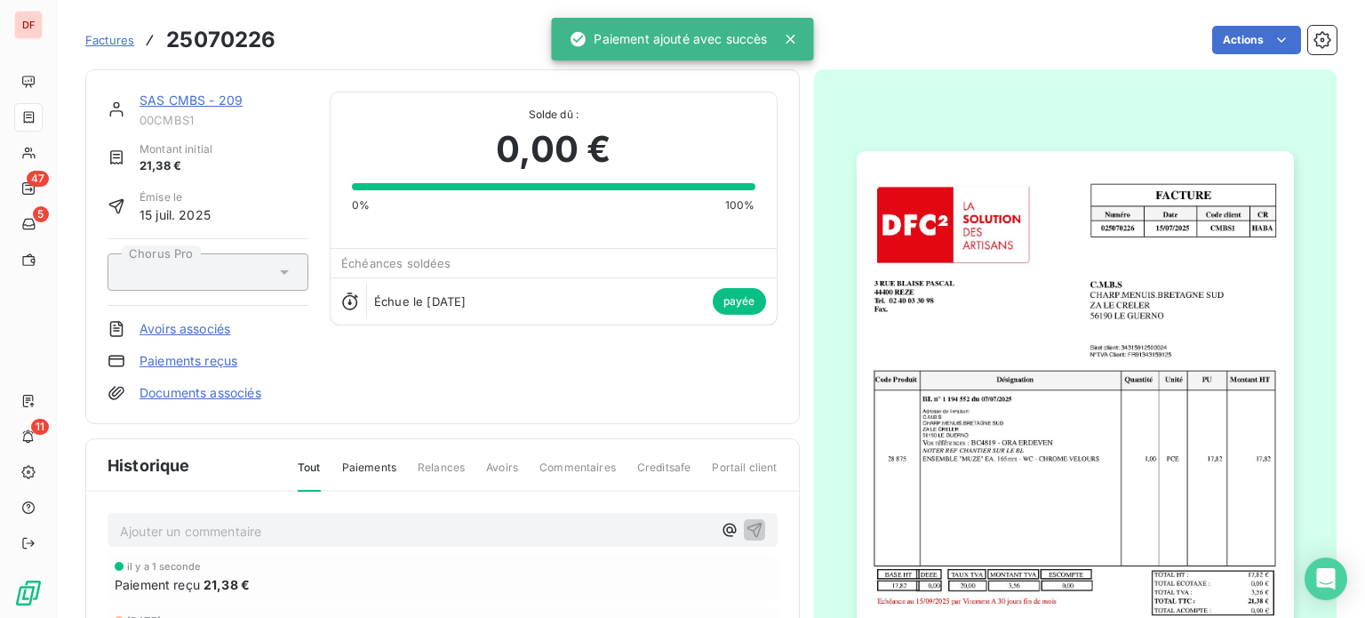
click at [182, 96] on link "SAS CMBS - 209" at bounding box center [191, 99] width 103 height 15
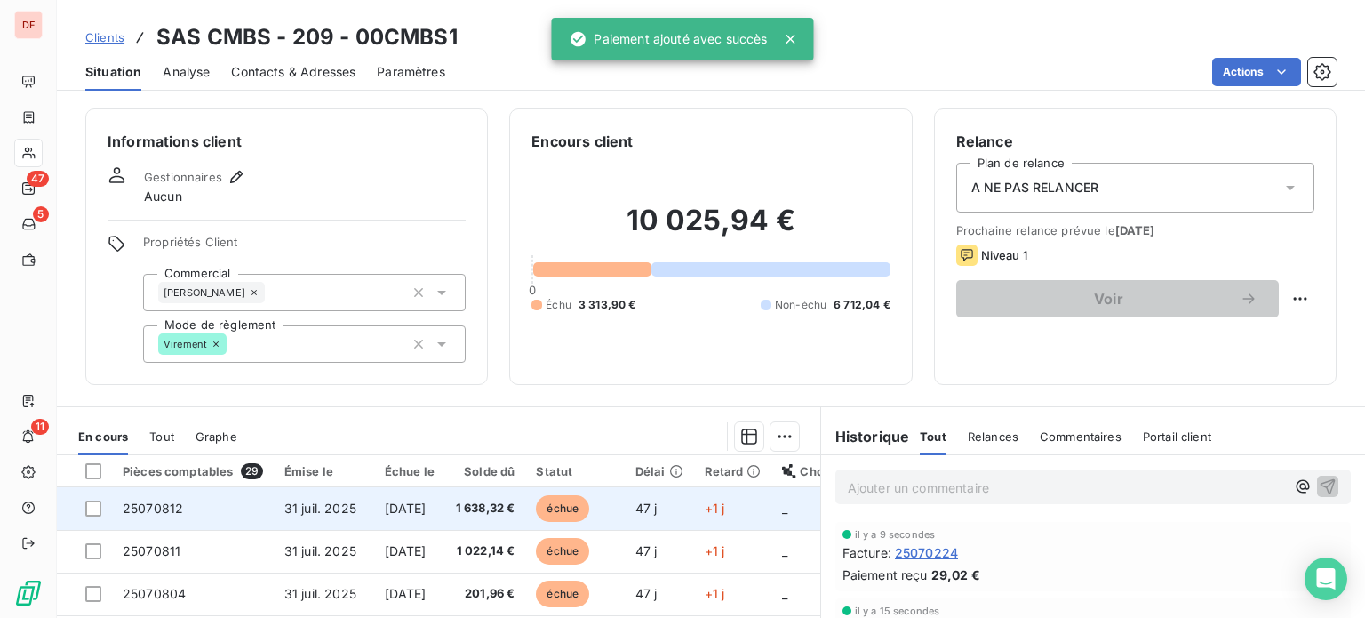
click at [515, 503] on span "1 638,32 €" at bounding box center [486, 508] width 60 height 18
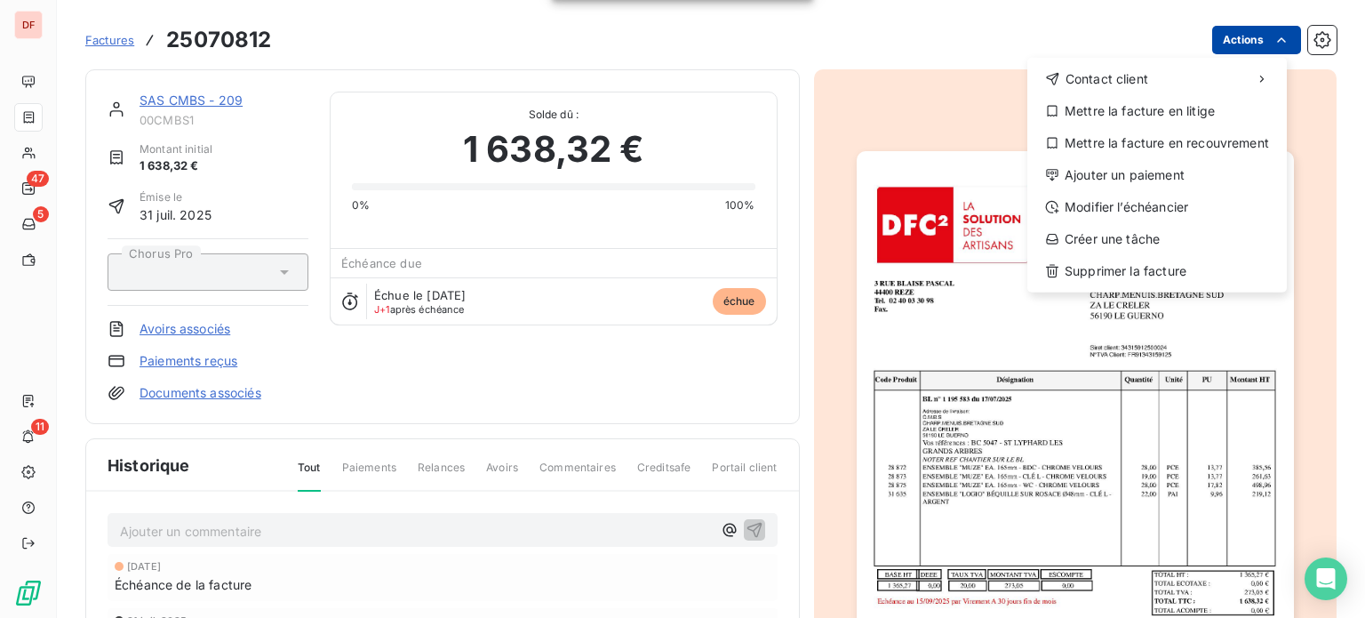
click at [1205, 38] on html "DF 47 5 11 Factures 25070812 Actions Contact client Mettre la facture en litige…" at bounding box center [682, 309] width 1365 height 618
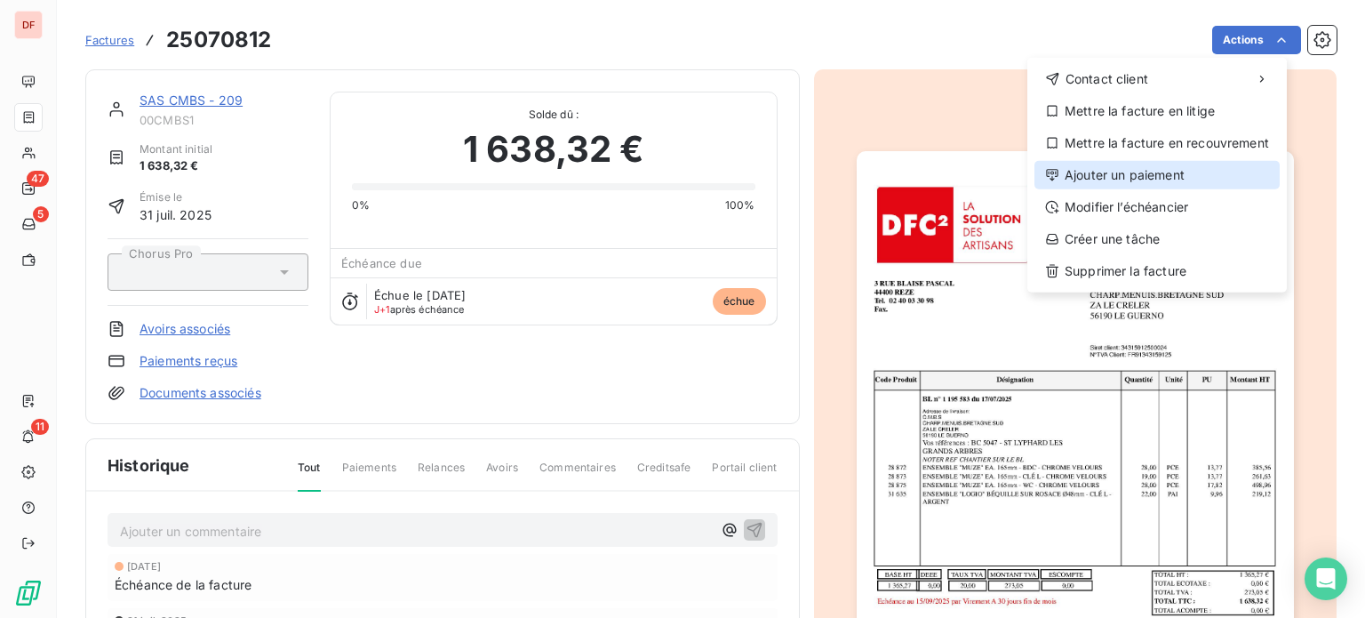
click at [1135, 176] on div "Ajouter un paiement" at bounding box center [1156, 175] width 245 height 28
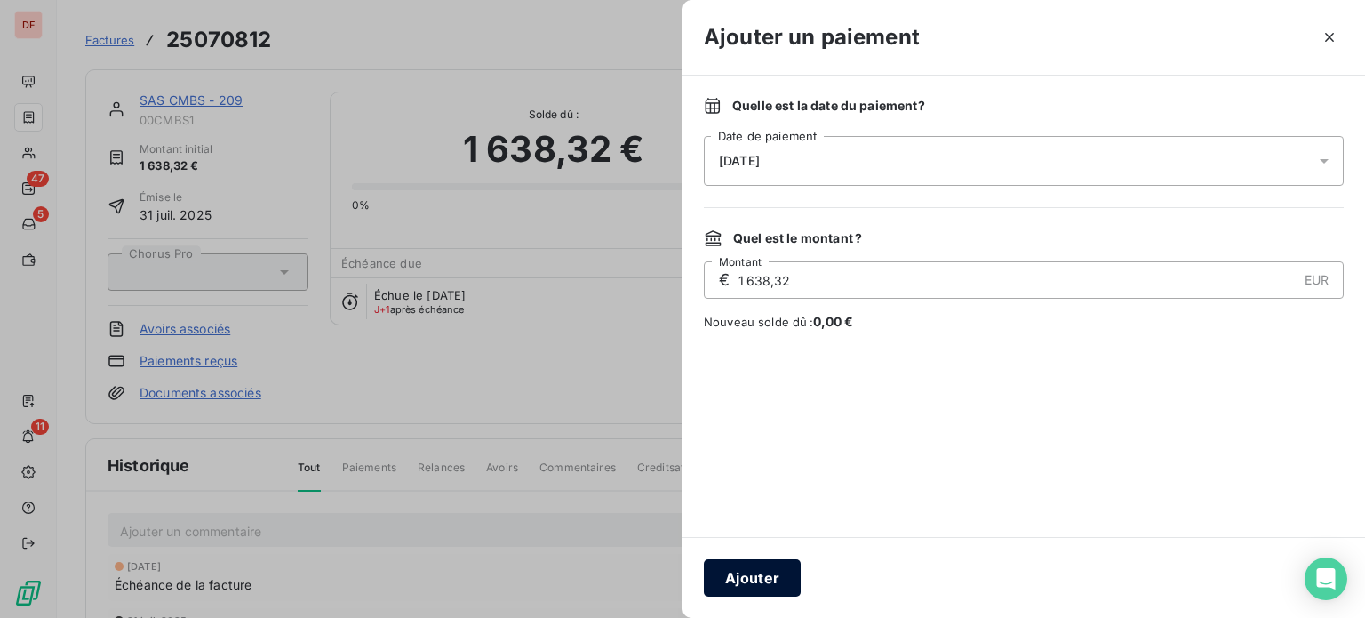
click at [747, 585] on button "Ajouter" at bounding box center [752, 577] width 97 height 37
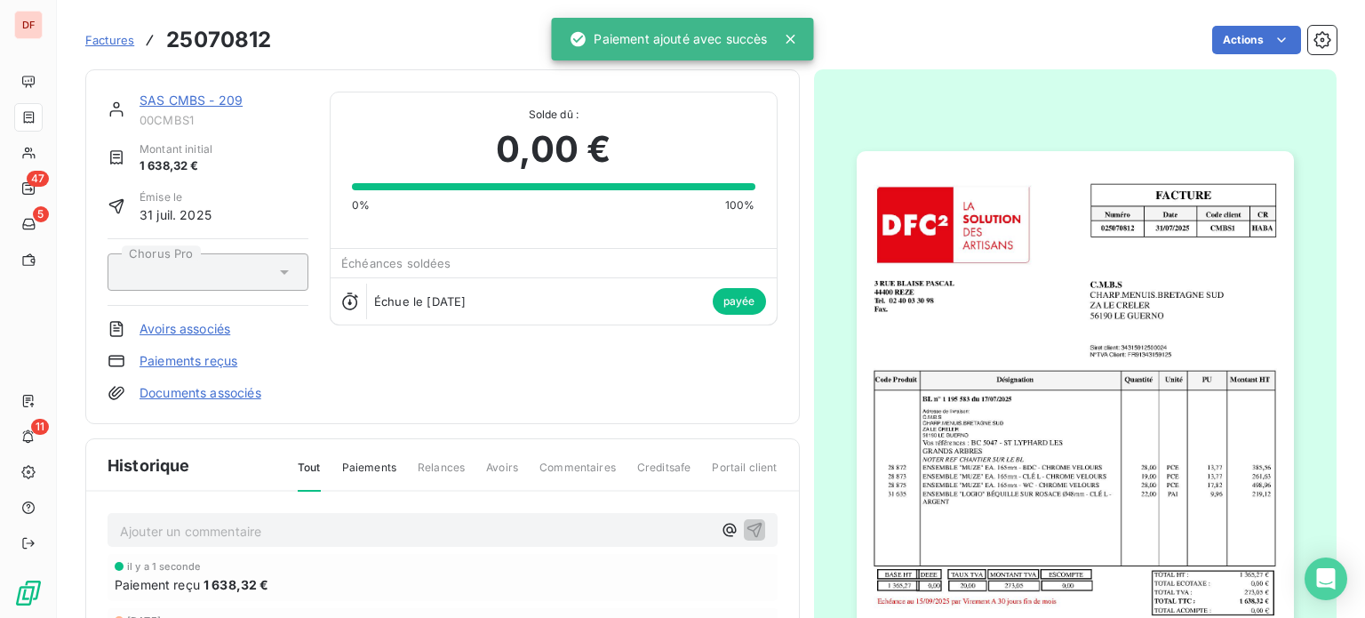
click at [218, 78] on div "SAS CMBS - 209 00CMBS1 Montant initial 1 638,32 € Émise le [DATE] Chorus Pro Av…" at bounding box center [442, 246] width 715 height 355
click at [217, 100] on link "SAS CMBS - 209" at bounding box center [191, 99] width 103 height 15
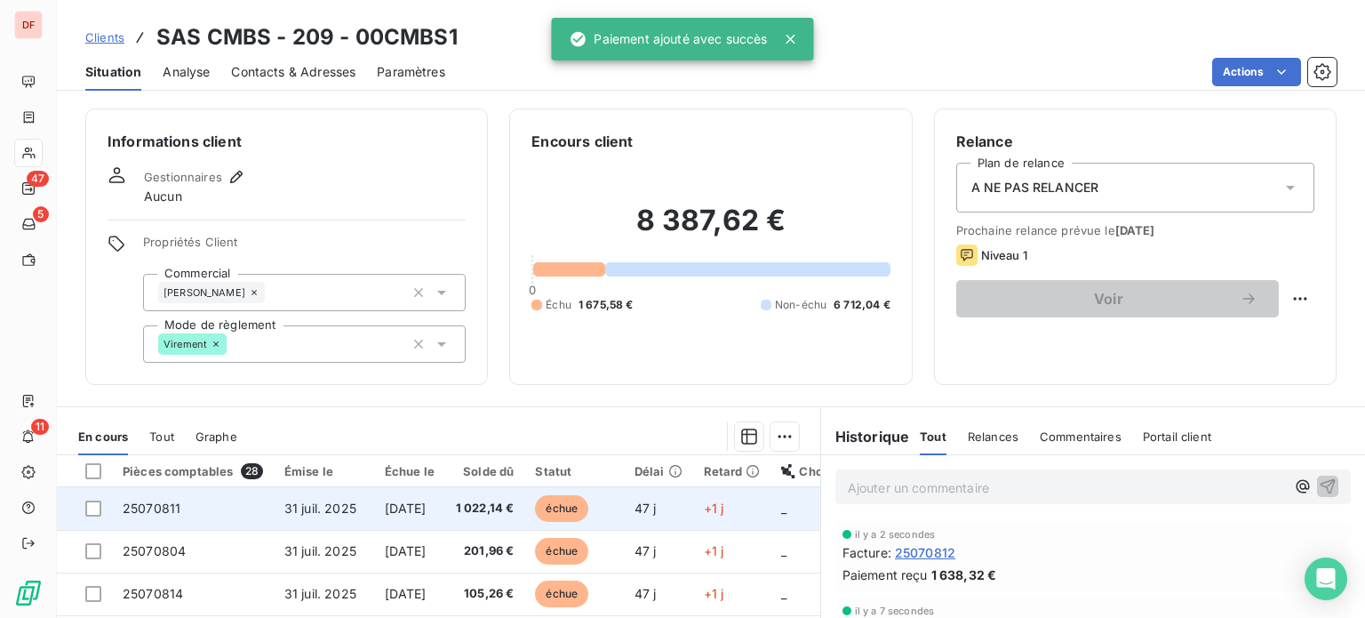
click at [525, 522] on td "1 022,14 €" at bounding box center [485, 508] width 80 height 43
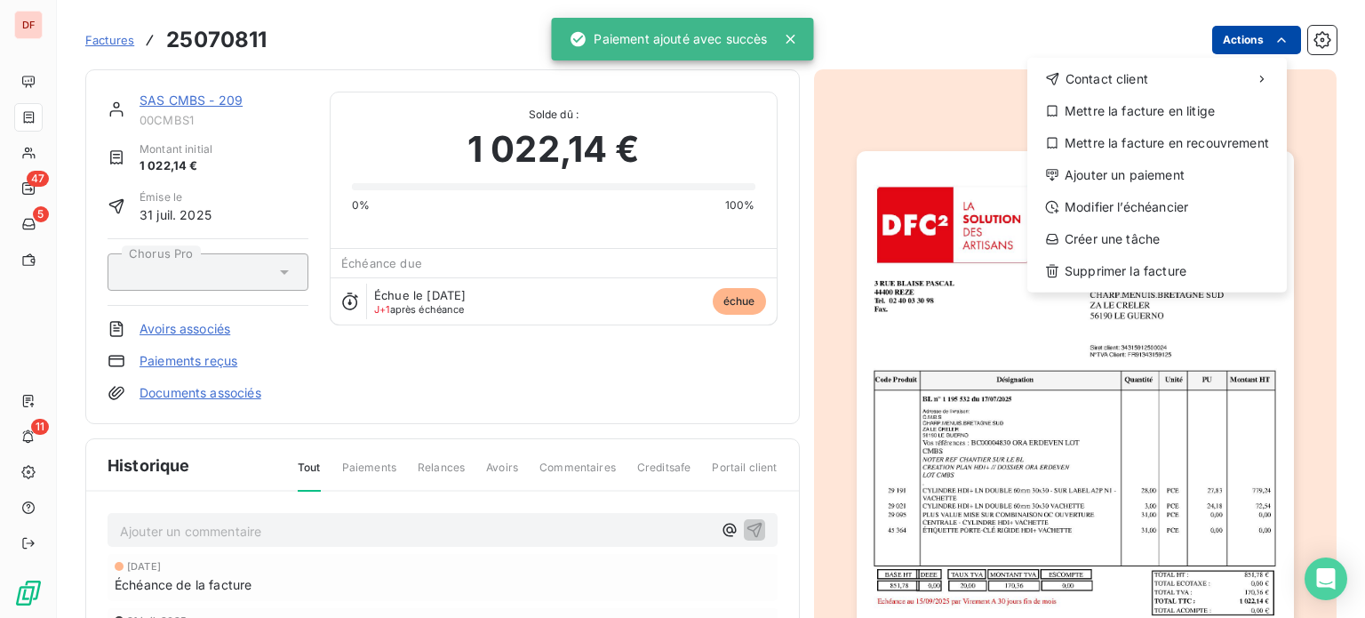
click at [1234, 34] on html "DF 47 5 11 Factures 25070811 Actions Contact client Mettre la facture en litige…" at bounding box center [682, 309] width 1365 height 618
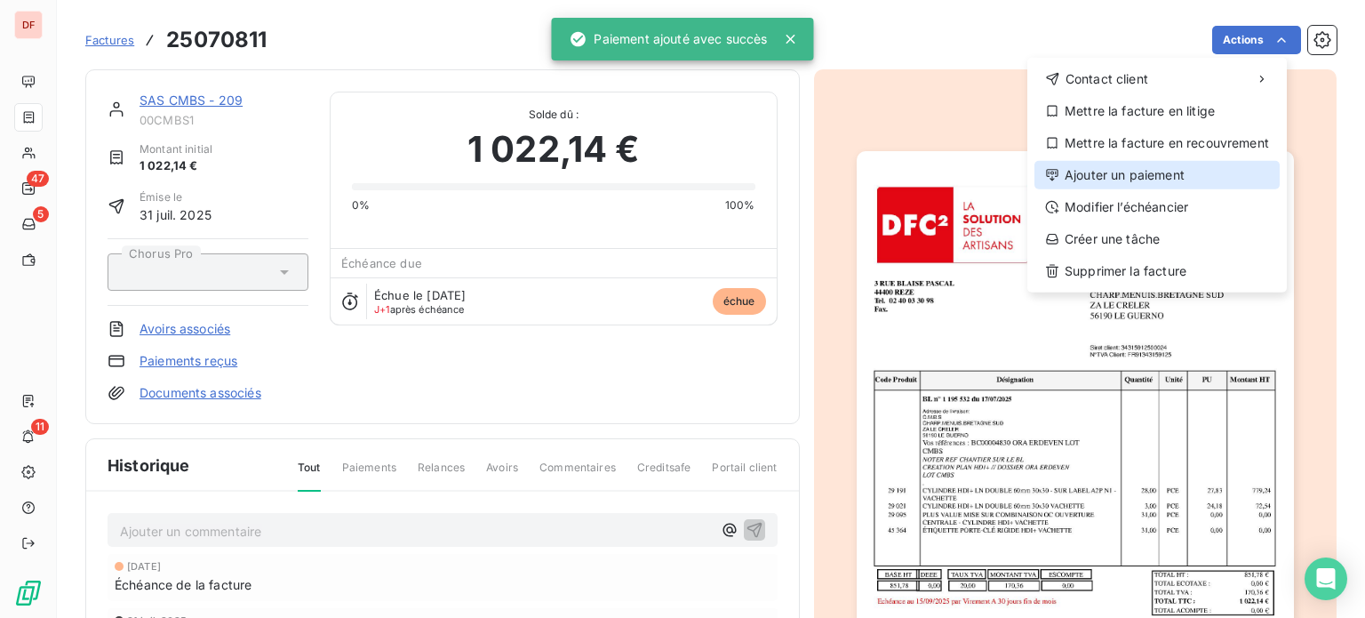
click at [1114, 176] on div "Ajouter un paiement" at bounding box center [1156, 175] width 245 height 28
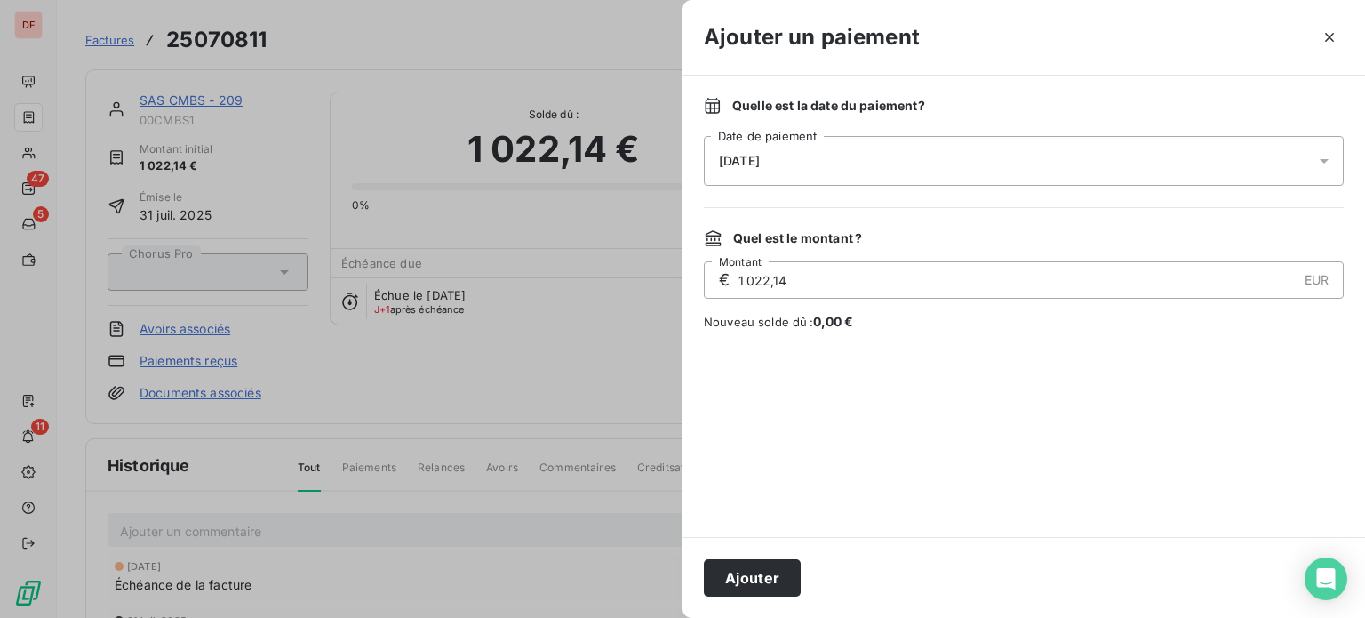
drag, startPoint x: 749, startPoint y: 571, endPoint x: 720, endPoint y: 559, distance: 31.5
click at [749, 571] on button "Ajouter" at bounding box center [752, 577] width 97 height 37
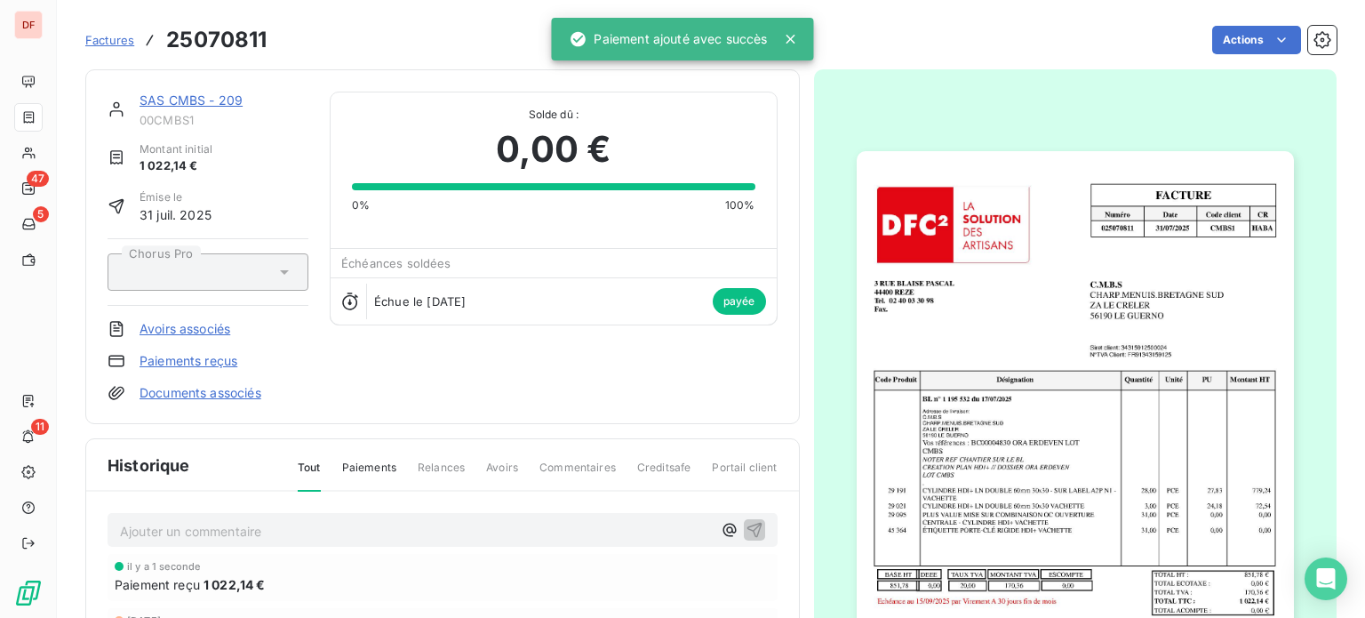
click at [191, 101] on link "SAS CMBS - 209" at bounding box center [191, 99] width 103 height 15
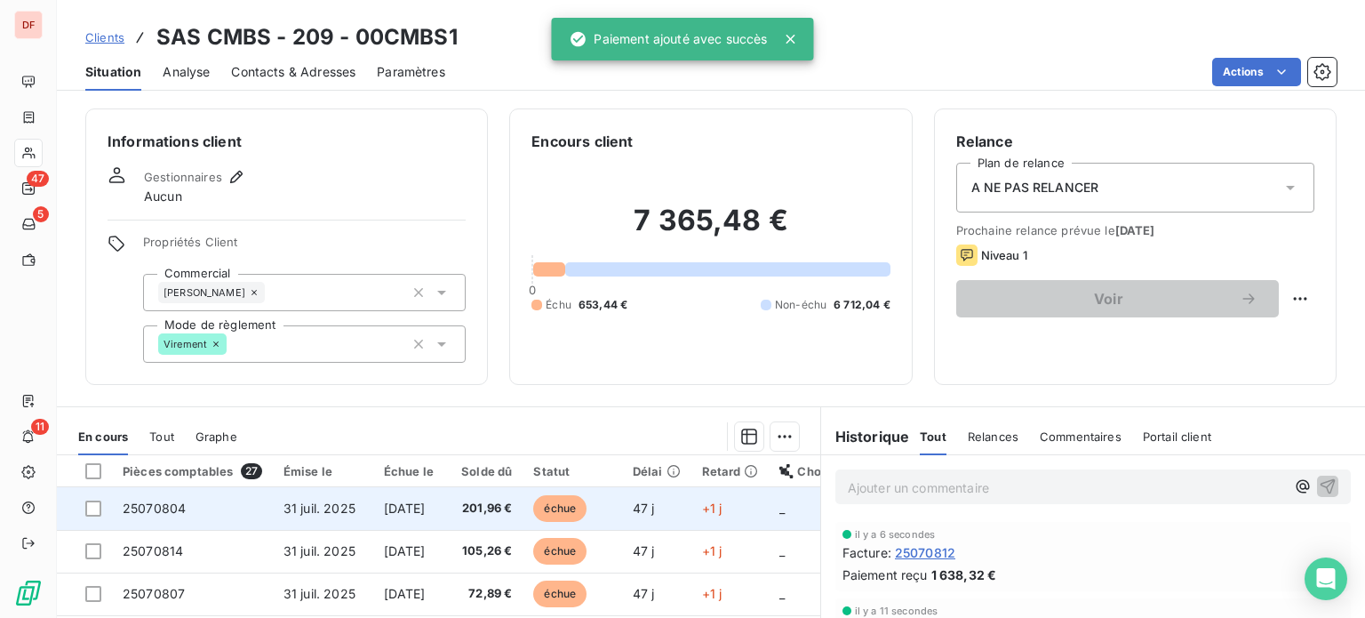
click at [515, 527] on td "201,96 €" at bounding box center [483, 508] width 79 height 43
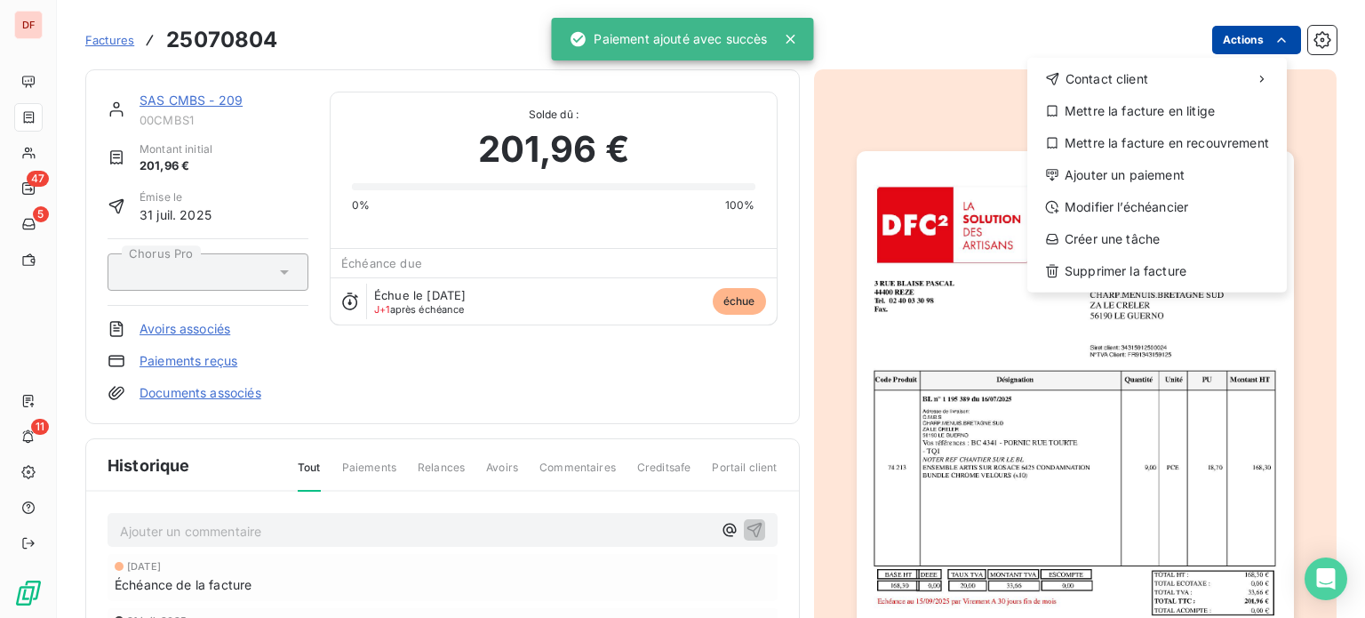
click at [1240, 42] on html "DF 47 5 11 Factures 25070804 Actions Contact client Mettre la facture en litige…" at bounding box center [682, 309] width 1365 height 618
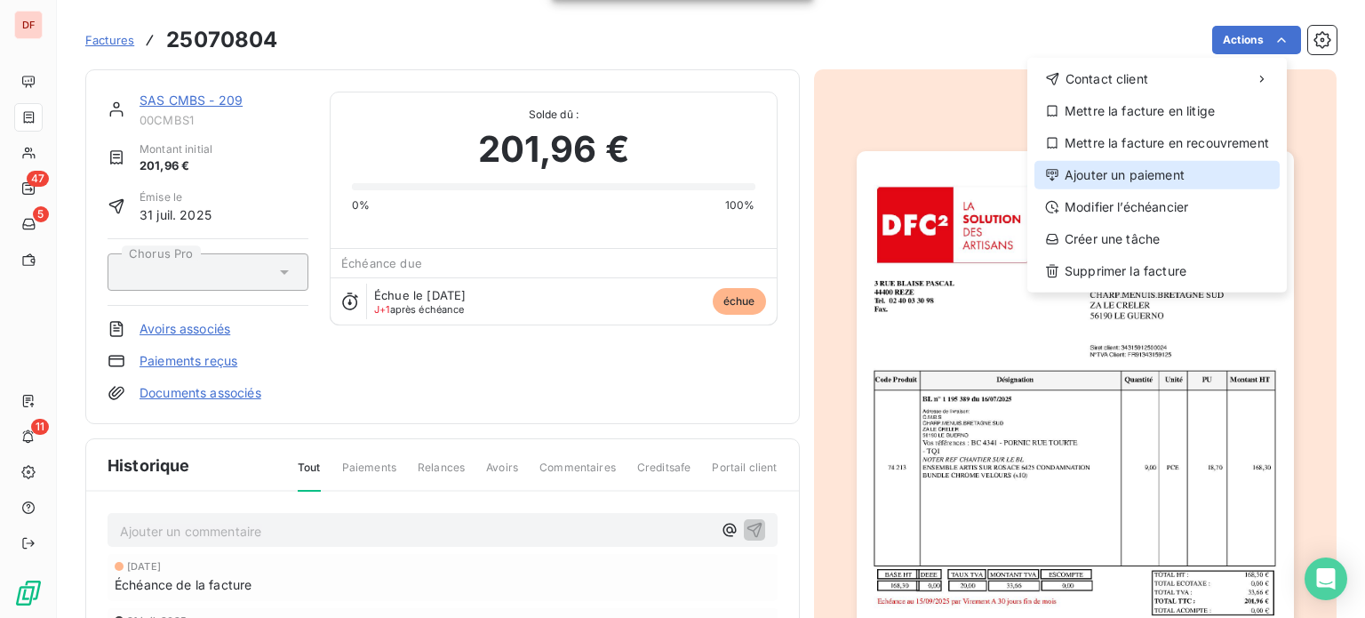
click at [1154, 169] on div "Ajouter un paiement" at bounding box center [1156, 175] width 245 height 28
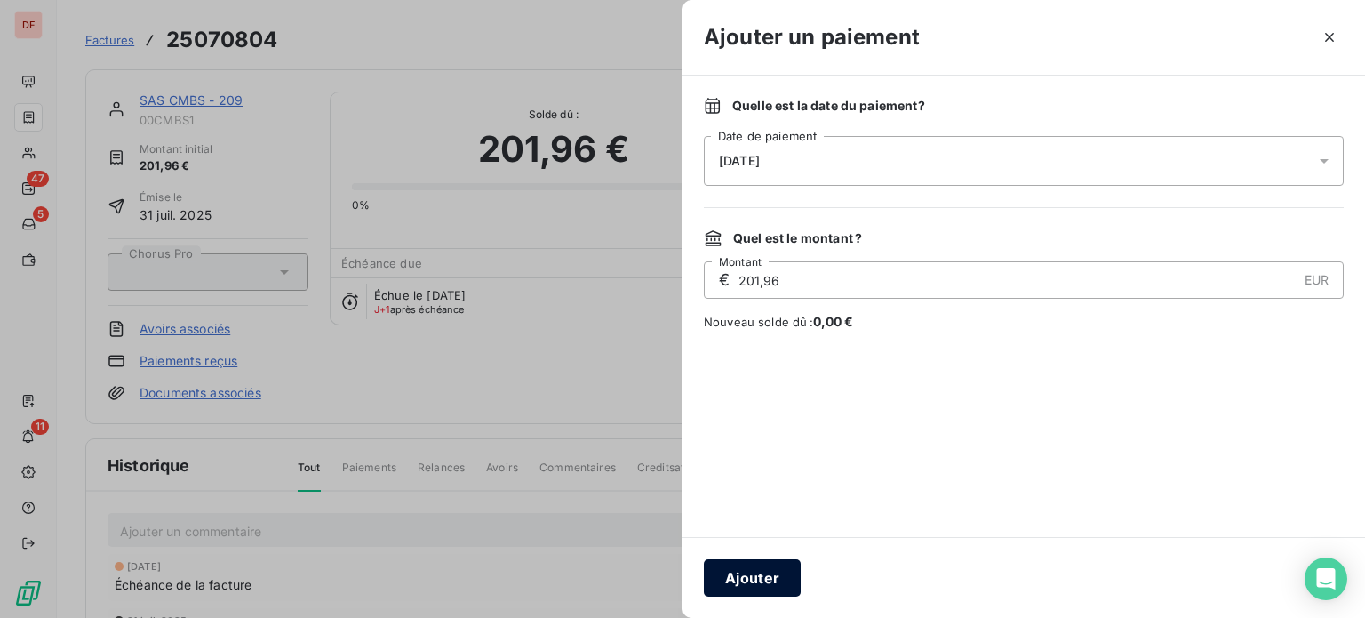
click at [752, 570] on button "Ajouter" at bounding box center [752, 577] width 97 height 37
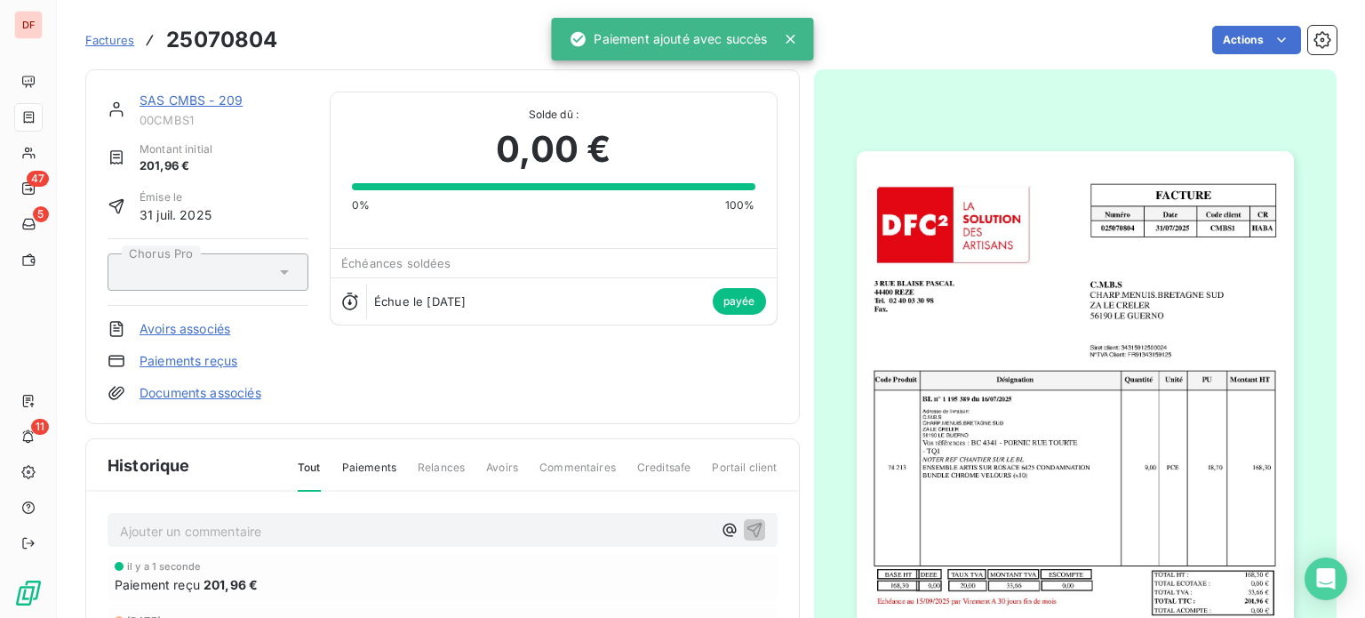
click at [201, 95] on link "SAS CMBS - 209" at bounding box center [191, 99] width 103 height 15
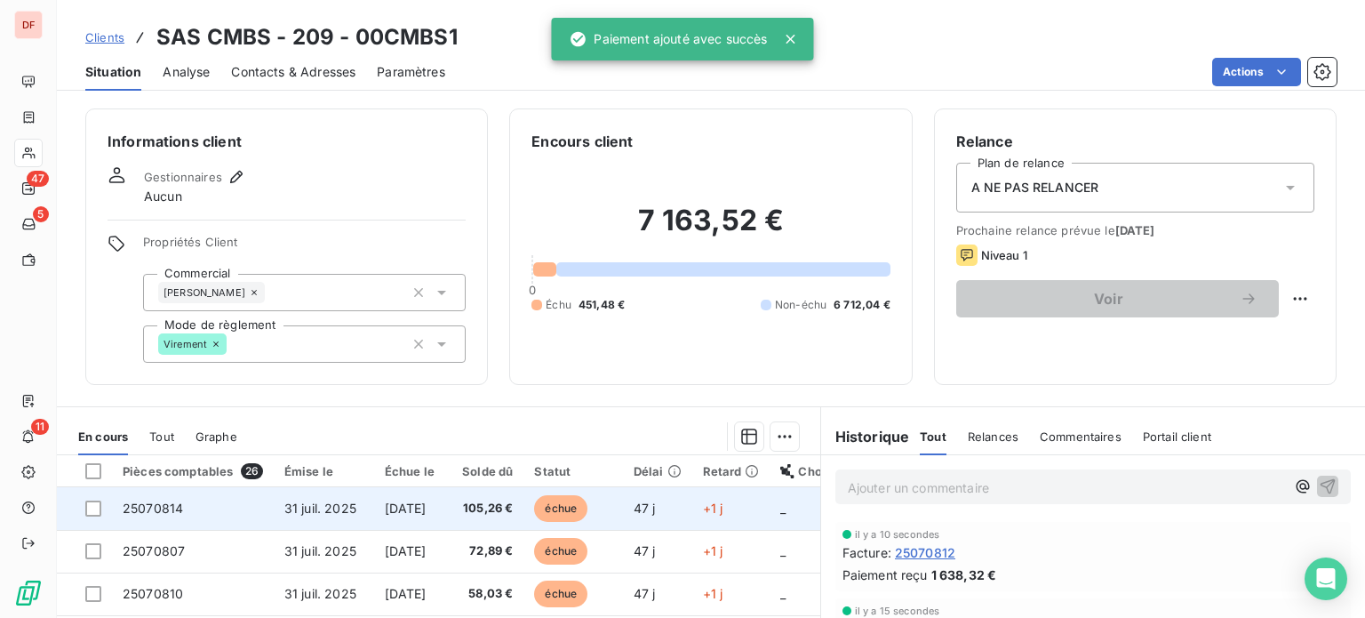
click at [514, 515] on span "105,26 €" at bounding box center [485, 508] width 58 height 18
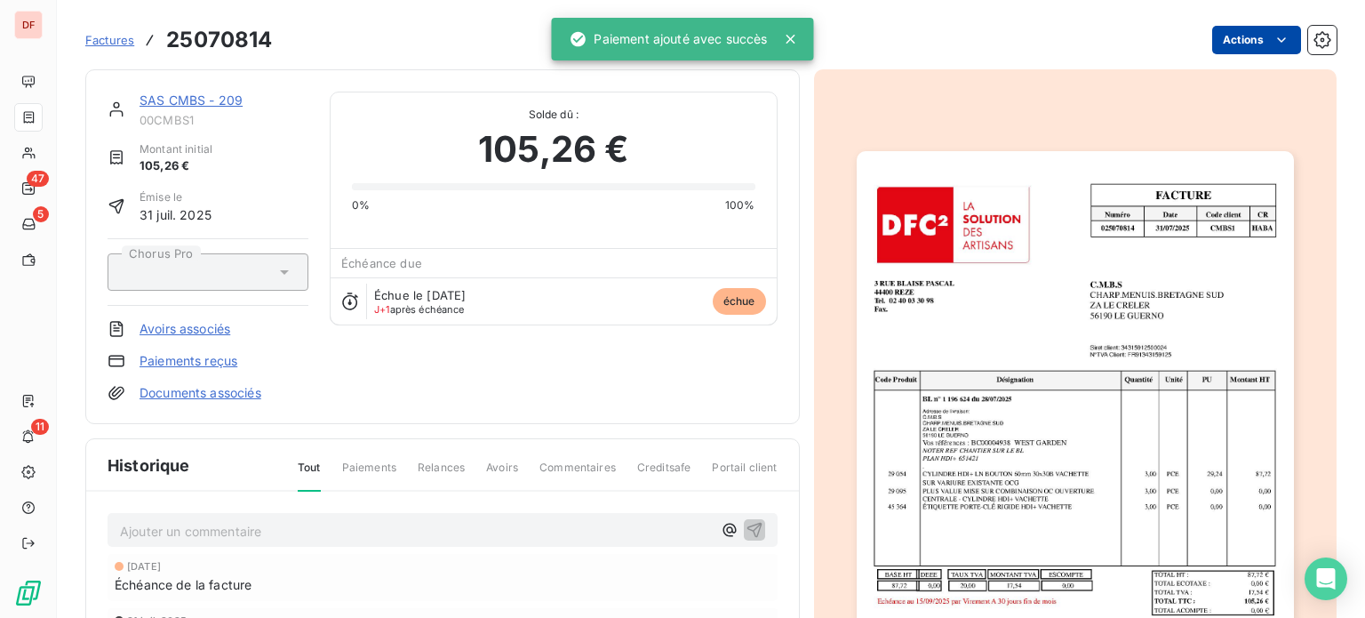
click at [1219, 41] on html "DF 47 5 11 Factures 25070814 Actions SAS CMBS - 209 00CMBS1 Montant initial 105…" at bounding box center [682, 309] width 1365 height 618
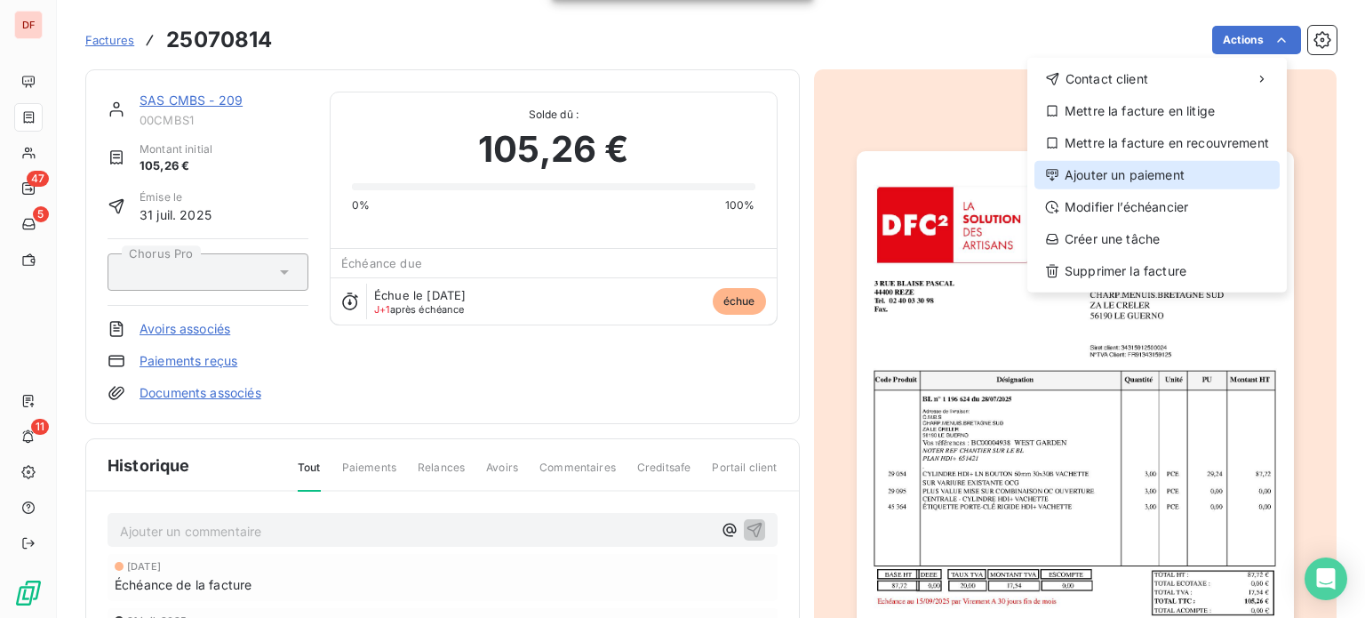
click at [1149, 180] on div "Ajouter un paiement" at bounding box center [1156, 175] width 245 height 28
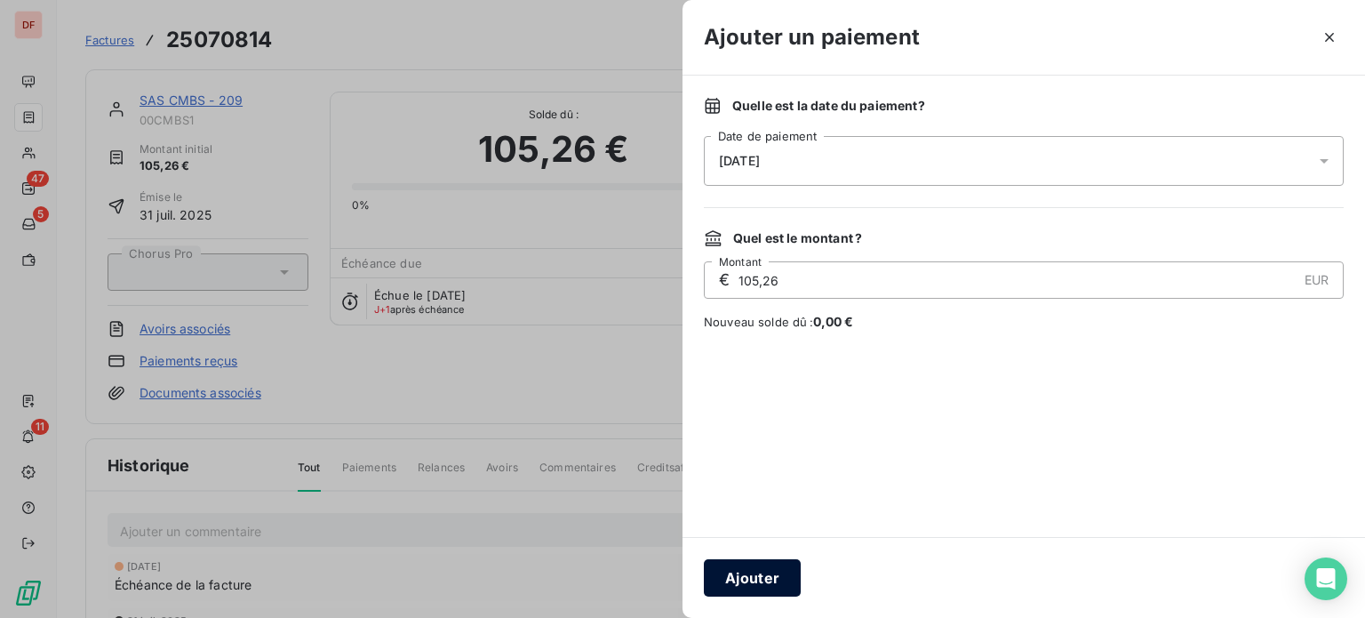
click at [782, 576] on button "Ajouter" at bounding box center [752, 577] width 97 height 37
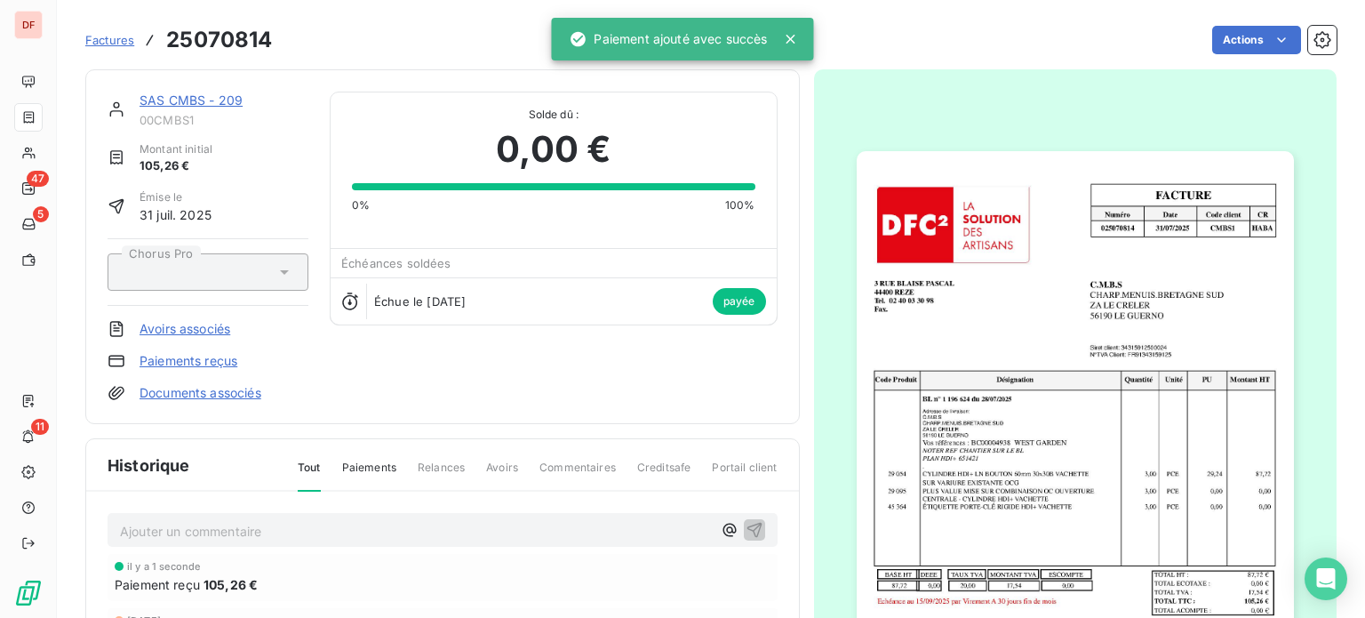
click at [235, 109] on div "SAS CMBS - 209 00CMBS1" at bounding box center [224, 110] width 169 height 36
click at [226, 99] on link "SAS CMBS - 209" at bounding box center [191, 99] width 103 height 15
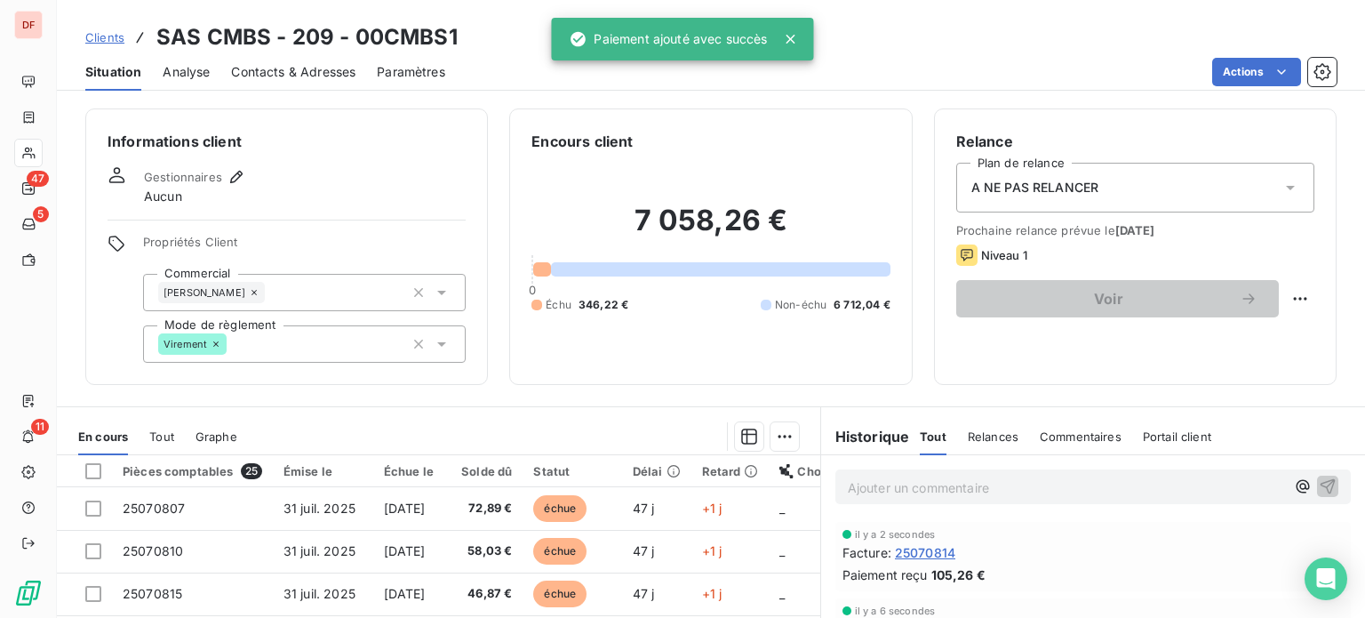
click at [444, 484] on th "Échue le" at bounding box center [408, 471] width 71 height 32
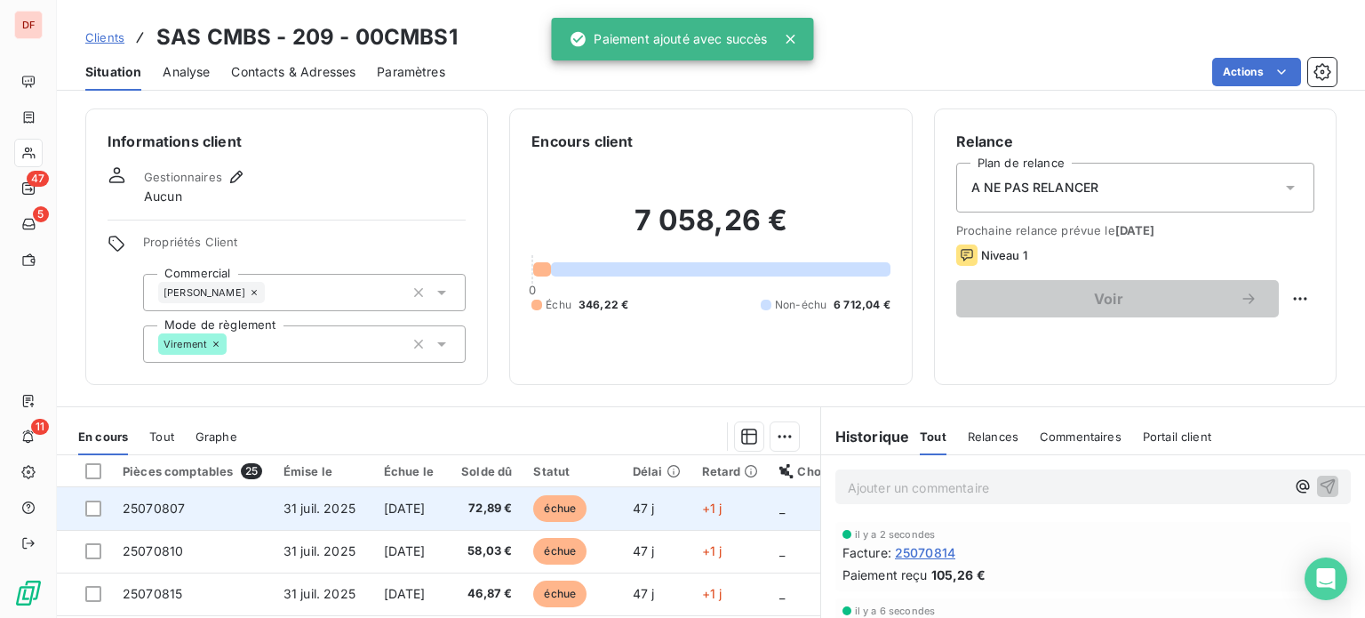
click at [444, 498] on td "[DATE]" at bounding box center [408, 508] width 71 height 43
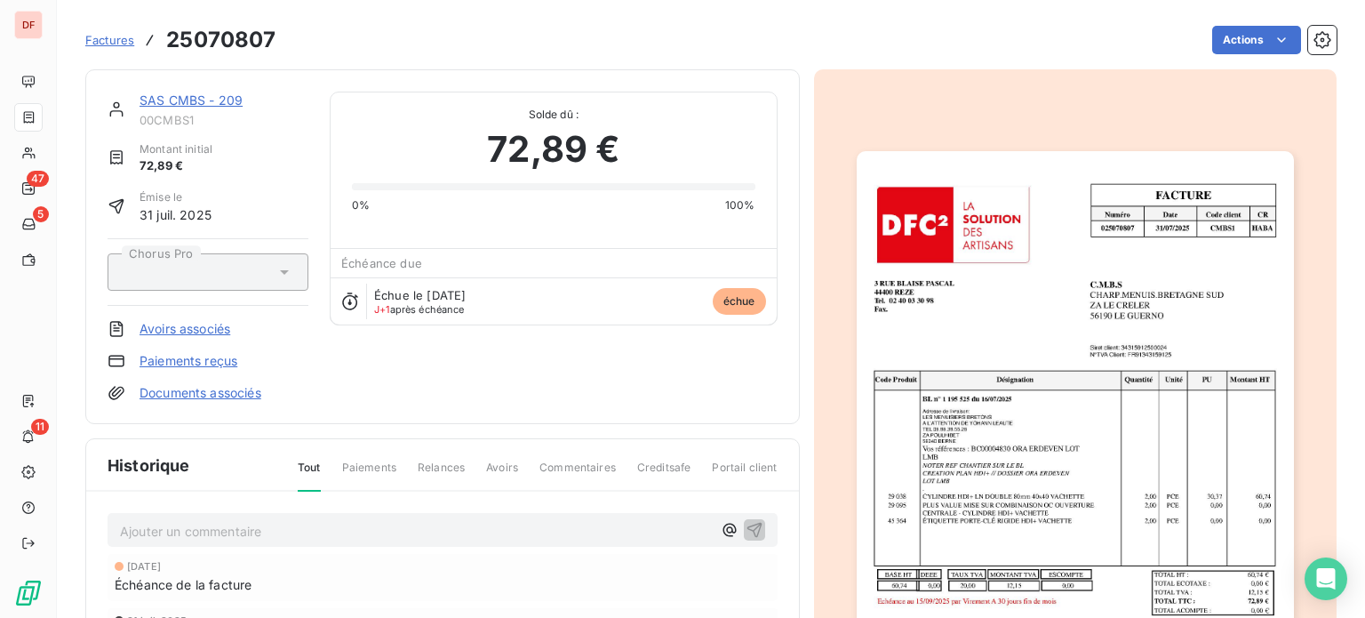
click at [1253, 15] on div "Factures 25070807 Actions" at bounding box center [710, 29] width 1251 height 59
click at [1241, 36] on html "DF 47 5 11 Factures 25070807 Actions SAS CMBS - 209 00CMBS1 Montant initial 72,…" at bounding box center [682, 309] width 1365 height 618
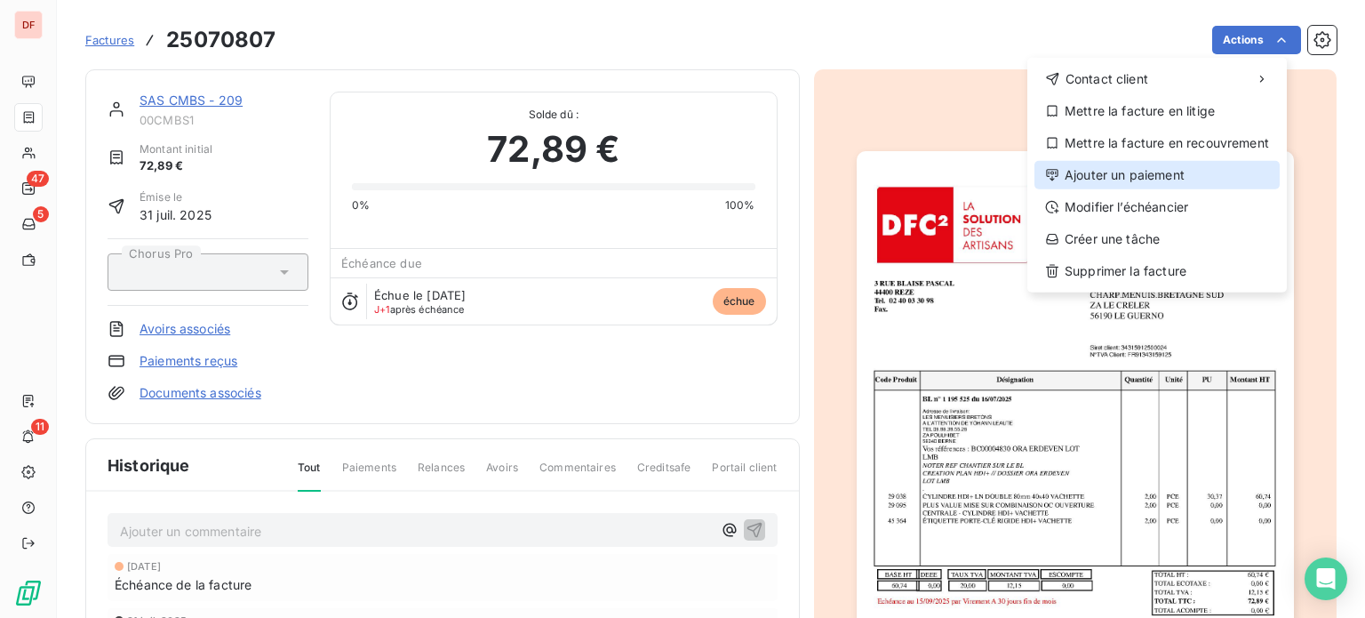
click at [1115, 179] on div "Ajouter un paiement" at bounding box center [1156, 175] width 245 height 28
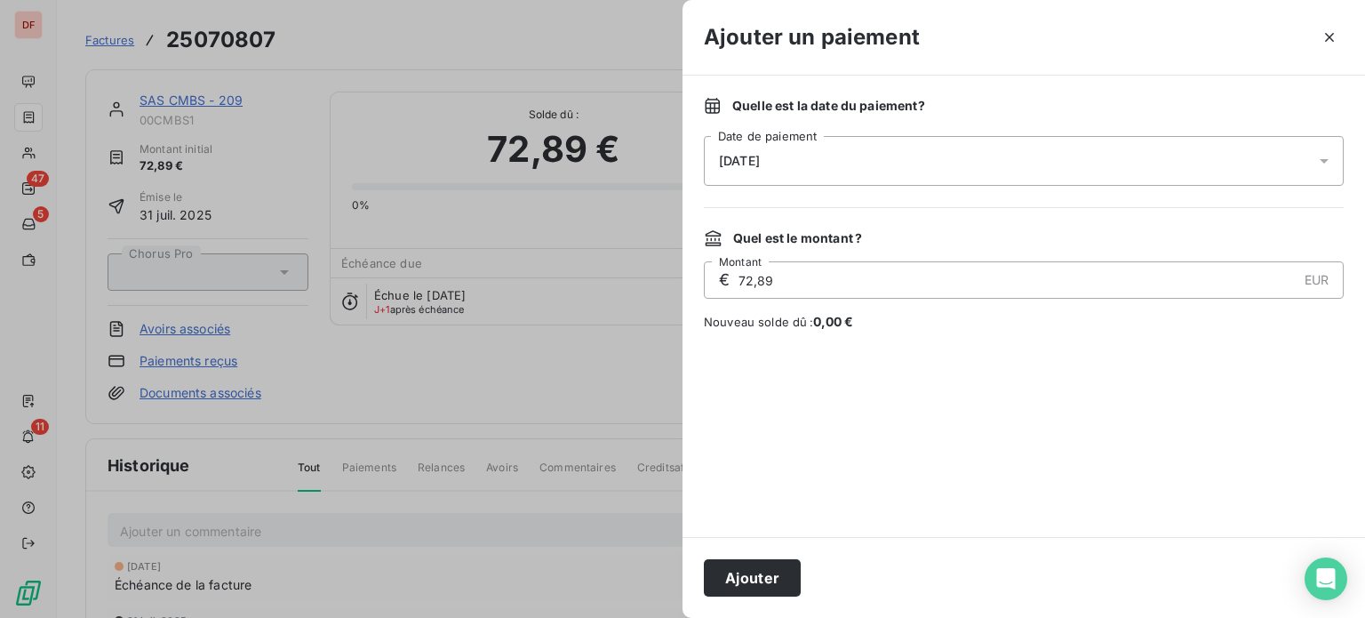
click at [756, 571] on button "Ajouter" at bounding box center [752, 577] width 97 height 37
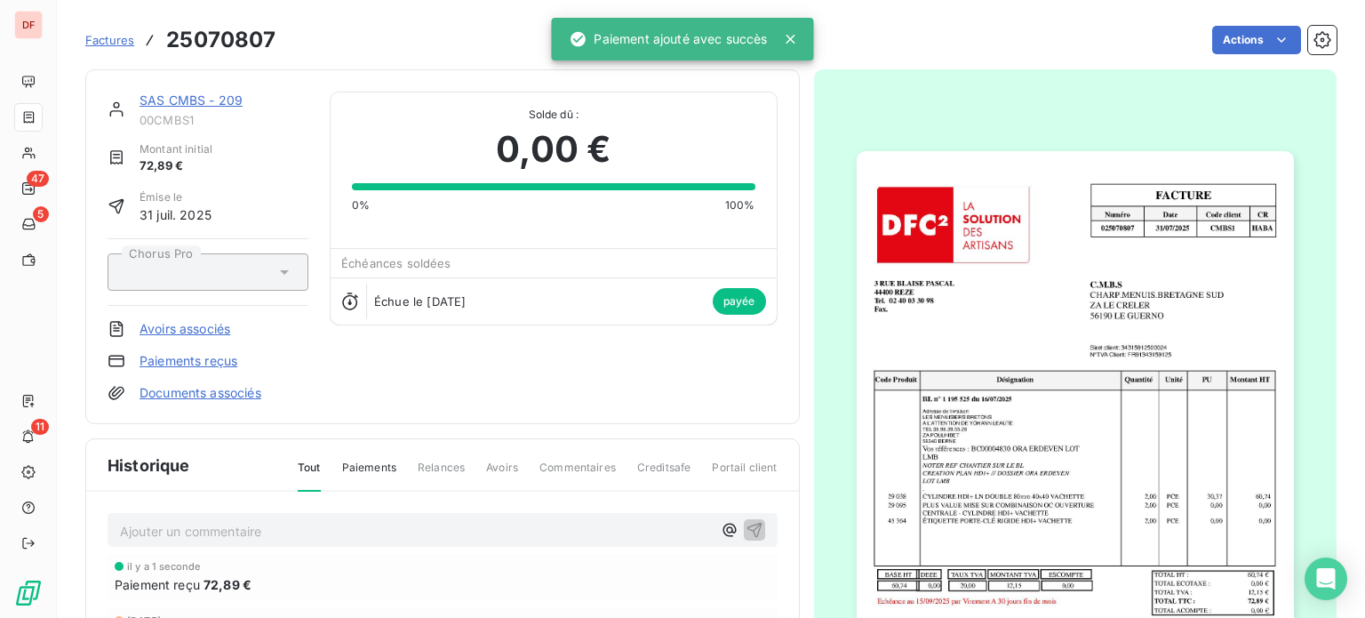
click at [170, 103] on link "SAS CMBS - 209" at bounding box center [191, 99] width 103 height 15
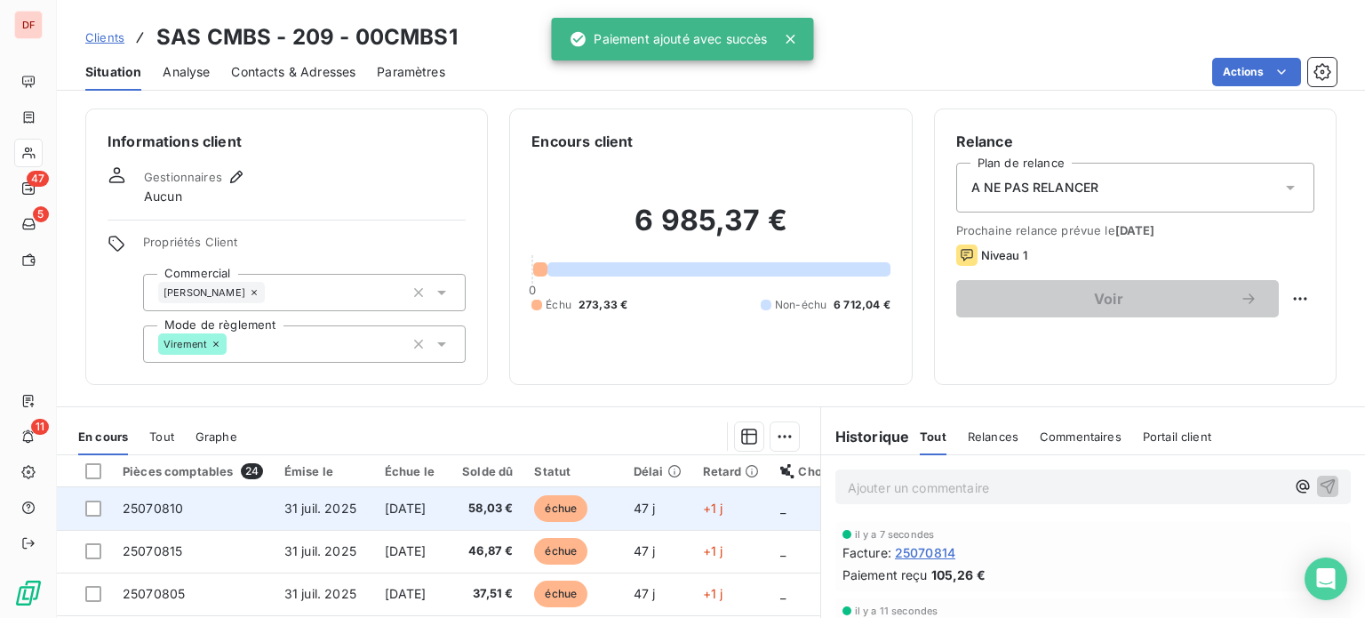
click at [509, 507] on span "58,03 €" at bounding box center [485, 508] width 58 height 18
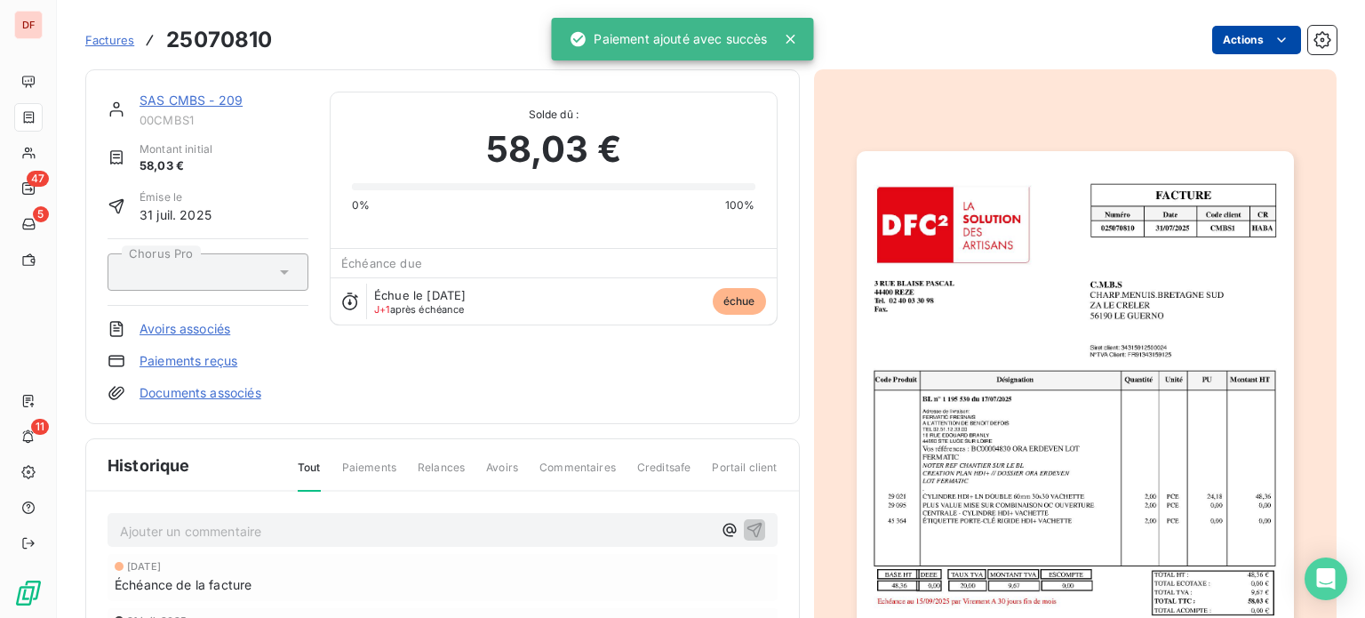
click at [1229, 35] on html "DF 47 5 11 Factures 25070810 Actions SAS CMBS - 209 00CMBS1 Montant initial 58,…" at bounding box center [682, 309] width 1365 height 618
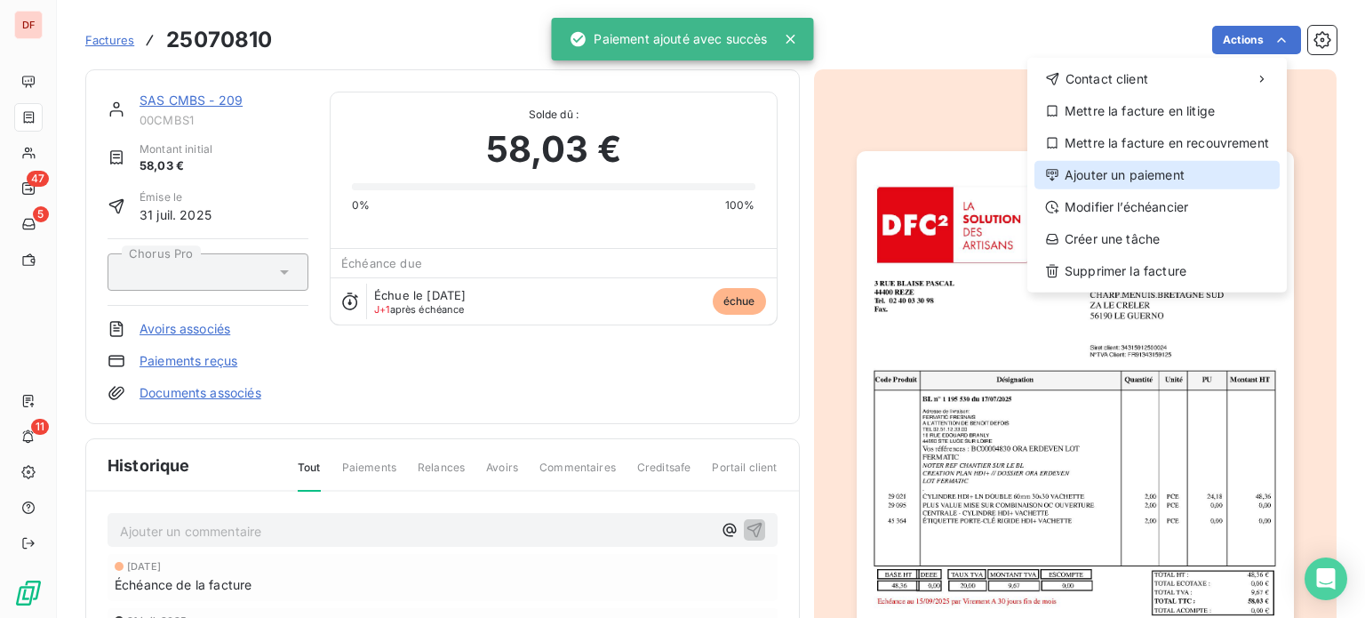
click at [1130, 180] on div "Ajouter un paiement" at bounding box center [1156, 175] width 245 height 28
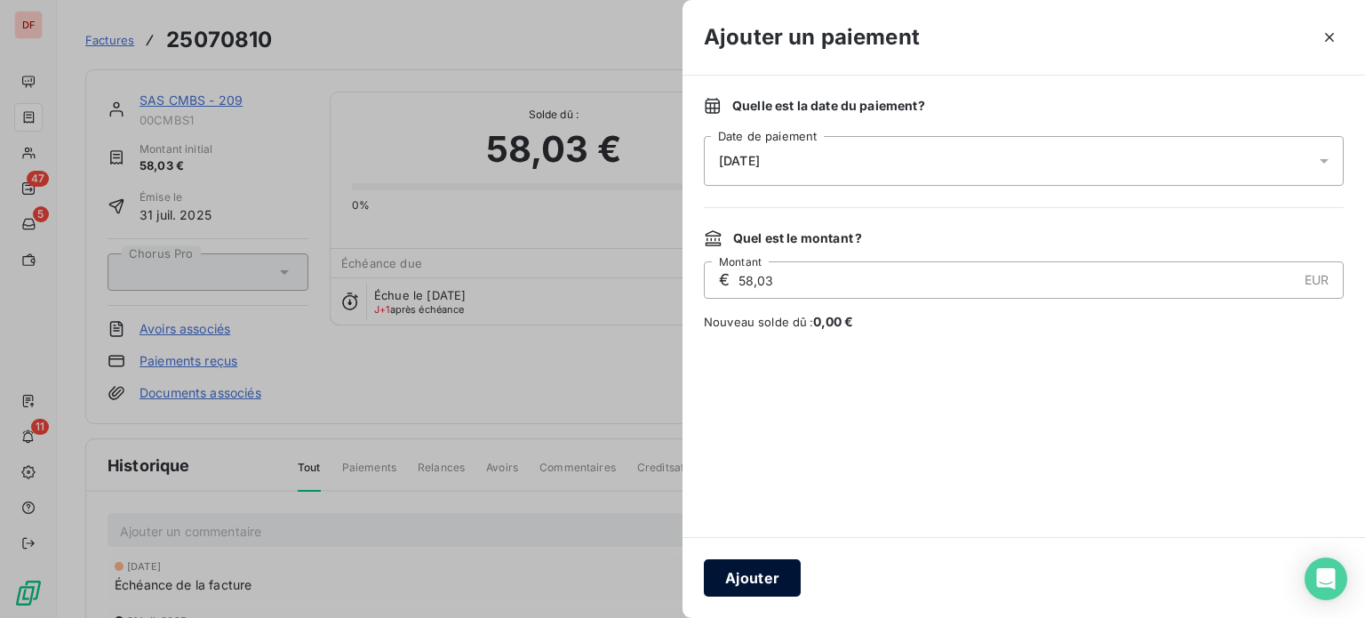
click at [751, 571] on button "Ajouter" at bounding box center [752, 577] width 97 height 37
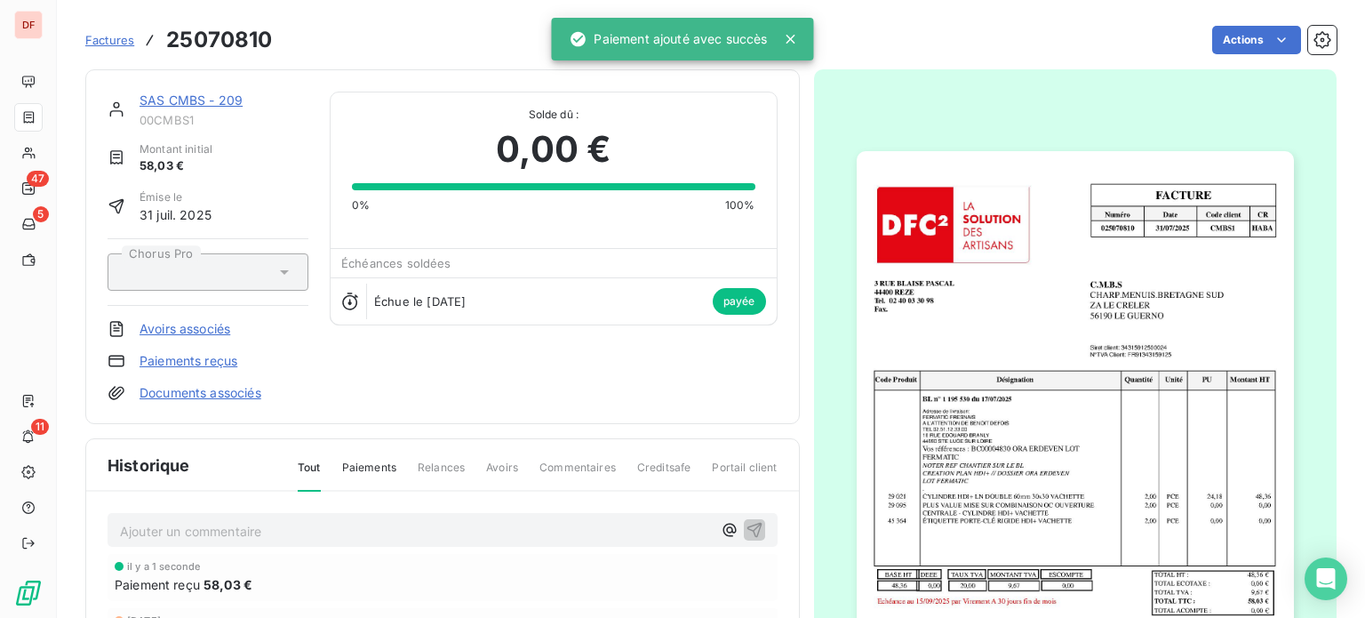
click at [236, 102] on link "SAS CMBS - 209" at bounding box center [191, 99] width 103 height 15
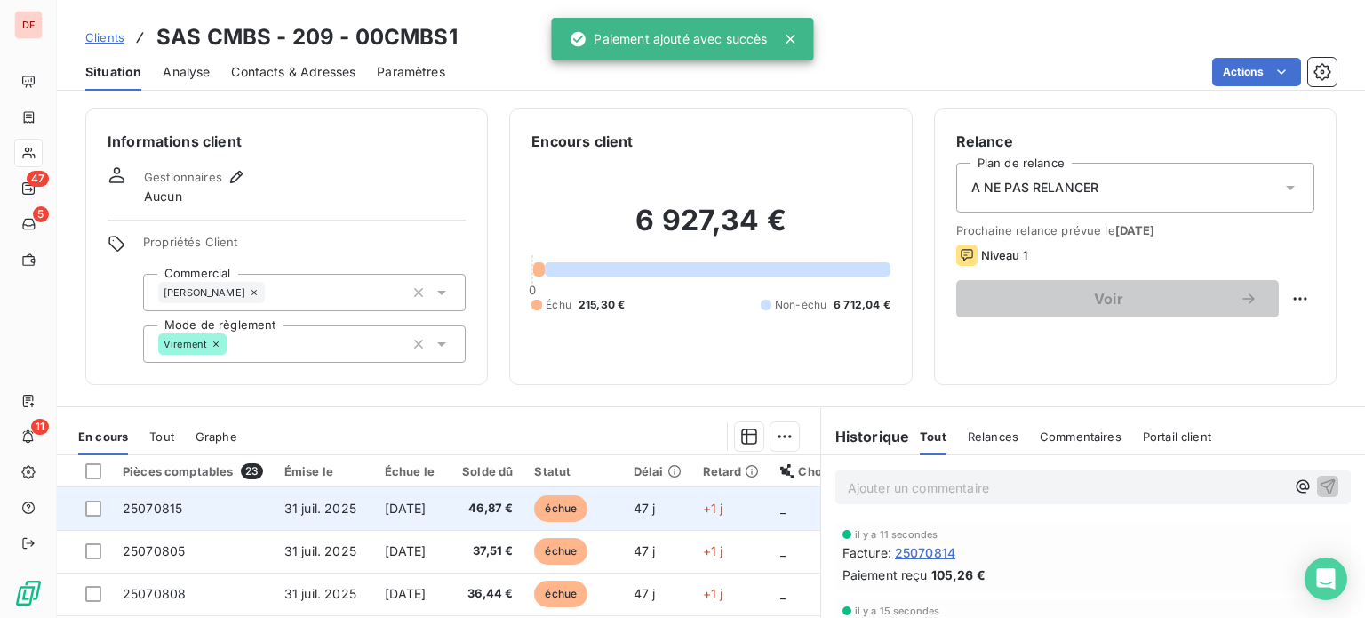
click at [427, 504] on span "[DATE]" at bounding box center [406, 507] width 42 height 15
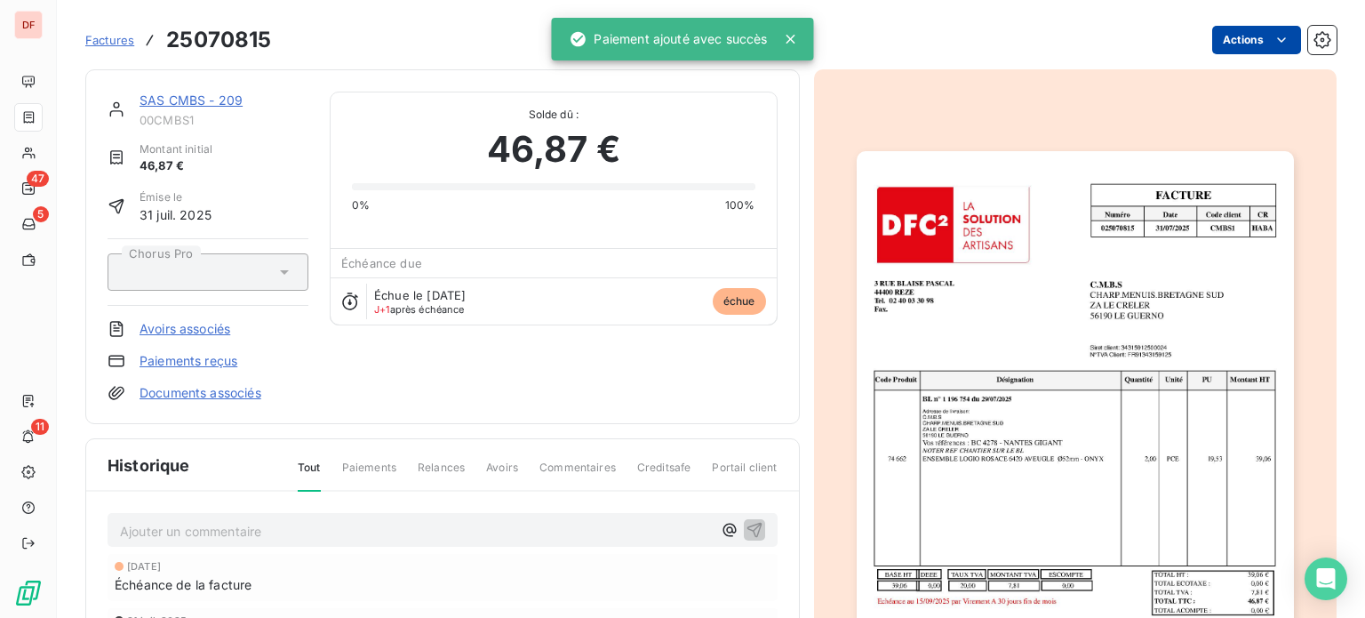
click at [1244, 28] on html "DF 47 5 11 Factures 25070815 Actions SAS CMBS - 209 00CMBS1 Montant initial 46,…" at bounding box center [682, 309] width 1365 height 618
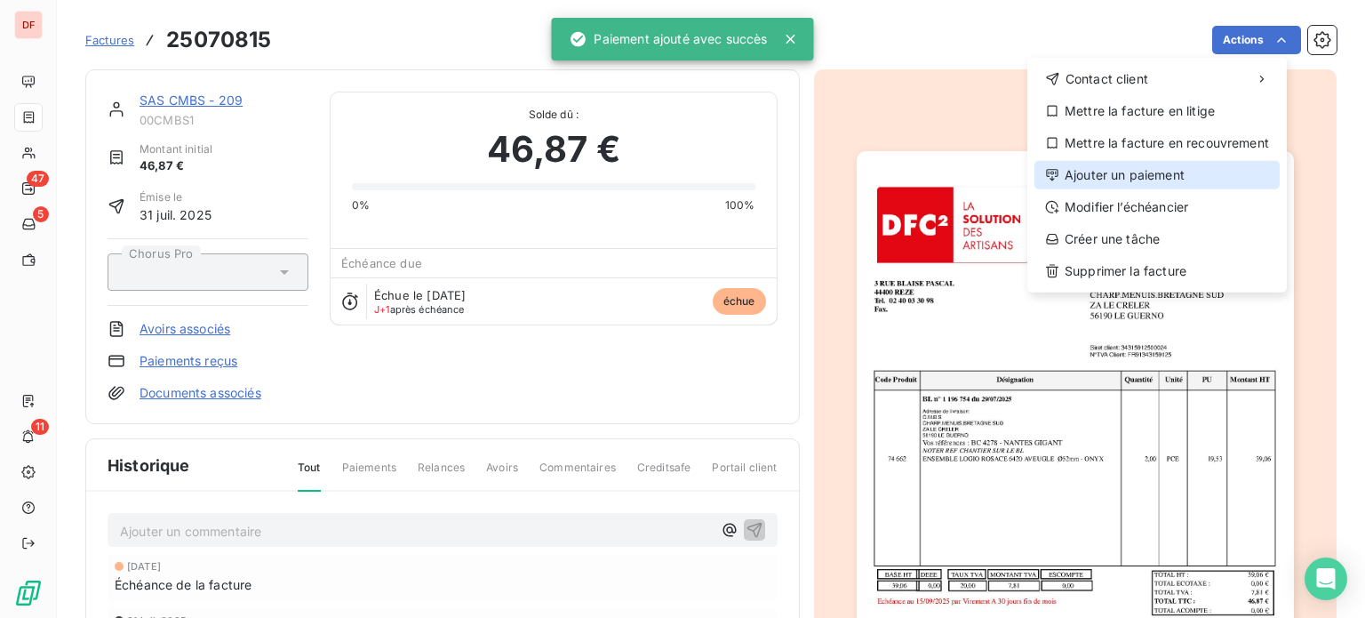
click at [1157, 173] on div "Ajouter un paiement" at bounding box center [1156, 175] width 245 height 28
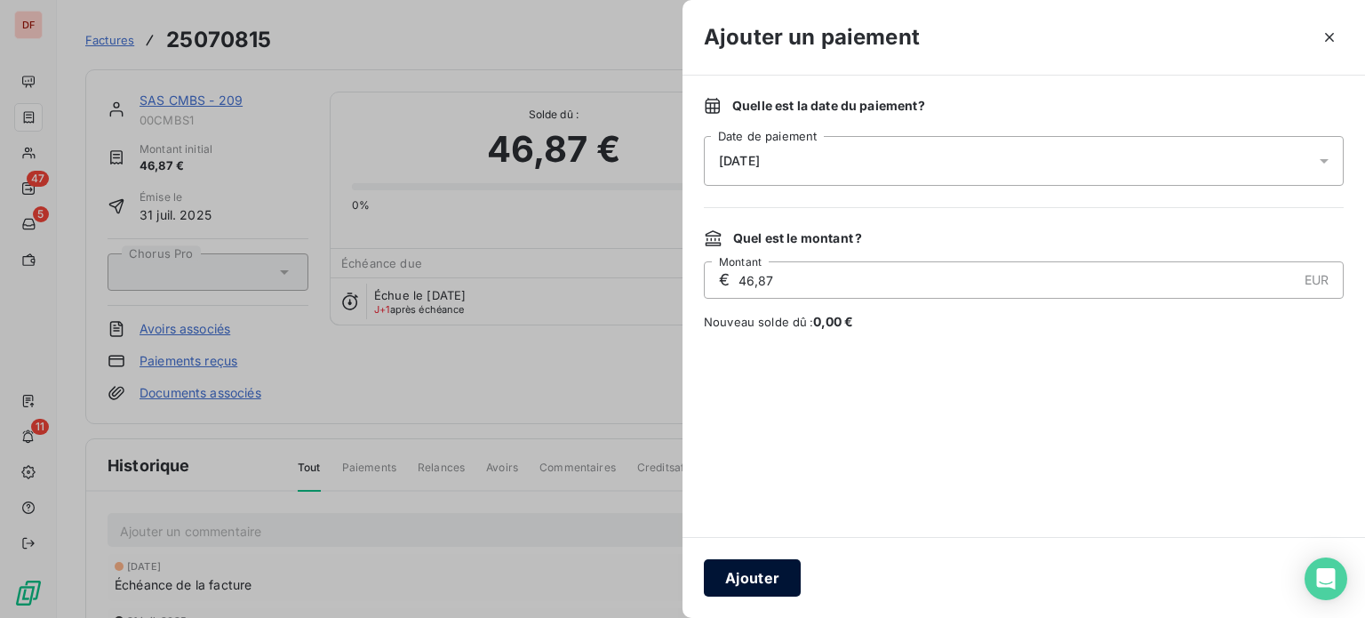
click at [746, 561] on button "Ajouter" at bounding box center [752, 577] width 97 height 37
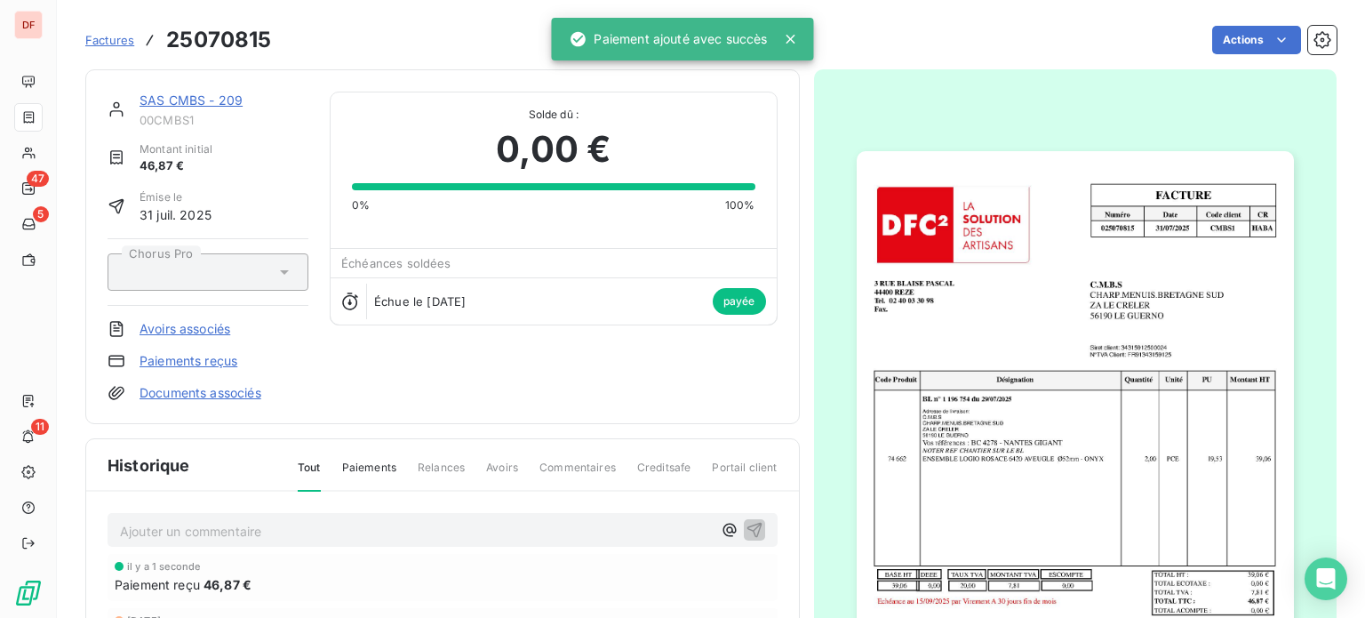
click at [202, 109] on div "SAS CMBS - 209 00CMBS1" at bounding box center [224, 110] width 169 height 36
click at [230, 95] on link "SAS CMBS - 209" at bounding box center [191, 99] width 103 height 15
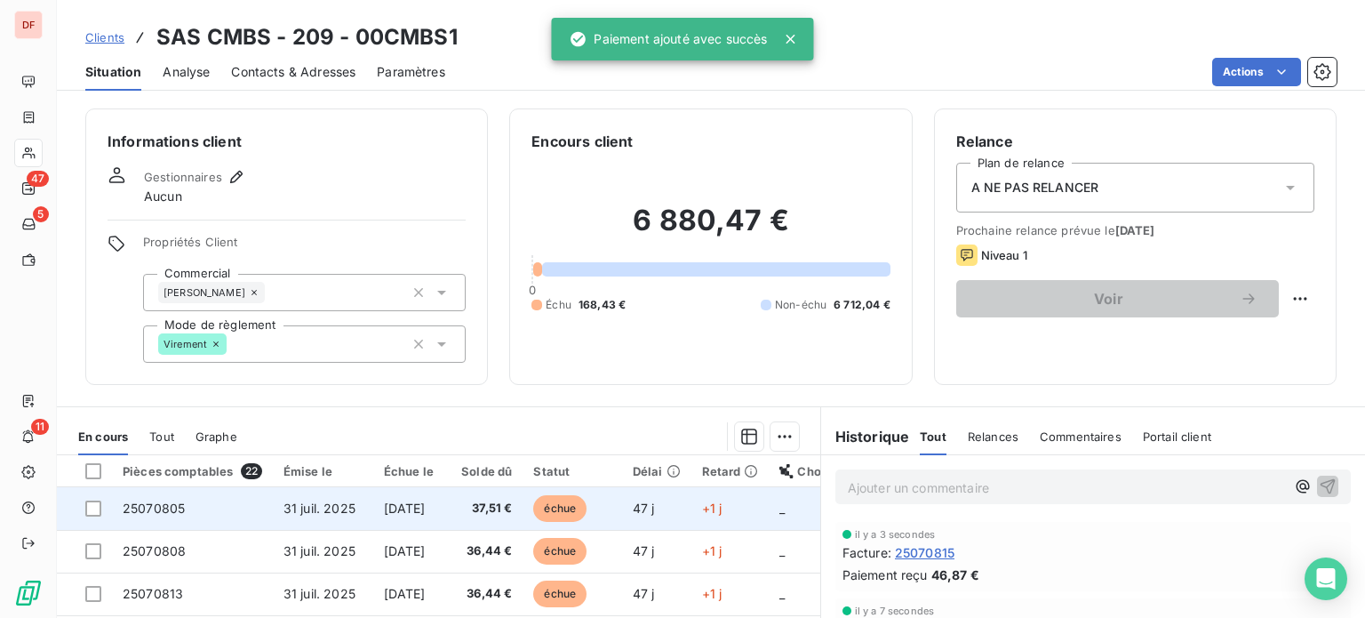
click at [513, 500] on span "37,51 €" at bounding box center [484, 508] width 58 height 18
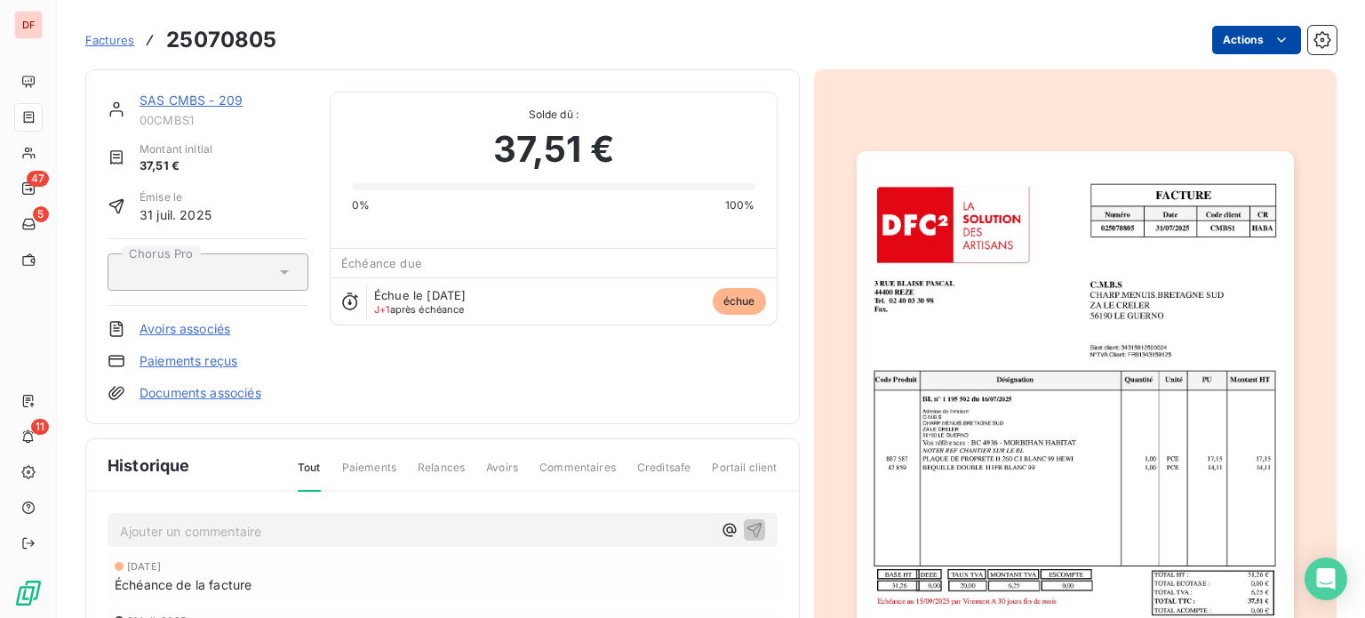
click at [1212, 49] on html "DF 47 5 11 Factures 25070805 Actions SAS CMBS - 209 00CMBS1 Montant initial 37,…" at bounding box center [682, 309] width 1365 height 618
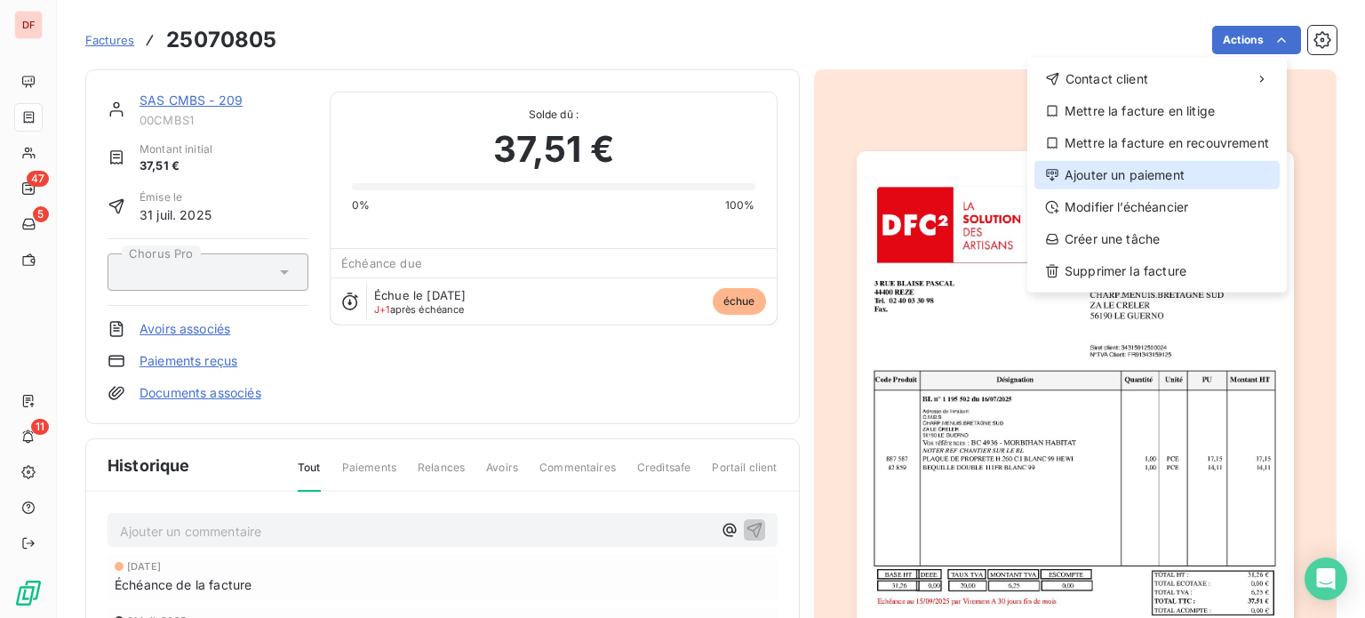
click at [1122, 170] on div "Ajouter un paiement" at bounding box center [1156, 175] width 245 height 28
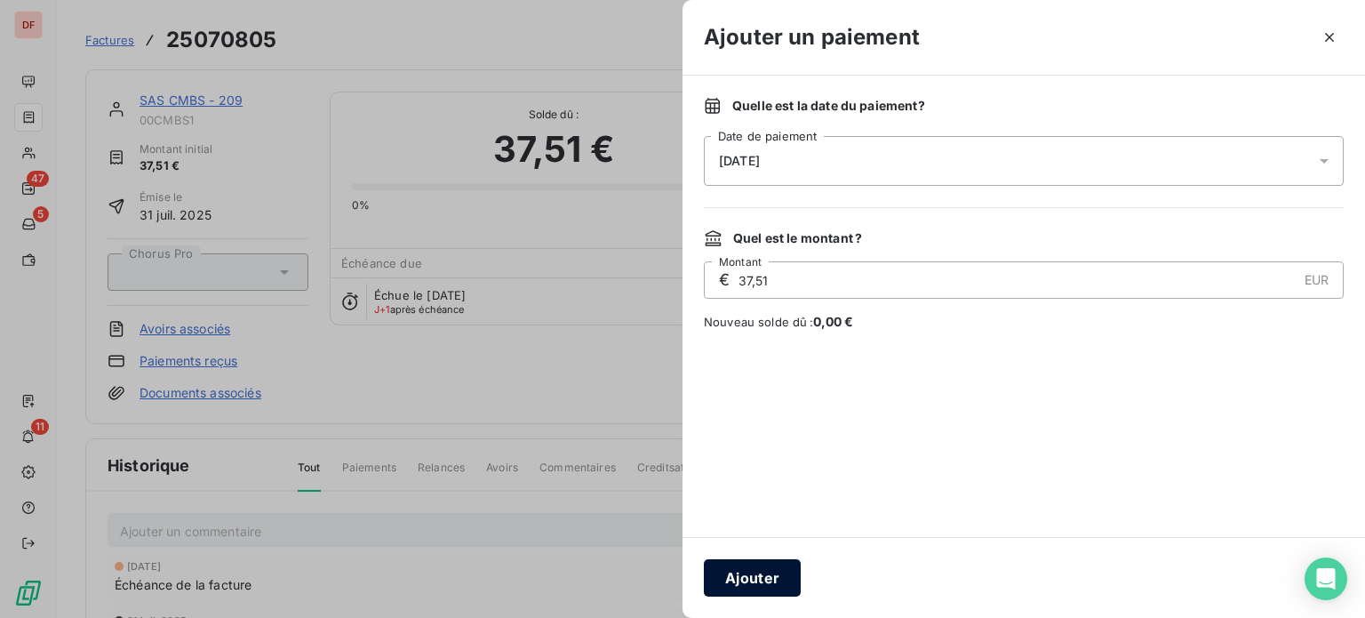
click at [757, 571] on button "Ajouter" at bounding box center [752, 577] width 97 height 37
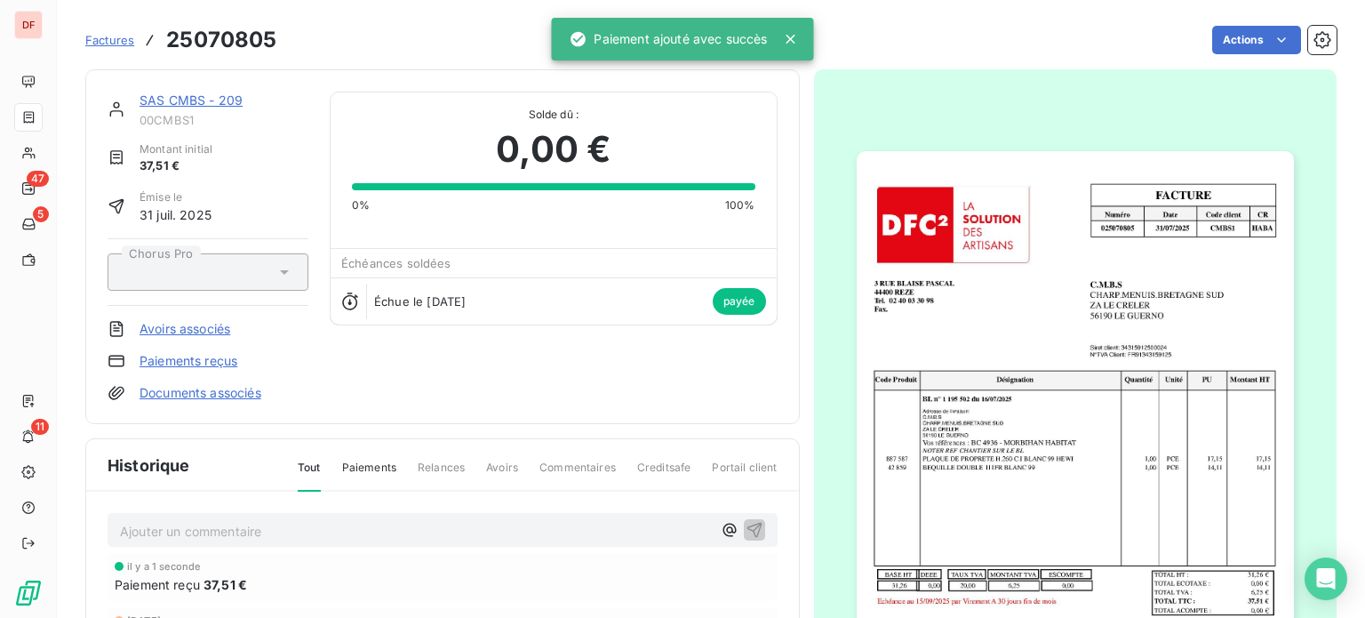
click at [192, 93] on link "SAS CMBS - 209" at bounding box center [191, 99] width 103 height 15
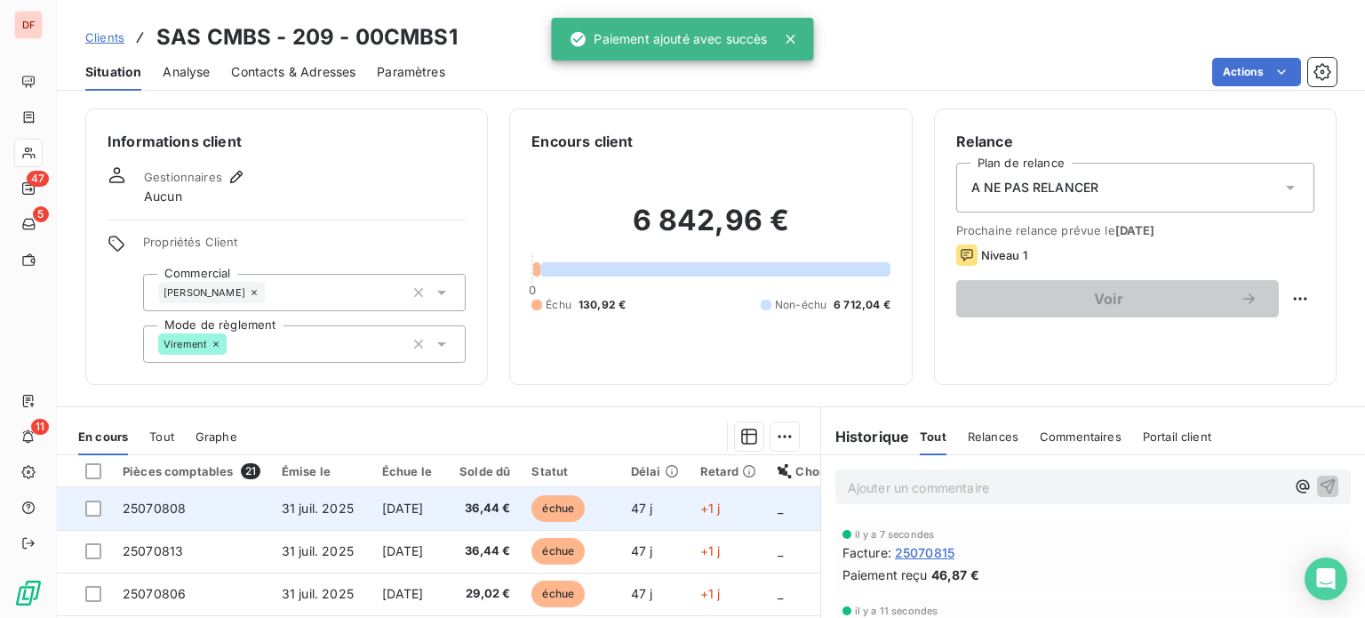
click at [512, 493] on td "36,44 €" at bounding box center [482, 508] width 79 height 43
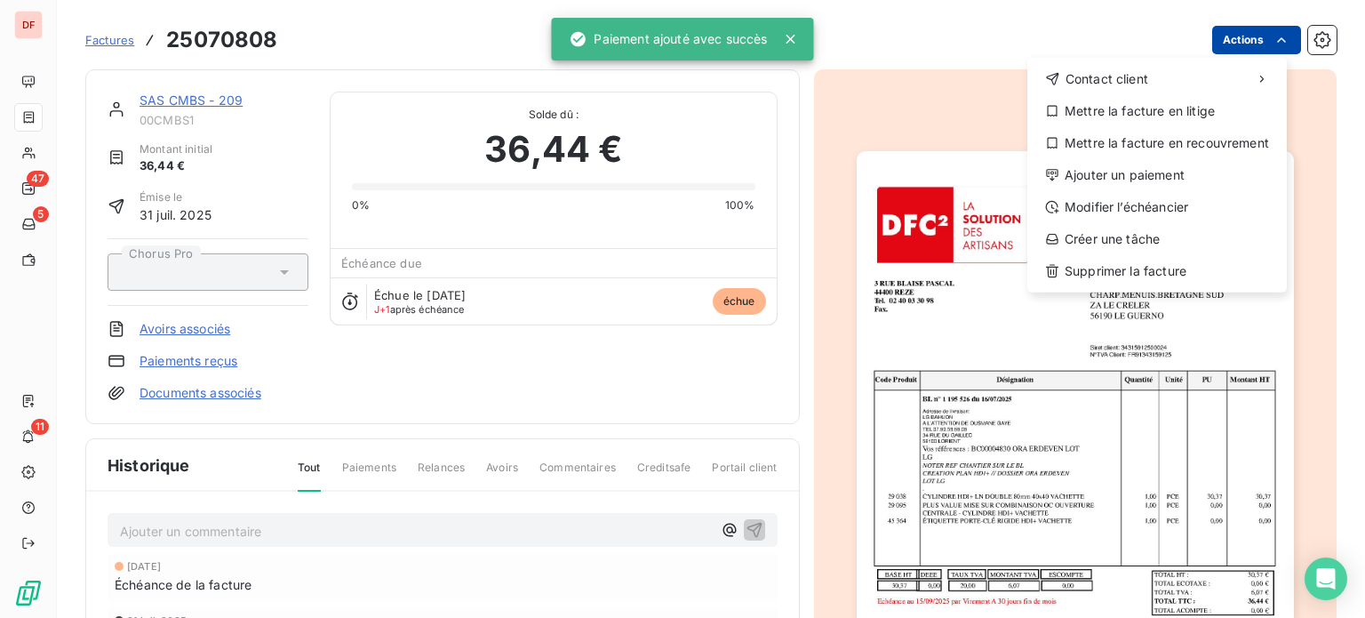
click at [1229, 29] on html "DF 47 5 11 Factures 25070808 Actions Contact client Mettre la facture en litige…" at bounding box center [682, 309] width 1365 height 618
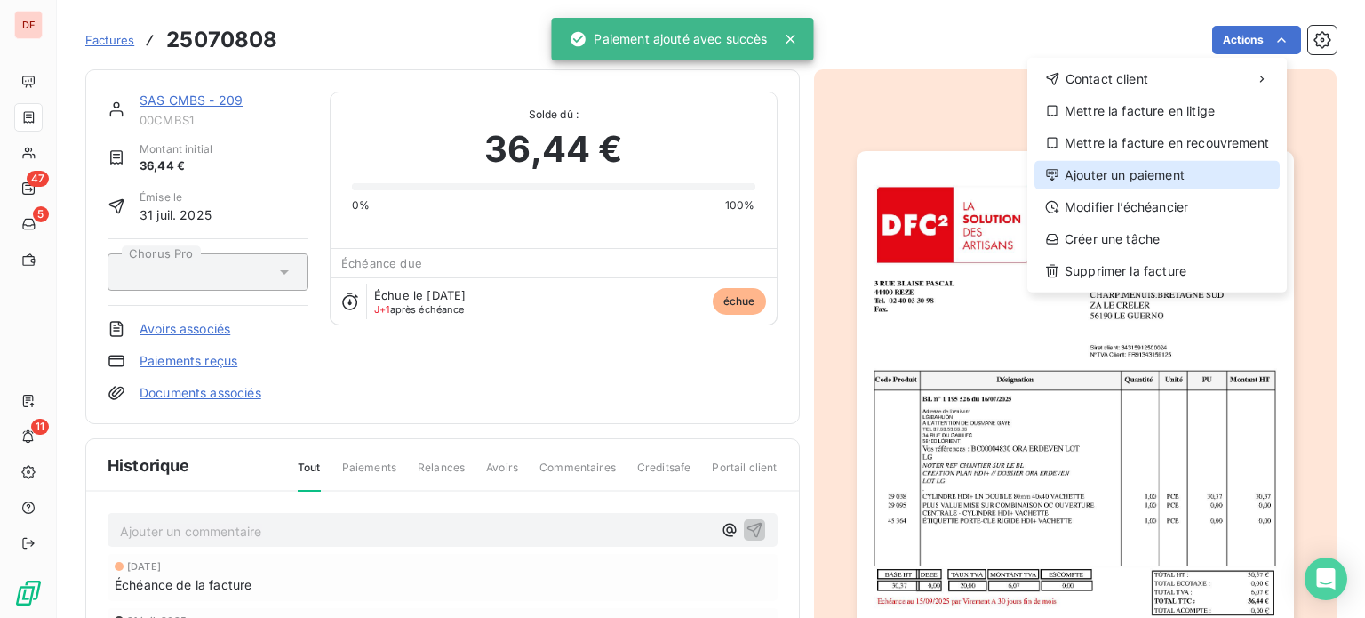
click at [1145, 183] on div "Ajouter un paiement" at bounding box center [1156, 175] width 245 height 28
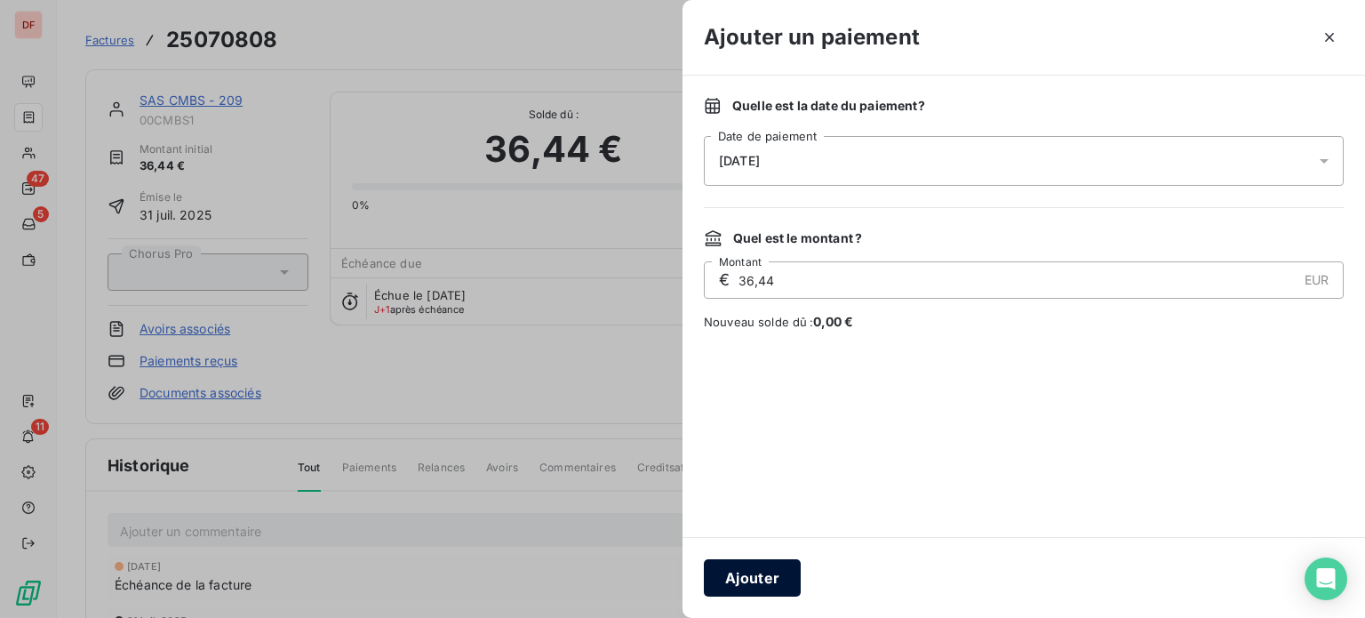
click at [756, 563] on button "Ajouter" at bounding box center [752, 577] width 97 height 37
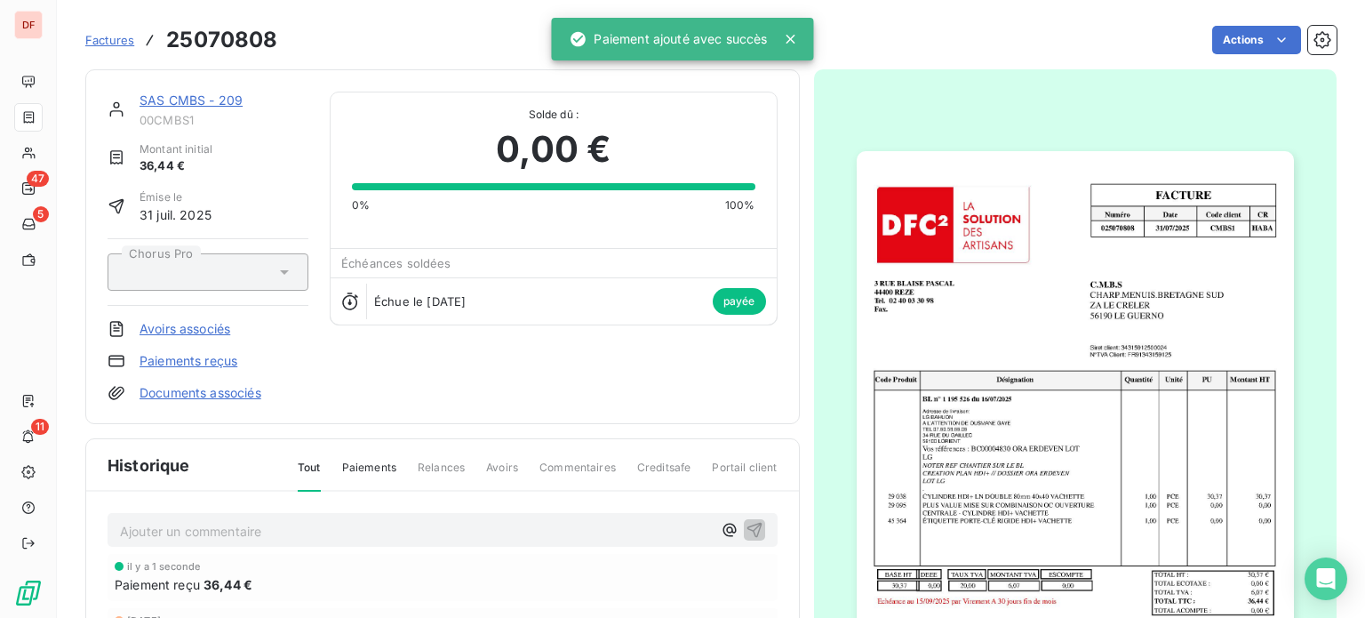
click at [226, 92] on link "SAS CMBS - 209" at bounding box center [191, 99] width 103 height 15
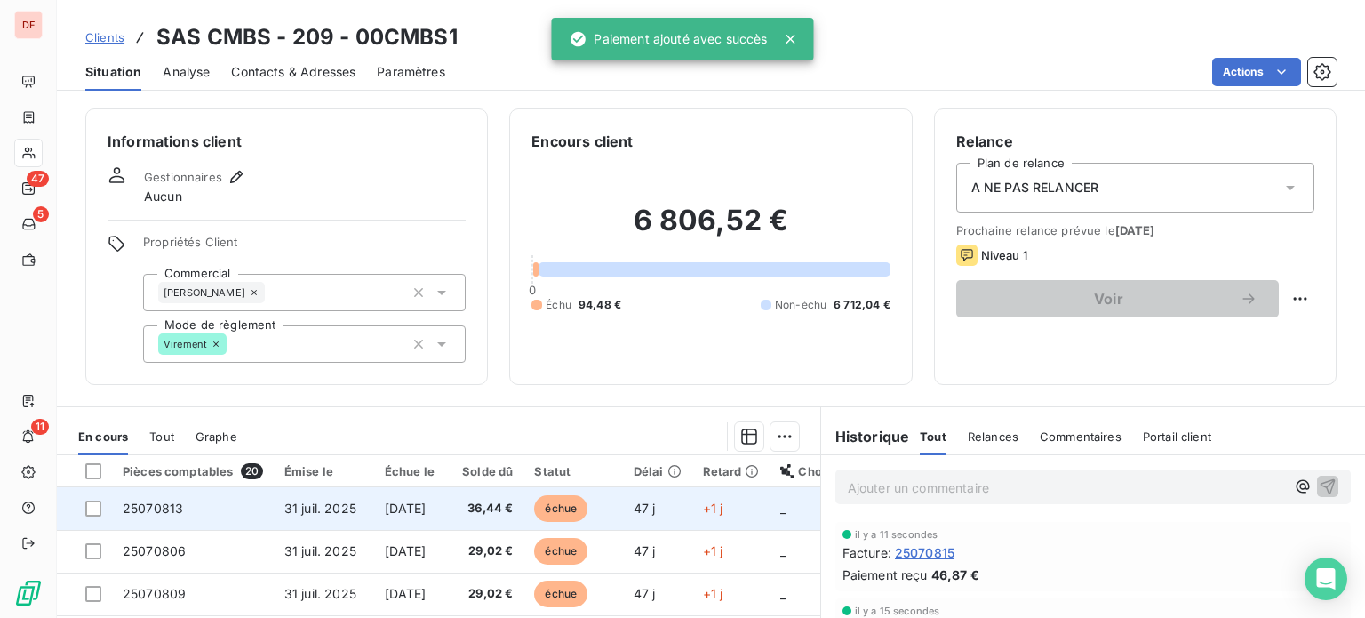
click at [524, 497] on td "36,44 €" at bounding box center [484, 508] width 79 height 43
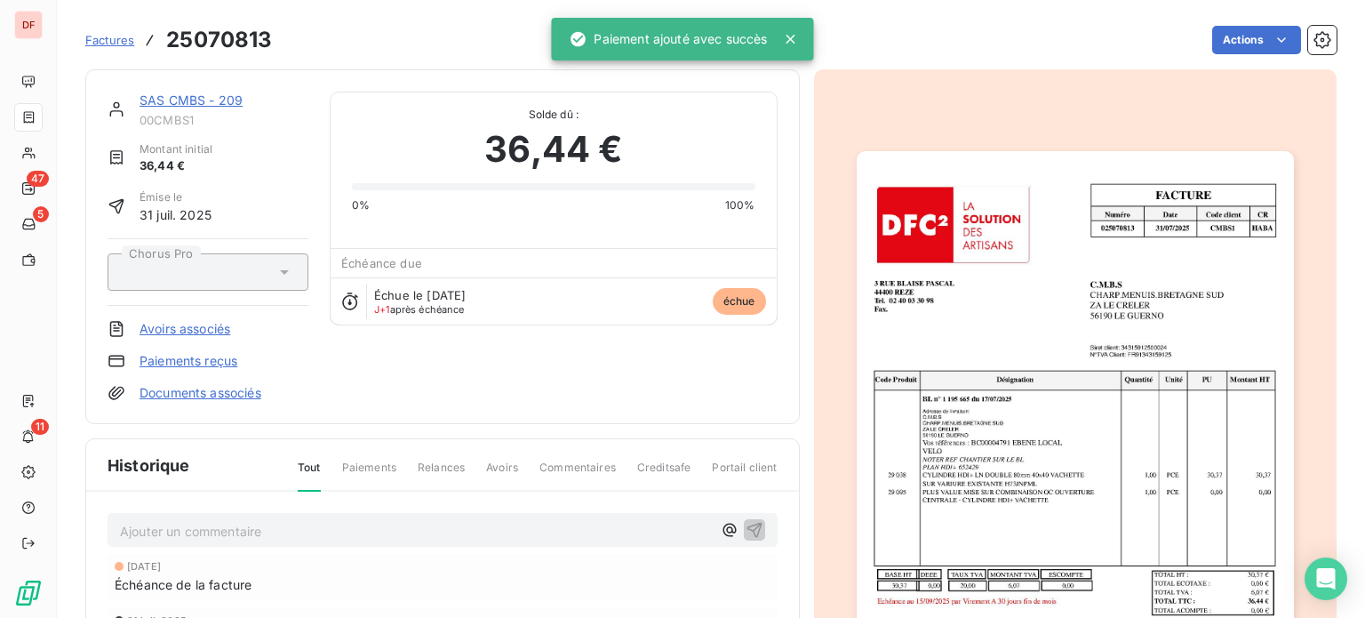
click at [1236, 21] on div "Factures 25070813 Actions" at bounding box center [710, 39] width 1251 height 37
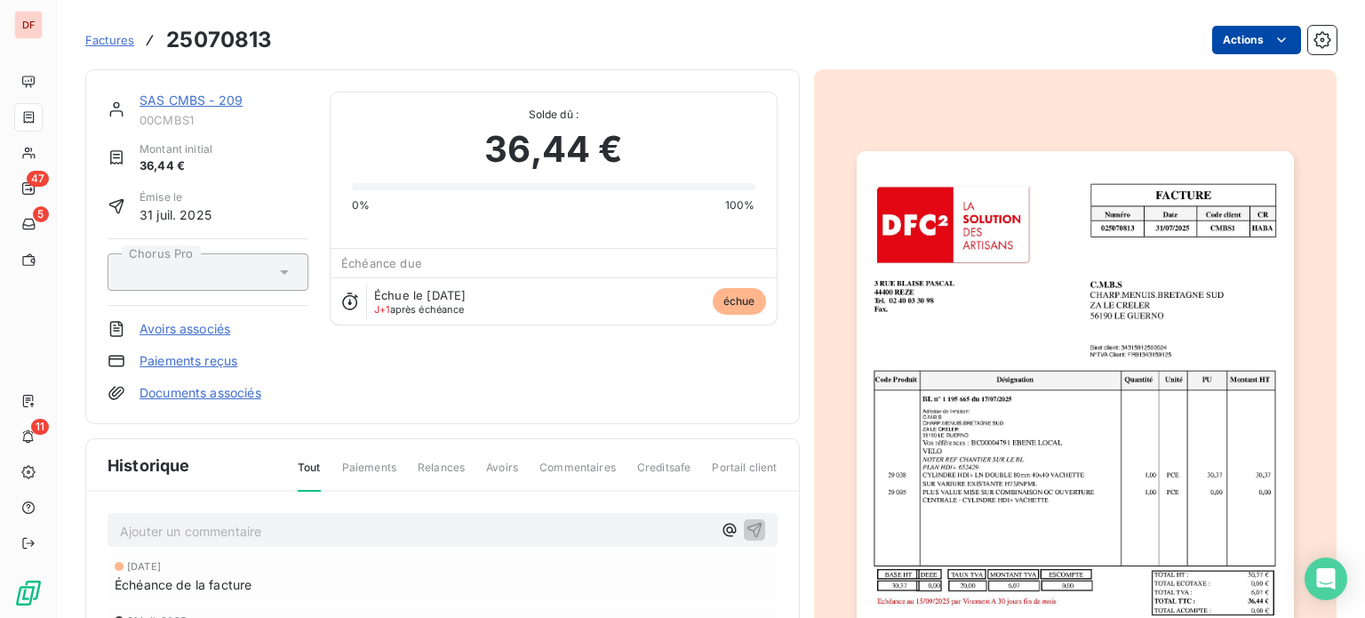
click at [1239, 42] on html "DF 47 5 11 Factures 25070813 Actions SAS CMBS - 209 00CMBS1 Montant initial 36,…" at bounding box center [682, 309] width 1365 height 618
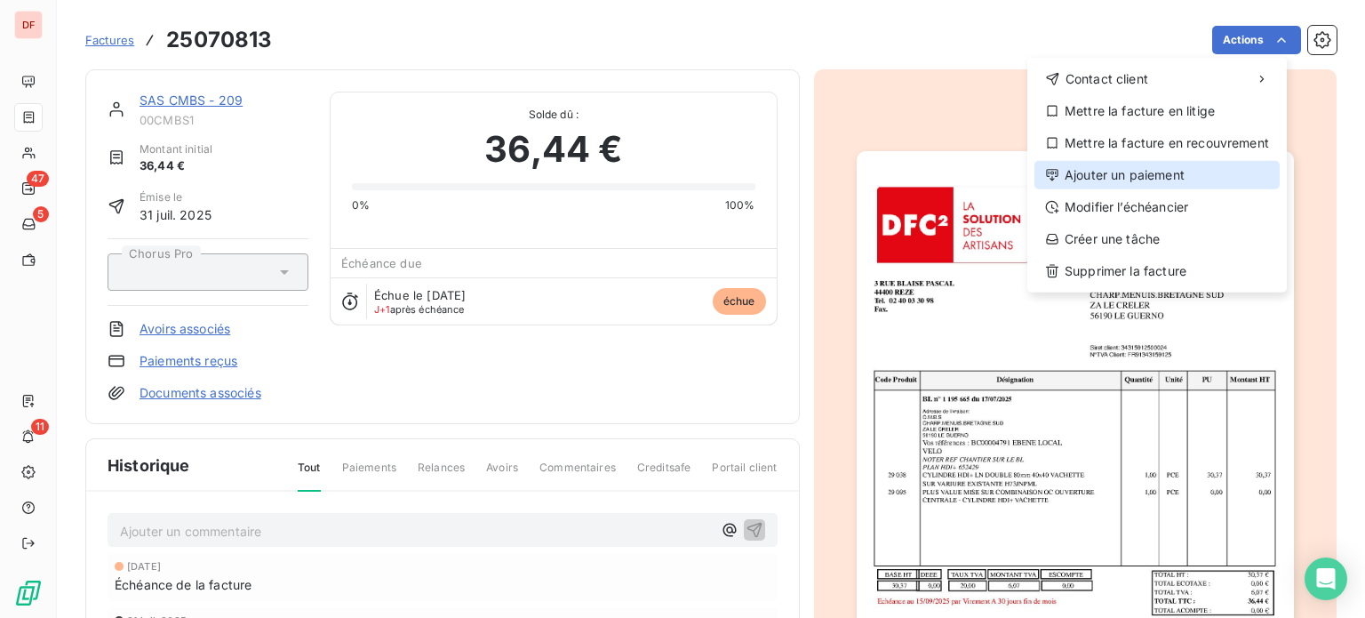
click at [1145, 173] on div "Ajouter un paiement" at bounding box center [1156, 175] width 245 height 28
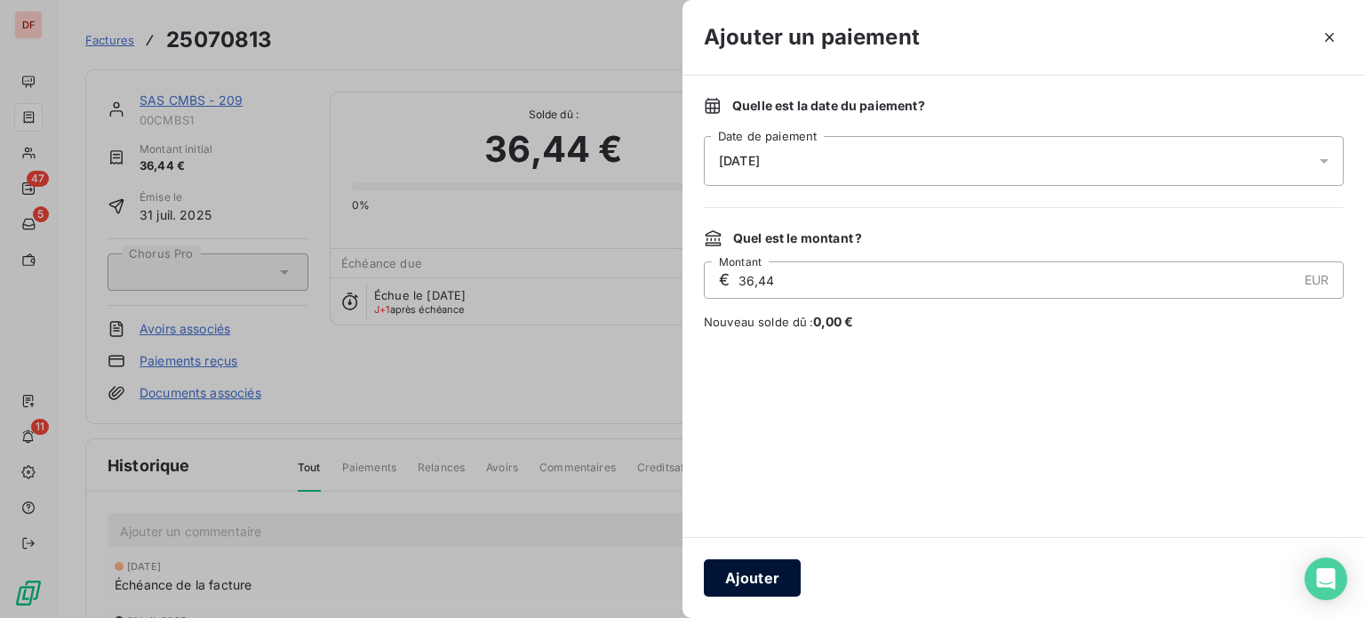
click at [771, 587] on button "Ajouter" at bounding box center [752, 577] width 97 height 37
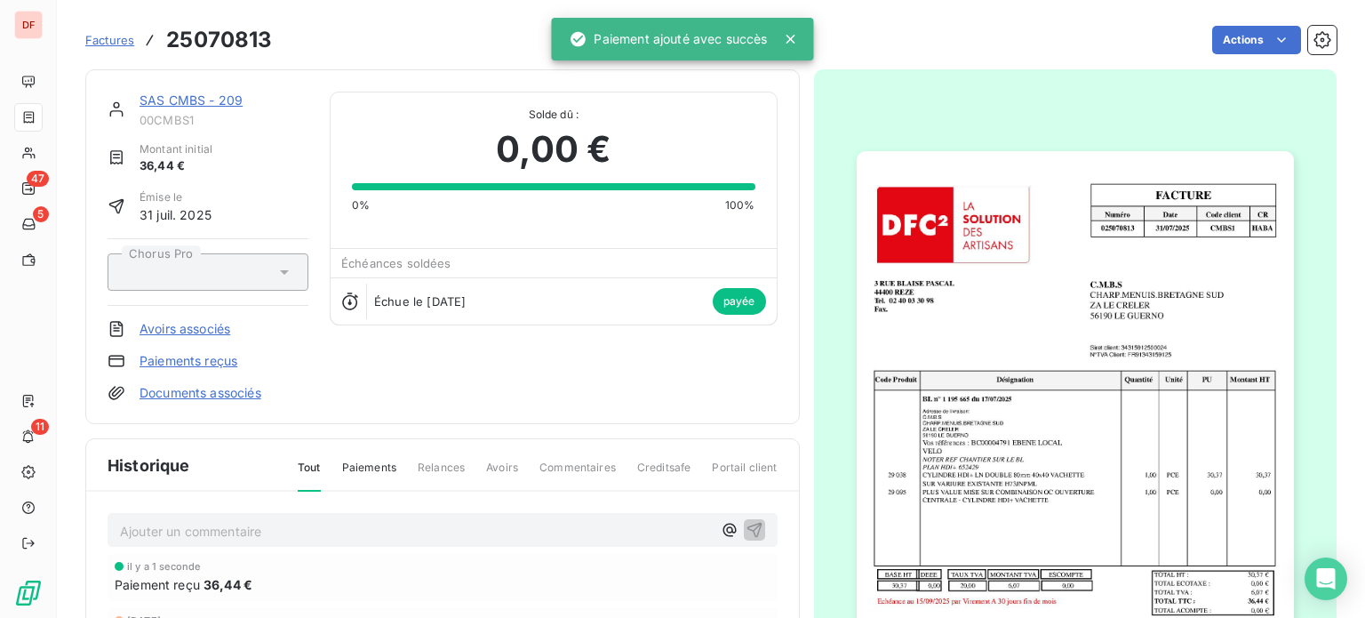
click at [210, 103] on link "SAS CMBS - 209" at bounding box center [191, 99] width 103 height 15
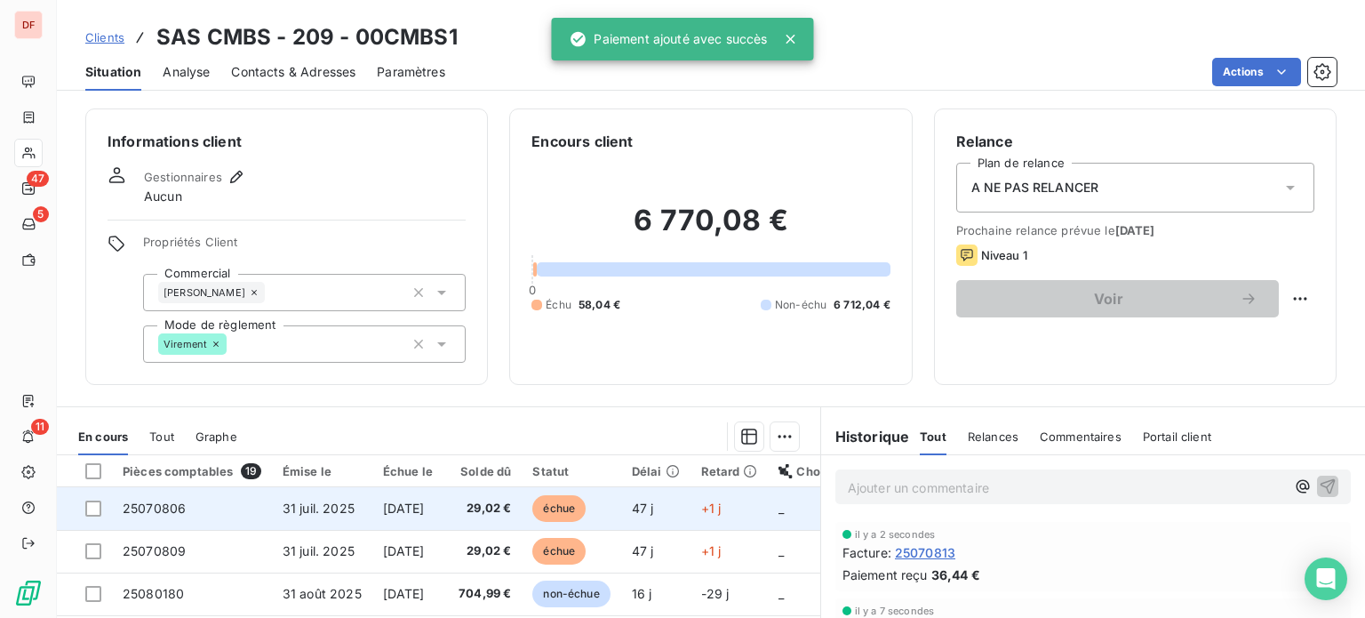
click at [425, 506] on span "[DATE]" at bounding box center [404, 507] width 42 height 15
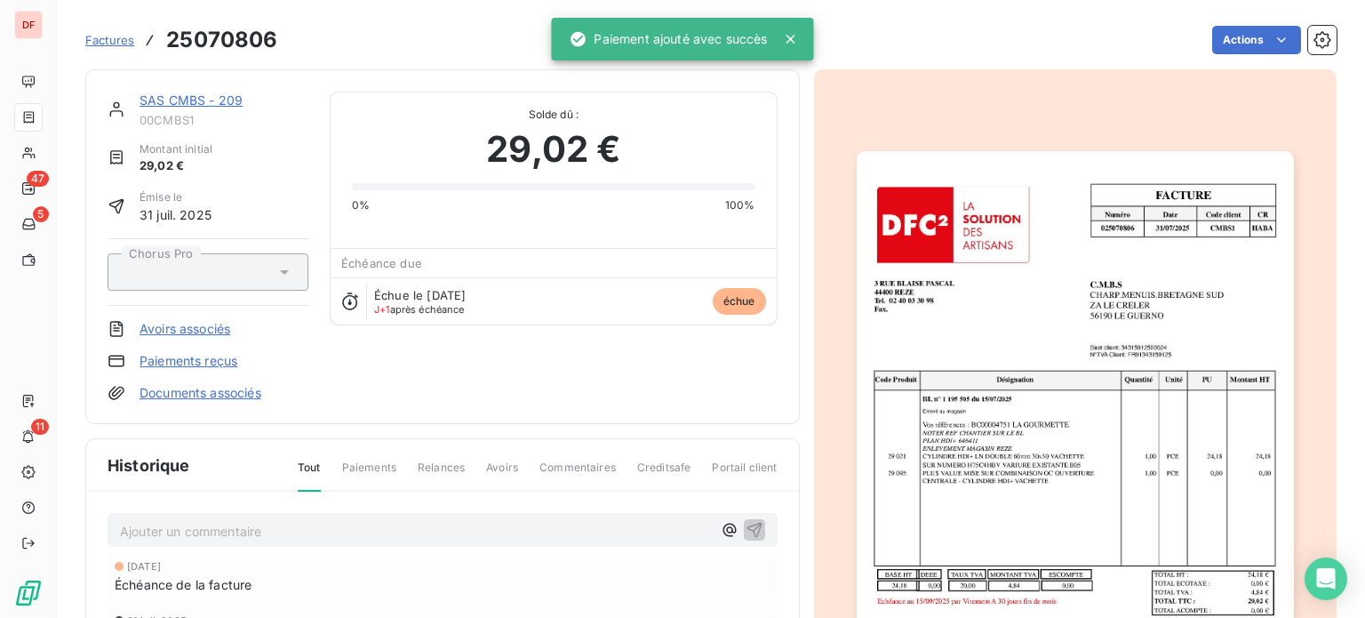
click at [1257, 22] on div "Factures 25070806 Actions" at bounding box center [710, 39] width 1251 height 37
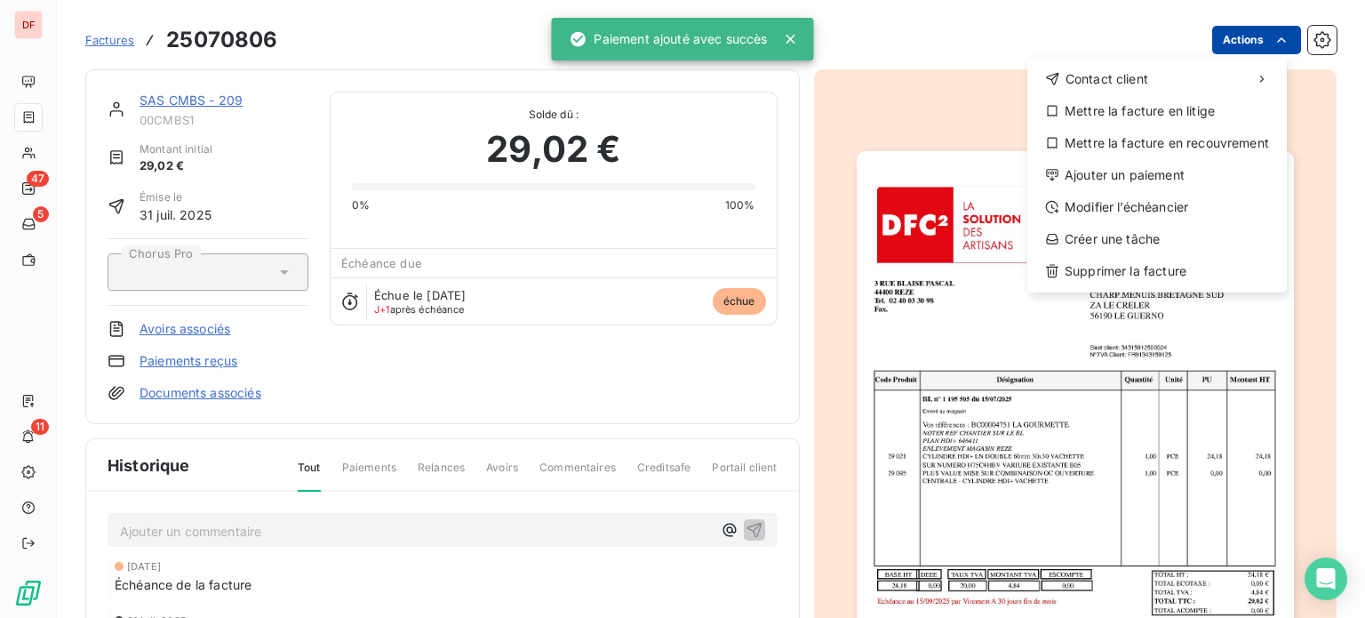
click at [1257, 31] on html "DF 47 5 11 Factures 25070806 Actions Contact client Mettre la facture en litige…" at bounding box center [682, 309] width 1365 height 618
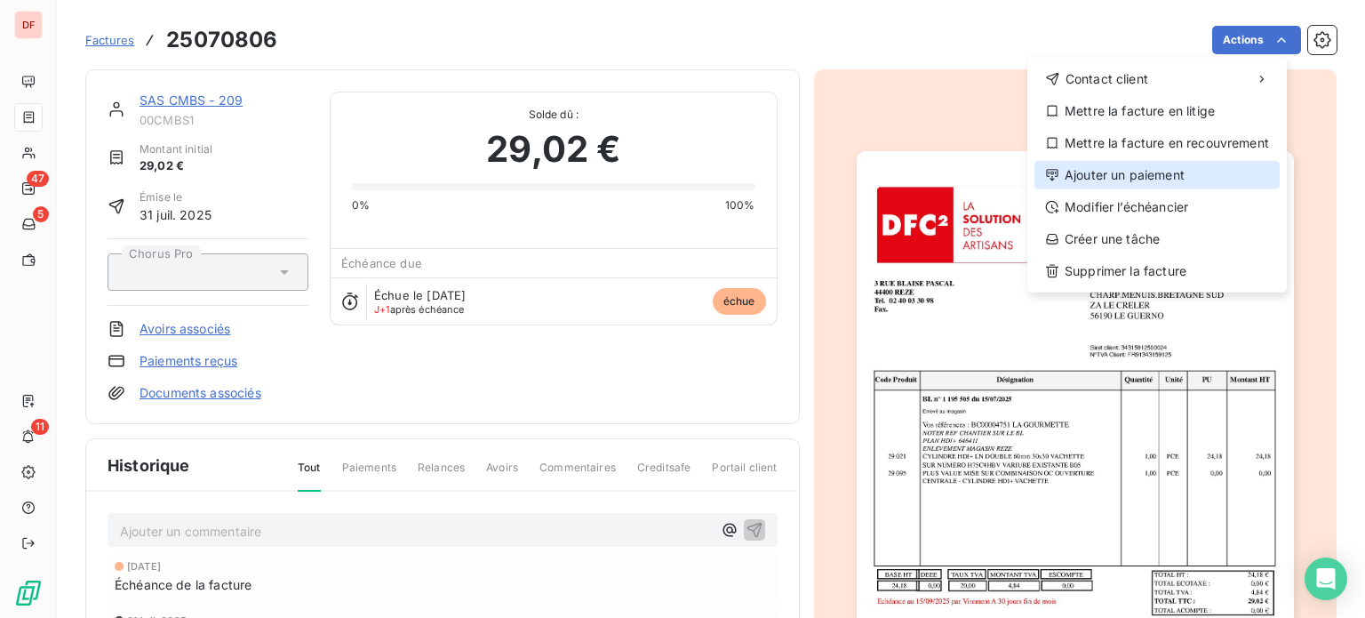
click at [1130, 170] on div "Ajouter un paiement" at bounding box center [1156, 175] width 245 height 28
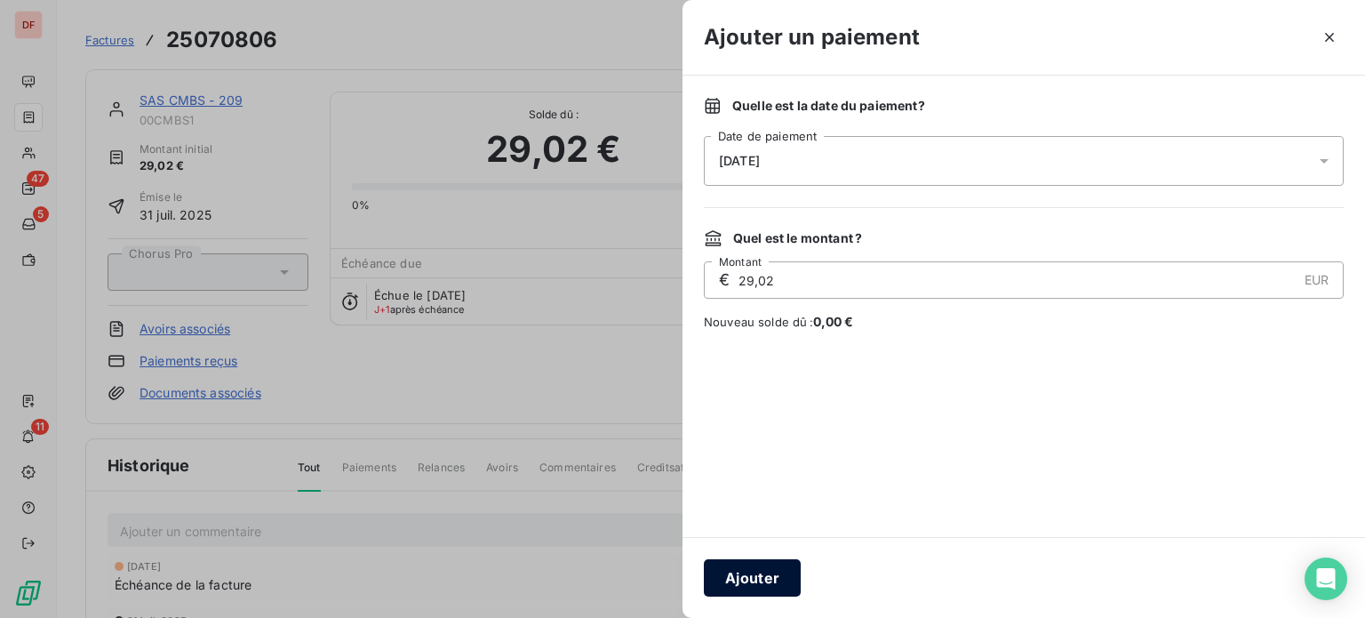
click at [717, 565] on button "Ajouter" at bounding box center [752, 577] width 97 height 37
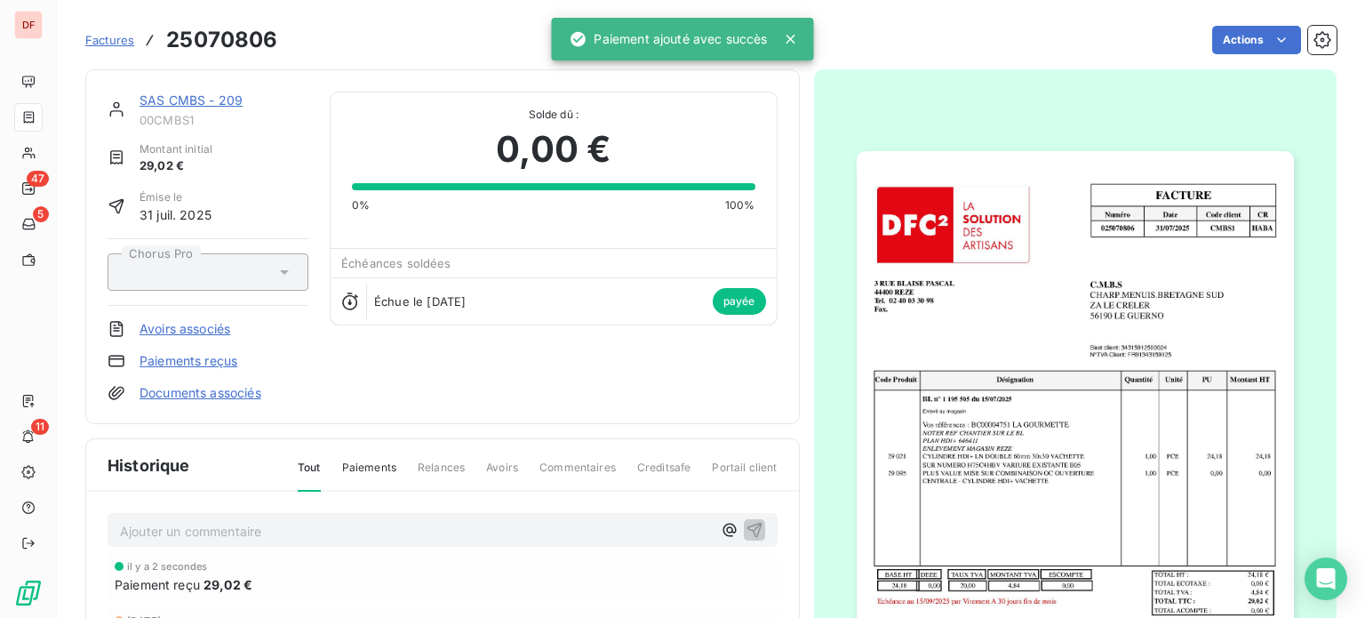
click at [184, 96] on link "SAS CMBS - 209" at bounding box center [191, 99] width 103 height 15
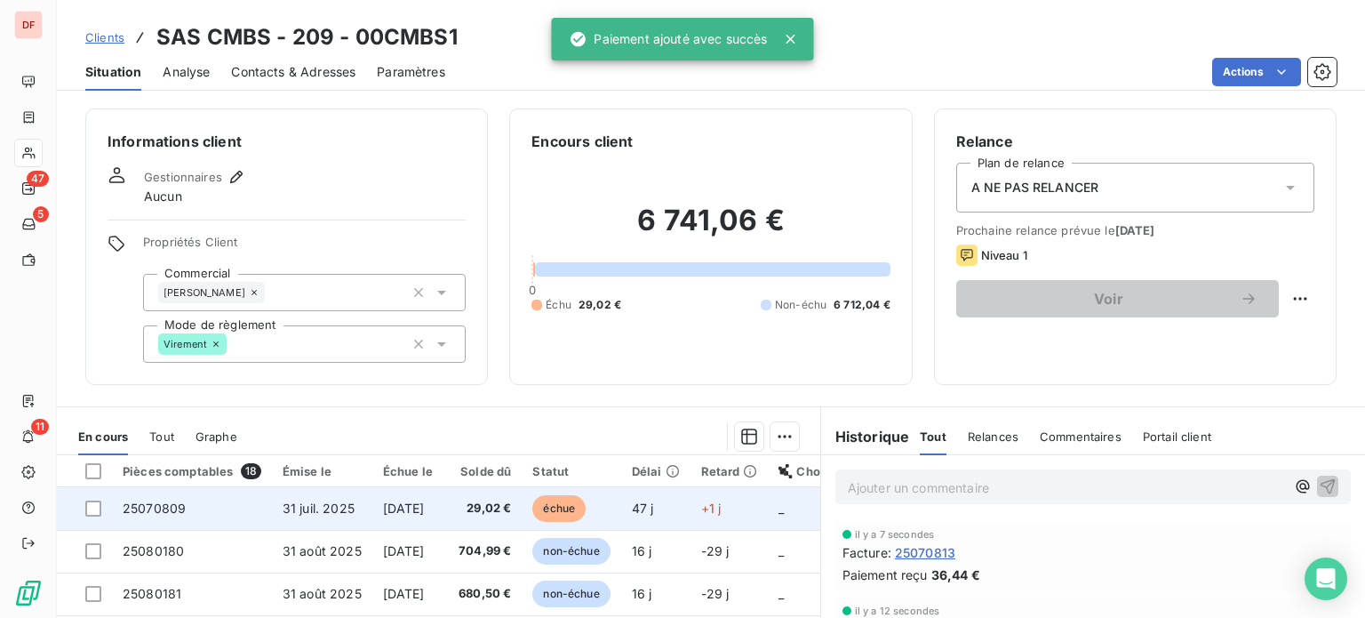
click at [482, 504] on td "29,02 €" at bounding box center [482, 508] width 79 height 43
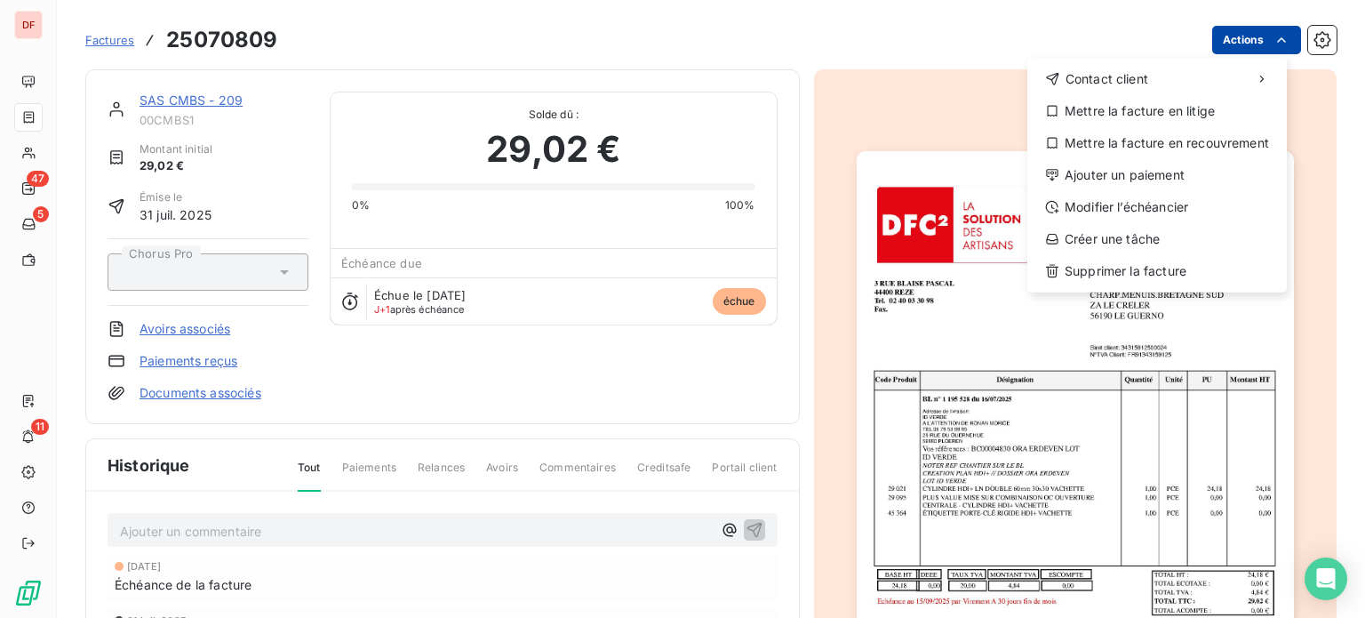
click at [1258, 45] on html "DF 47 5 11 Factures 25070809 Actions Contact client Mettre la facture en litige…" at bounding box center [682, 309] width 1365 height 618
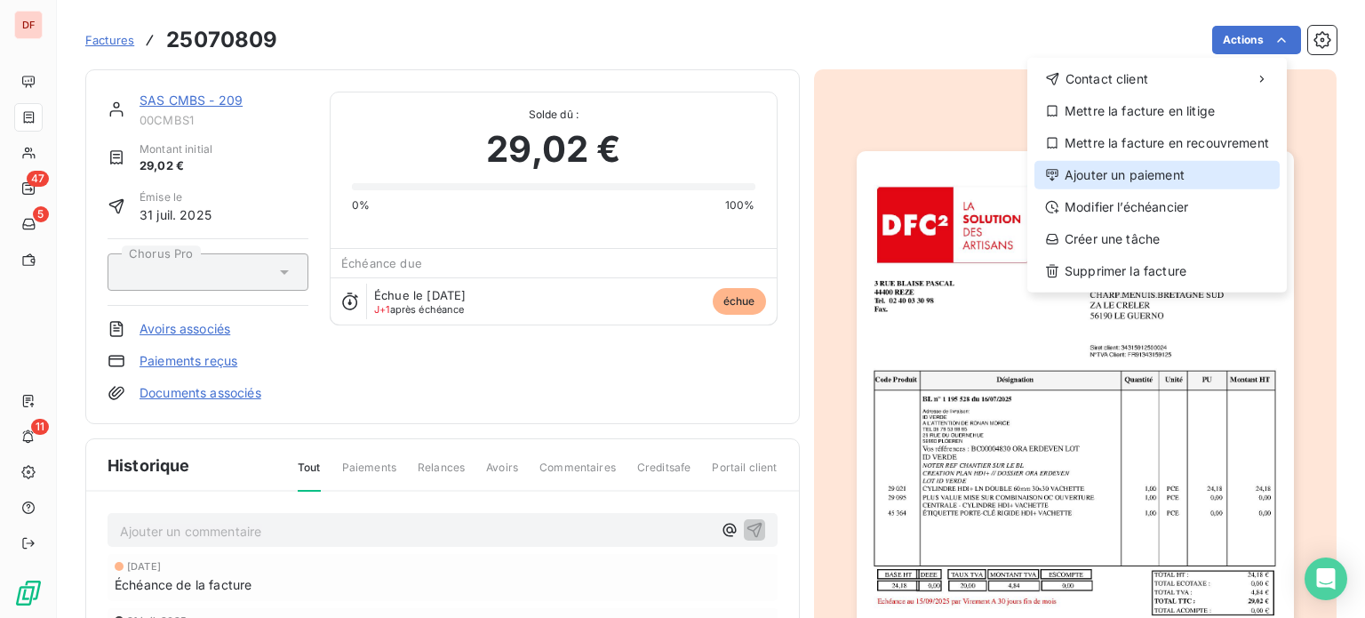
click at [1169, 185] on div "Ajouter un paiement" at bounding box center [1156, 175] width 245 height 28
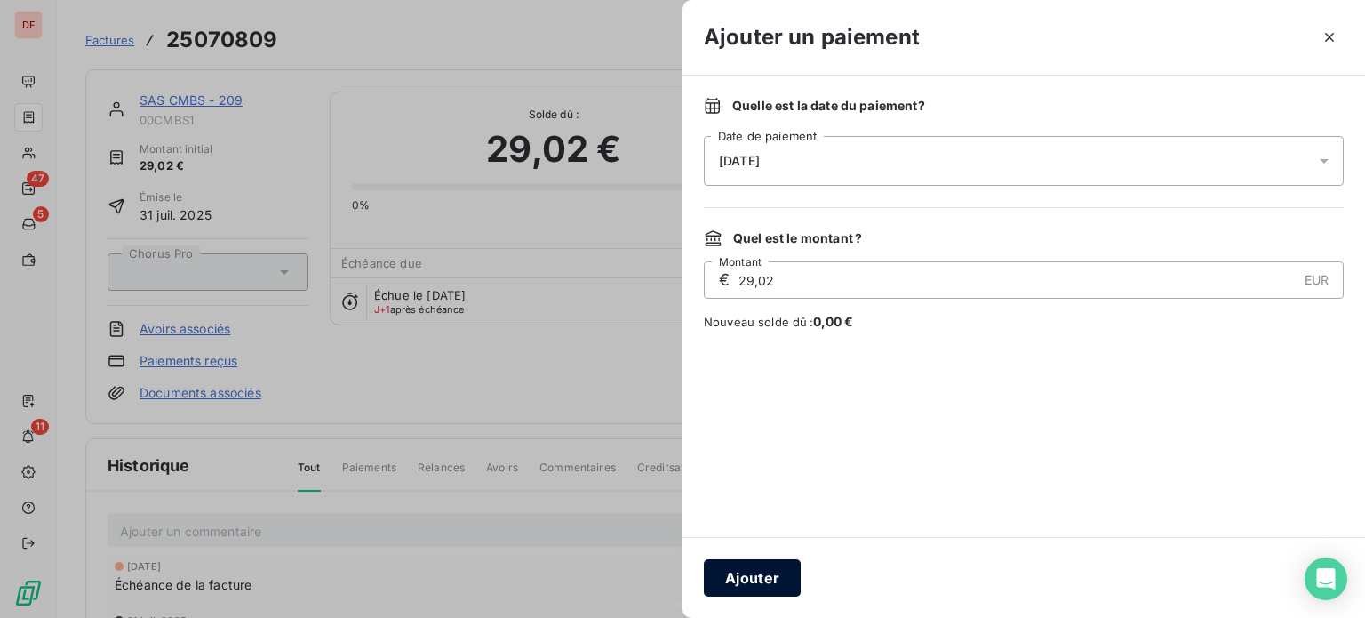
click at [750, 593] on button "Ajouter" at bounding box center [752, 577] width 97 height 37
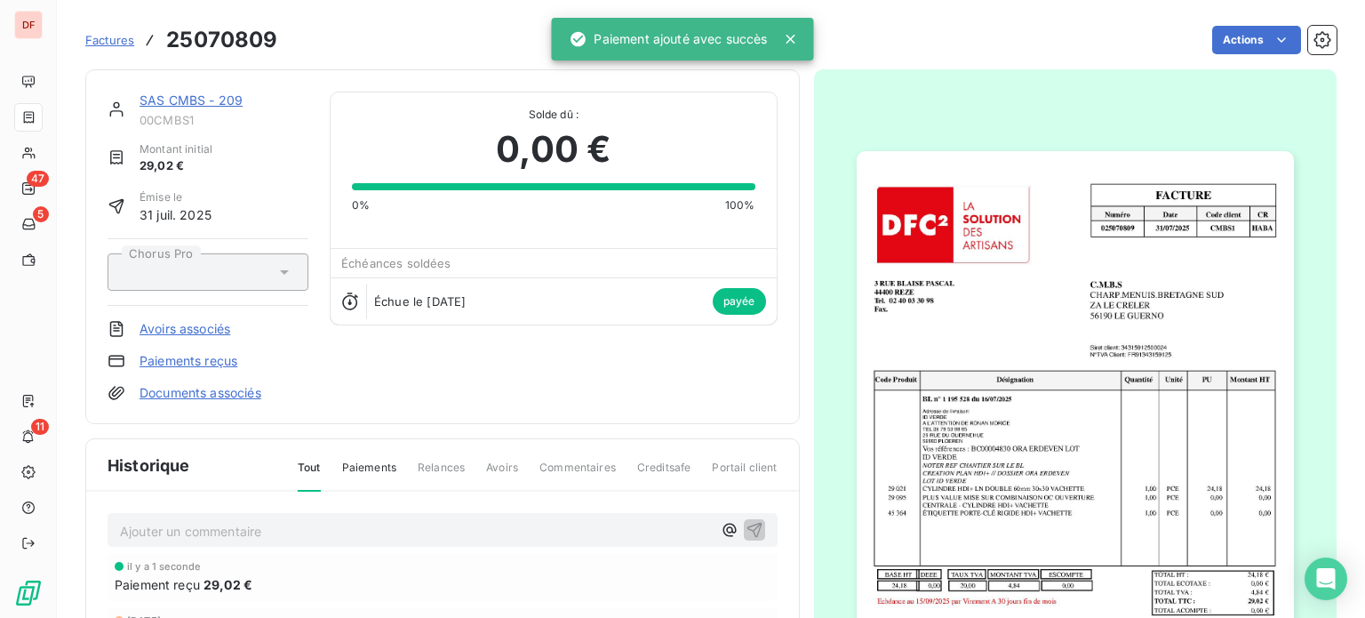
click at [171, 99] on link "SAS CMBS - 209" at bounding box center [191, 99] width 103 height 15
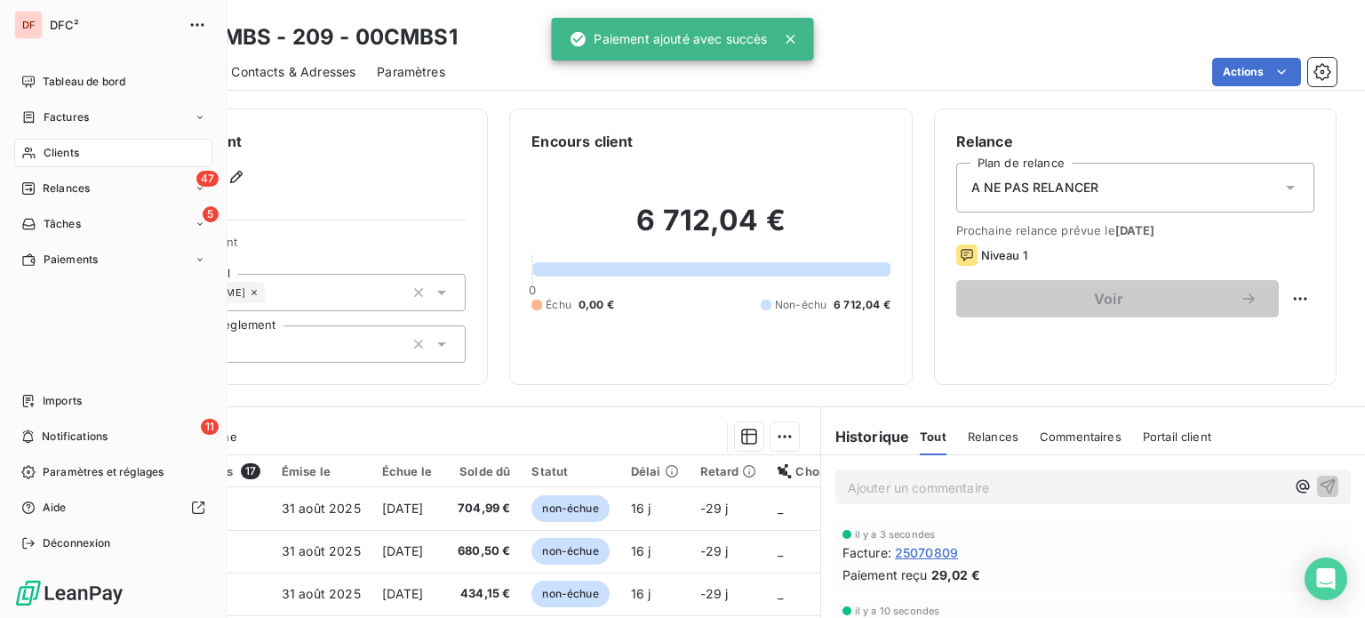
click at [38, 148] on div "Clients" at bounding box center [113, 153] width 198 height 28
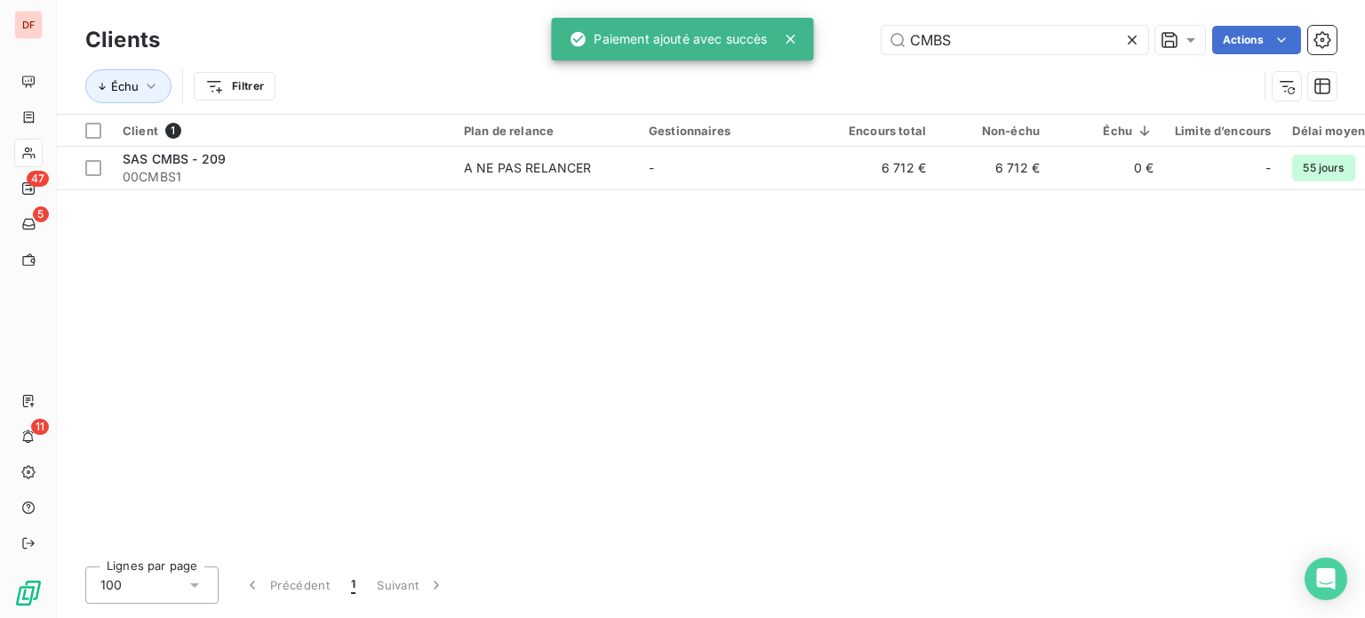
drag, startPoint x: 983, startPoint y: 40, endPoint x: 682, endPoint y: 24, distance: 301.7
click at [682, 24] on div "DF 47 5 11 Clients CMBS Actions Échu Filtrer Client 1 Plan de relance Gestionna…" at bounding box center [682, 309] width 1365 height 618
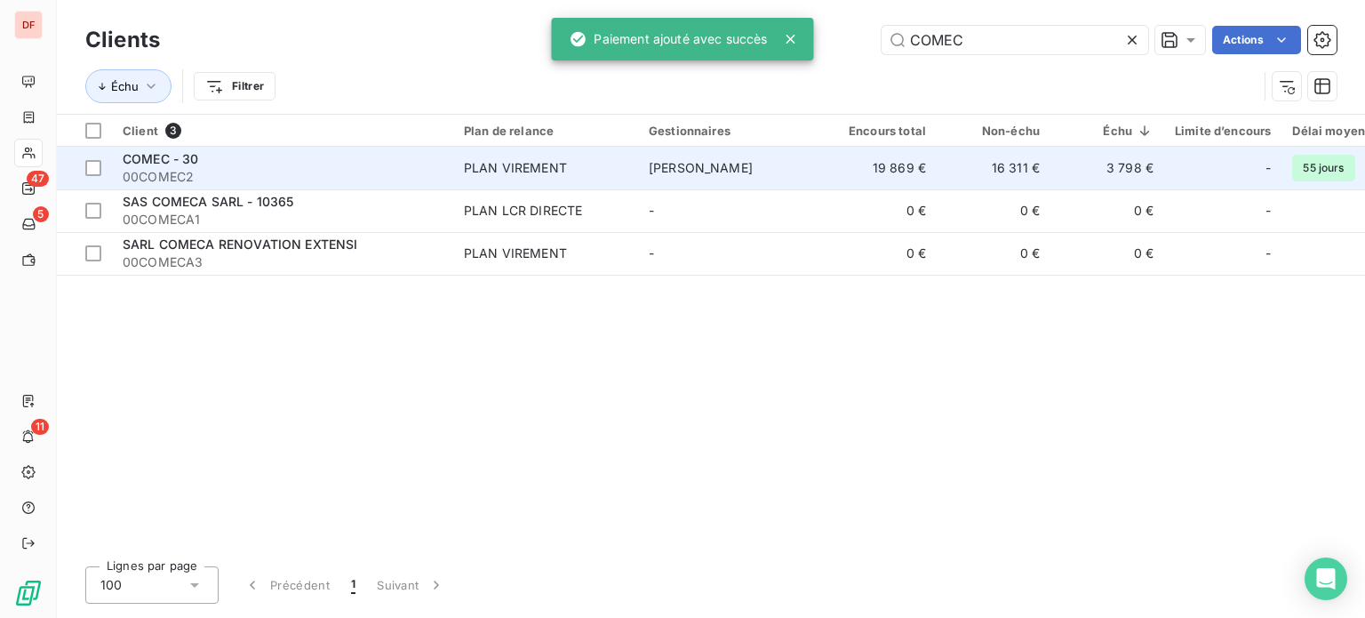
type input "COMEC"
click at [730, 163] on span "[PERSON_NAME]" at bounding box center [701, 167] width 104 height 15
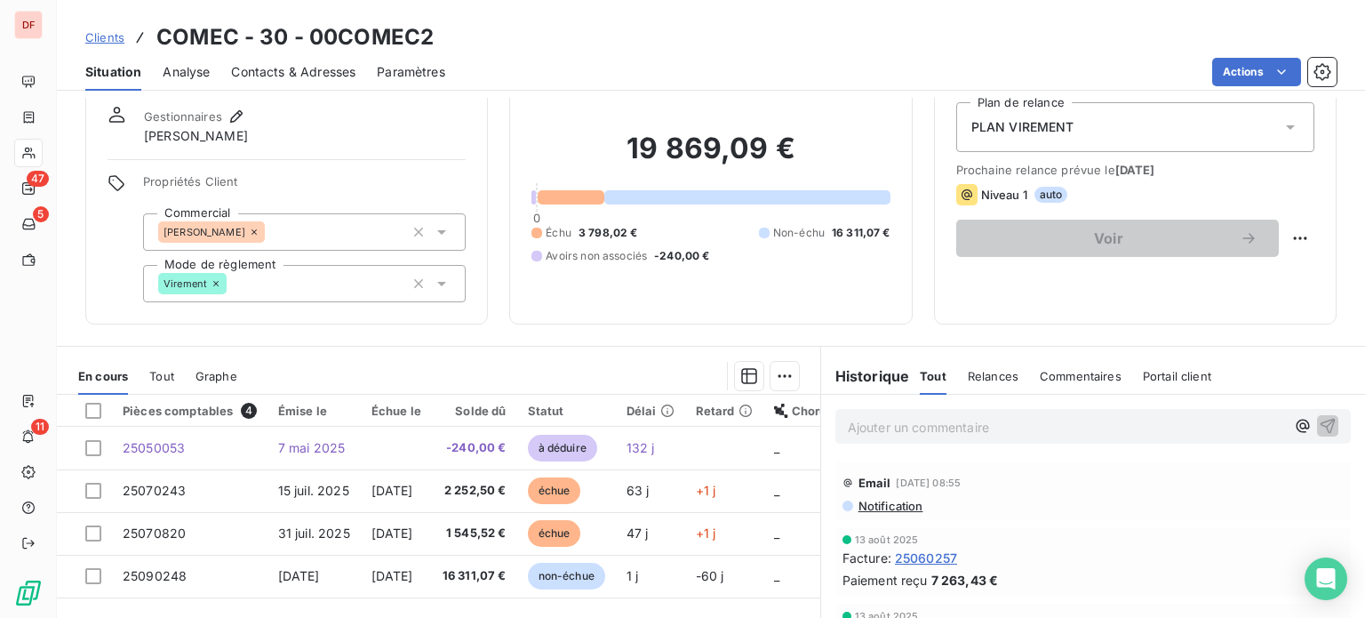
scroll to position [89, 0]
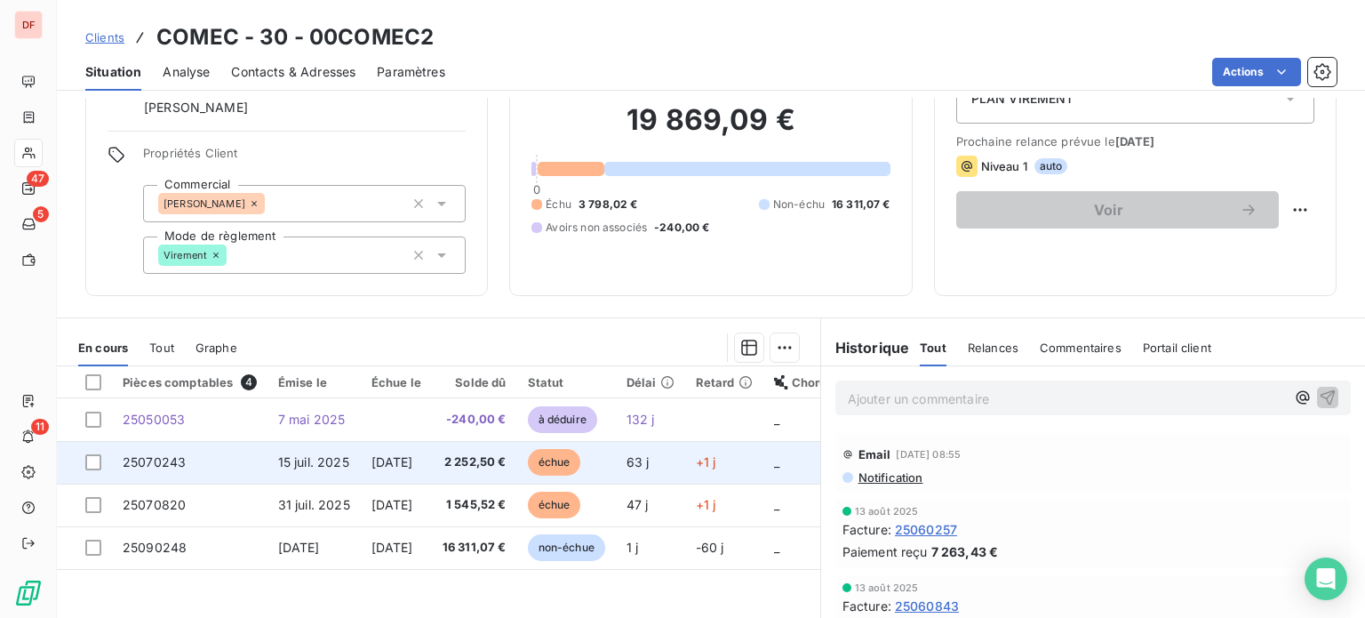
click at [473, 444] on td "2 252,50 €" at bounding box center [474, 462] width 85 height 43
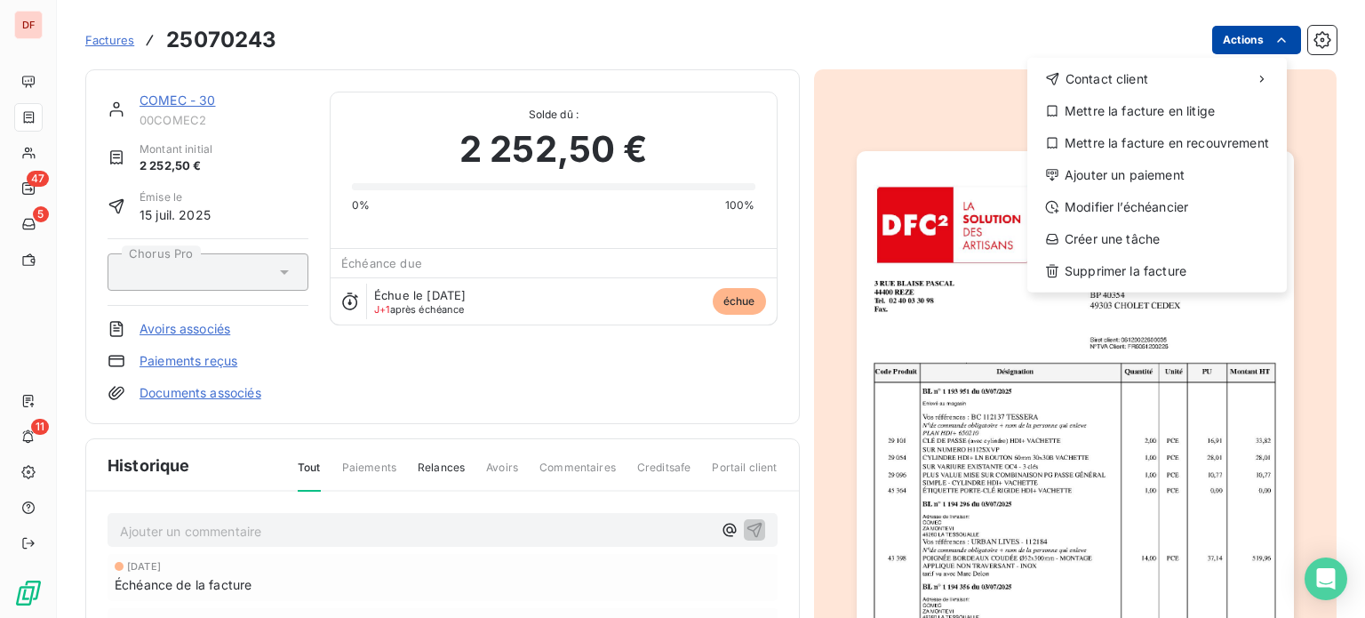
click at [1233, 43] on html "DF 47 5 11 Factures 25070243 Actions Contact client Mettre la facture en litige…" at bounding box center [682, 309] width 1365 height 618
click at [1135, 159] on div "Contact client Mettre la facture en litige Mettre la facture en recouvrement Aj…" at bounding box center [1157, 175] width 260 height 235
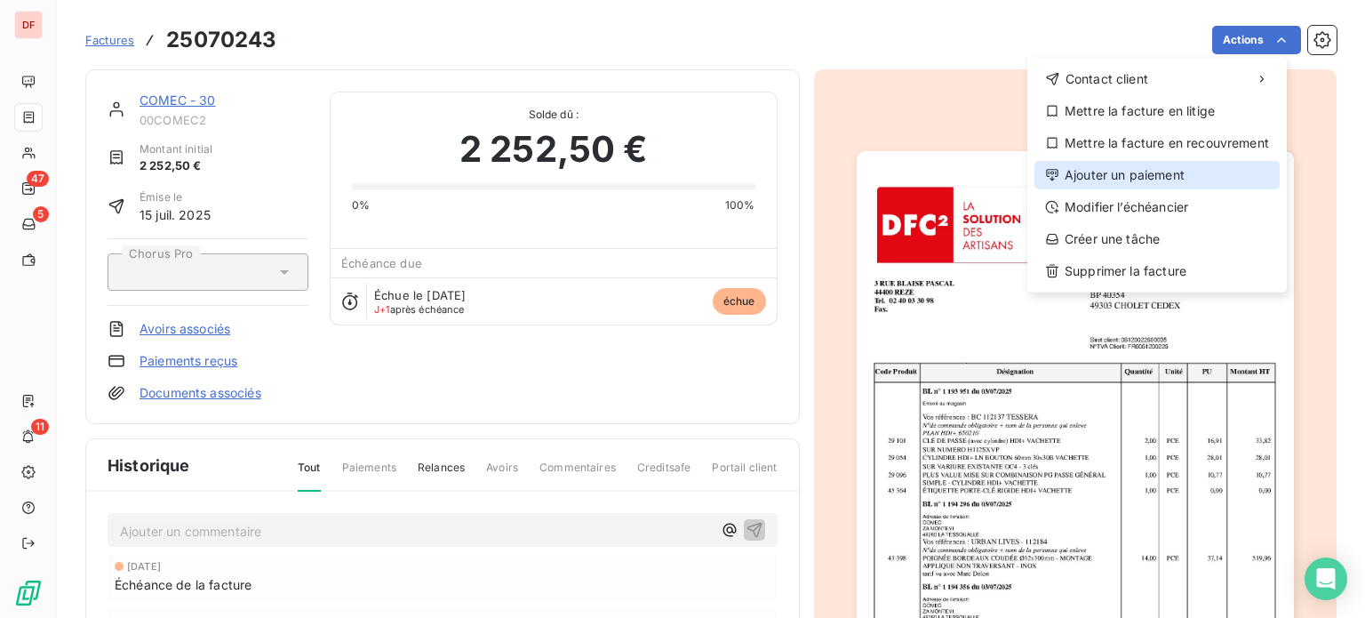
click at [1130, 170] on div "Ajouter un paiement" at bounding box center [1156, 175] width 245 height 28
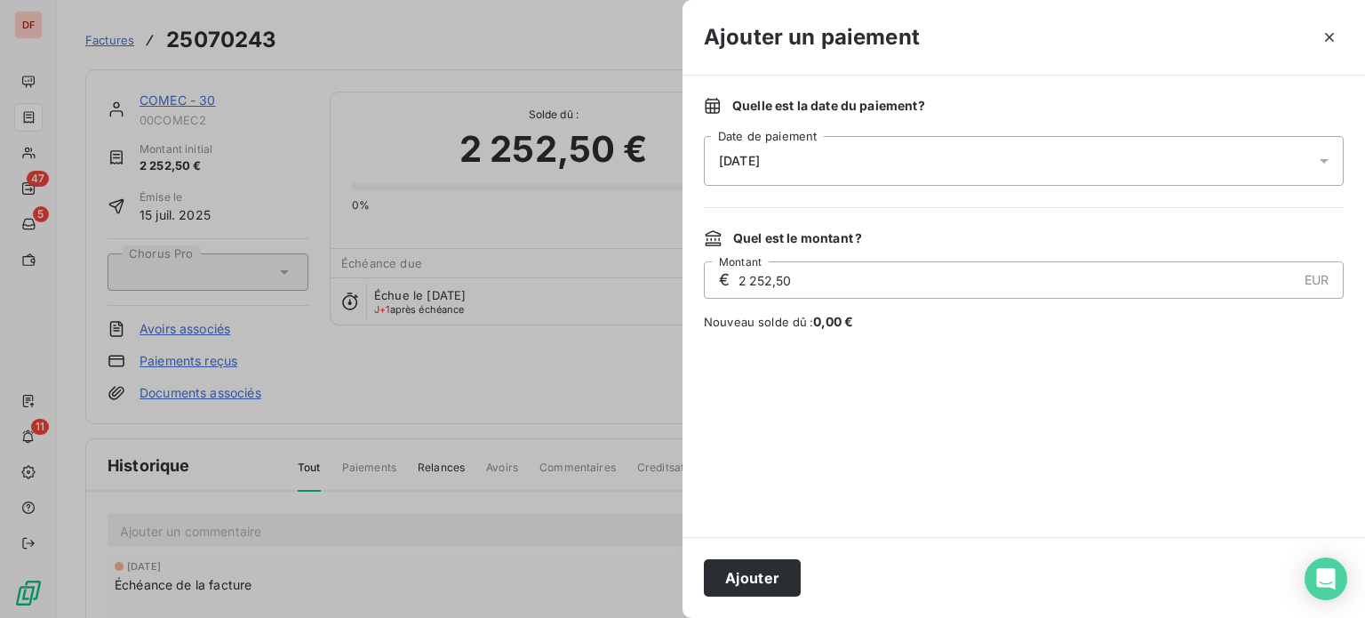
click at [738, 561] on button "Ajouter" at bounding box center [752, 577] width 97 height 37
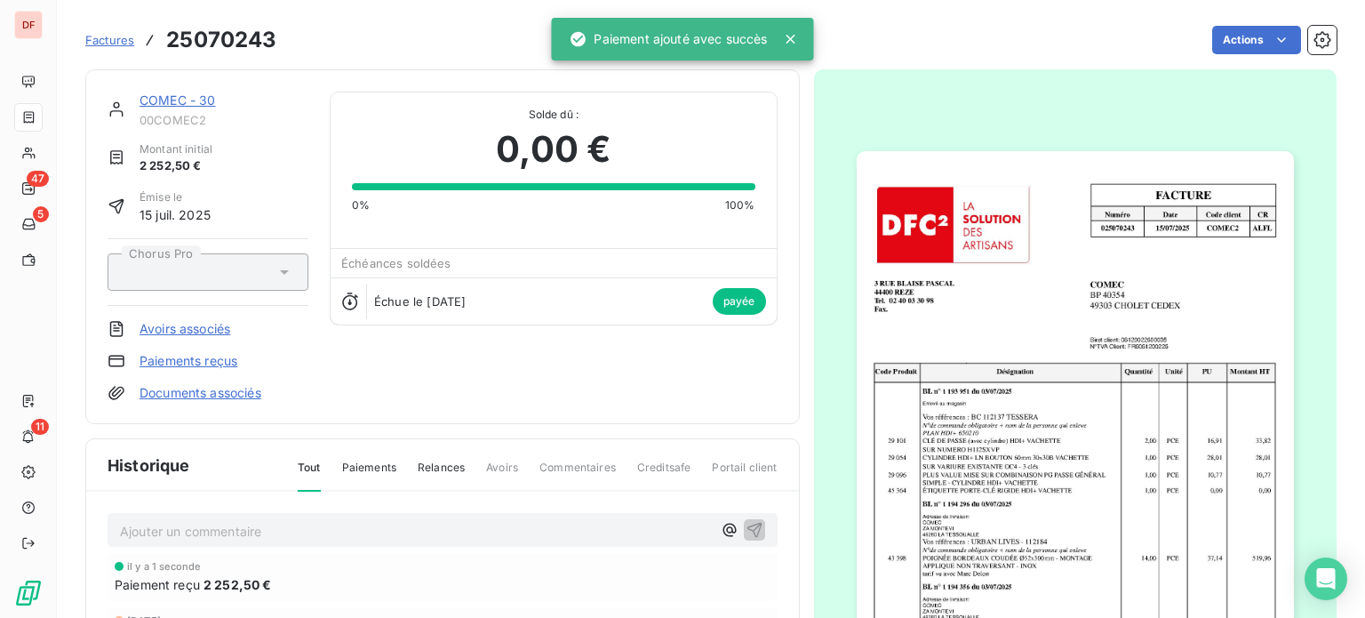
click at [149, 88] on div "COMEC - 30 00COMEC2 Montant initial 2 252,50 € Émise le [DATE] Chorus Pro Avoir…" at bounding box center [442, 246] width 715 height 355
click at [172, 102] on link "COMEC - 30" at bounding box center [178, 99] width 76 height 15
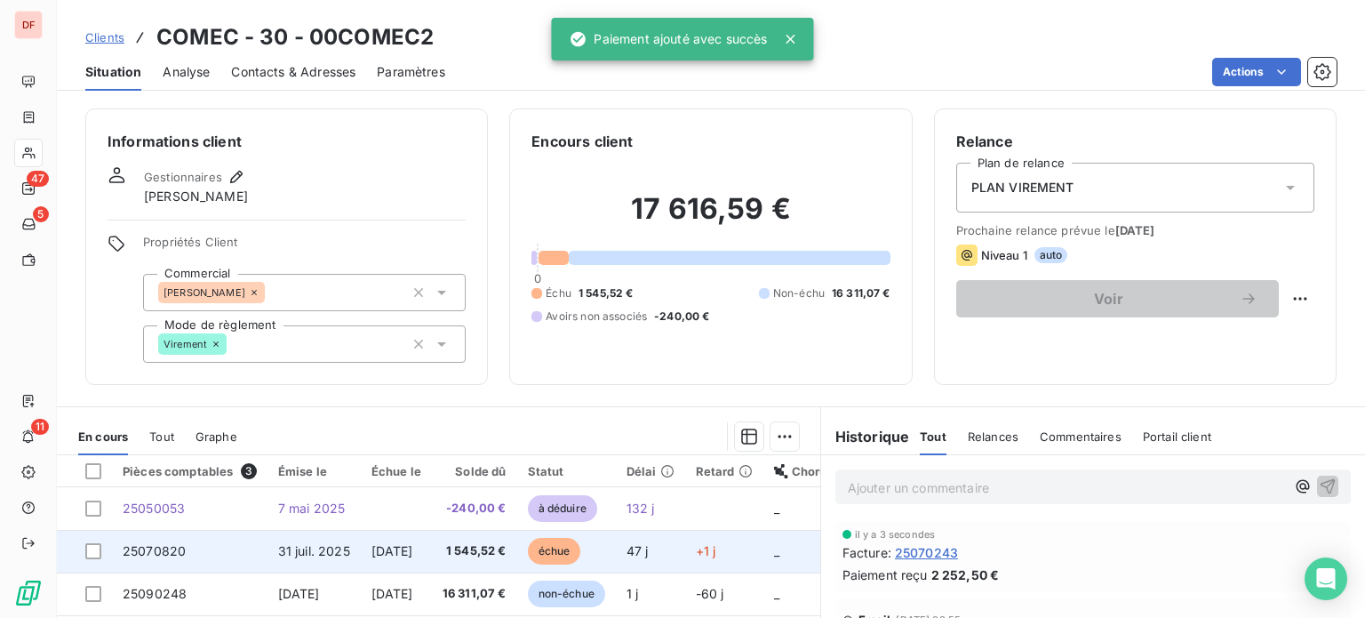
click at [469, 542] on td "1 545,52 €" at bounding box center [474, 551] width 85 height 43
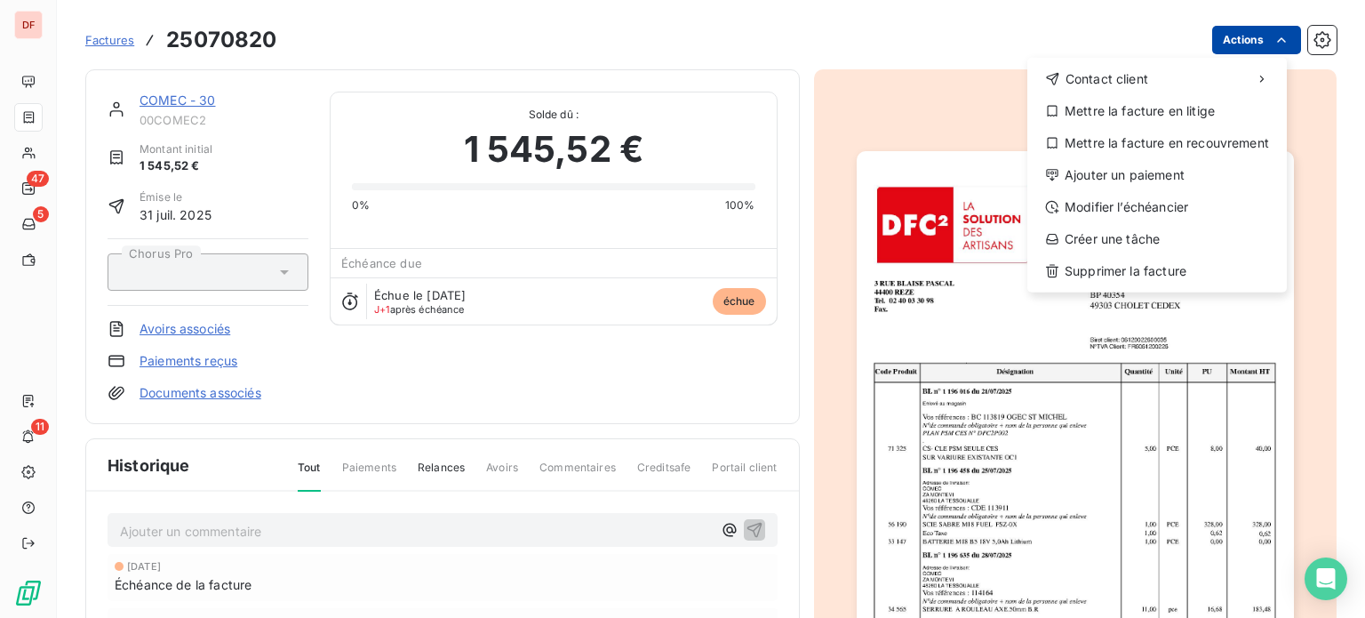
click at [1217, 28] on html "DF 47 5 11 Factures 25070820 Actions Contact client Mettre la facture en litige…" at bounding box center [682, 309] width 1365 height 618
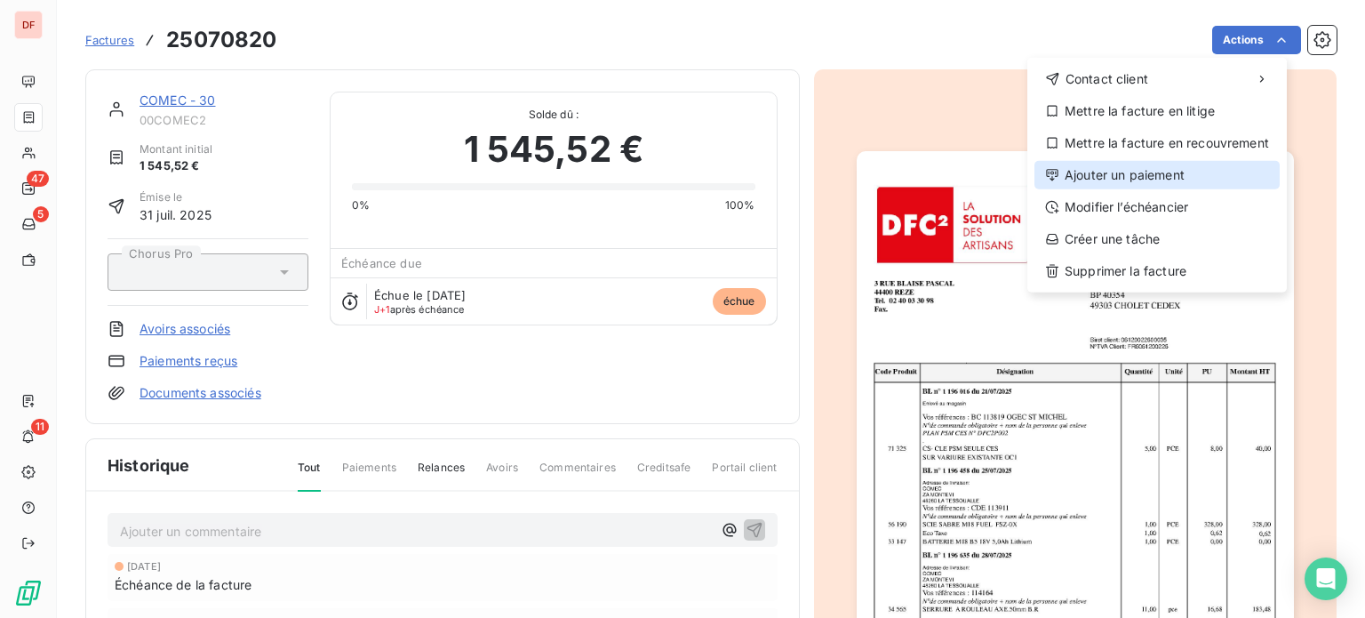
click at [1126, 176] on div "Ajouter un paiement" at bounding box center [1156, 175] width 245 height 28
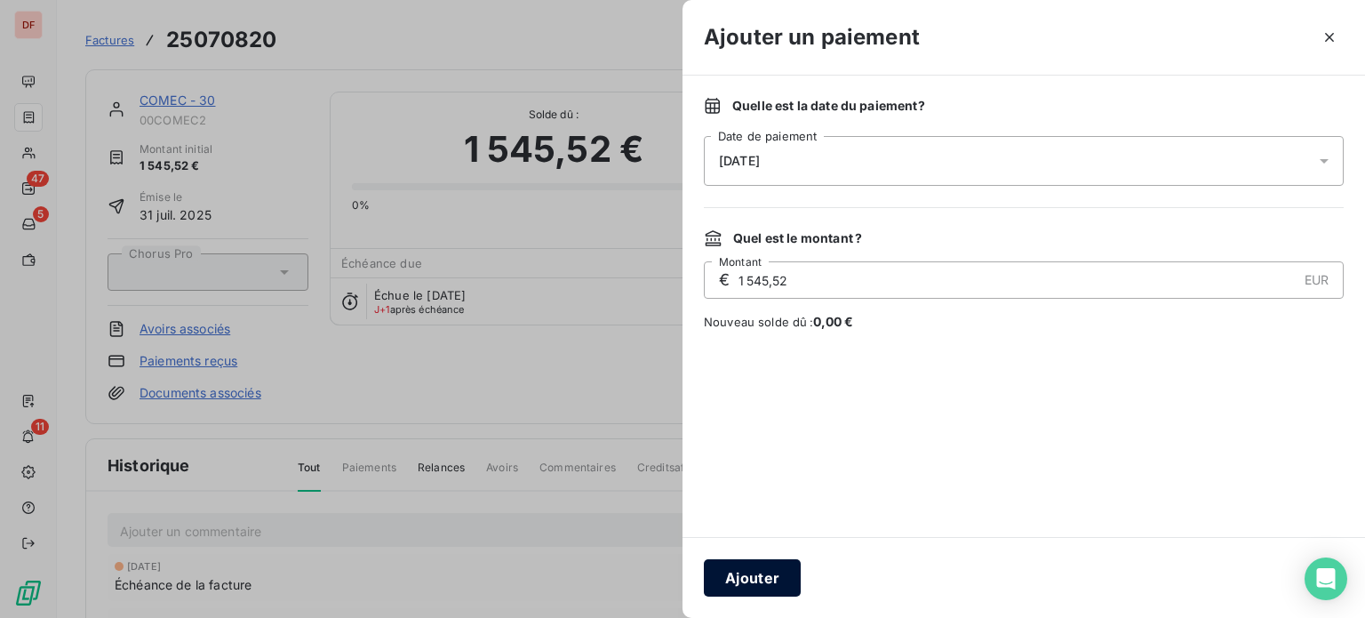
click at [736, 574] on button "Ajouter" at bounding box center [752, 577] width 97 height 37
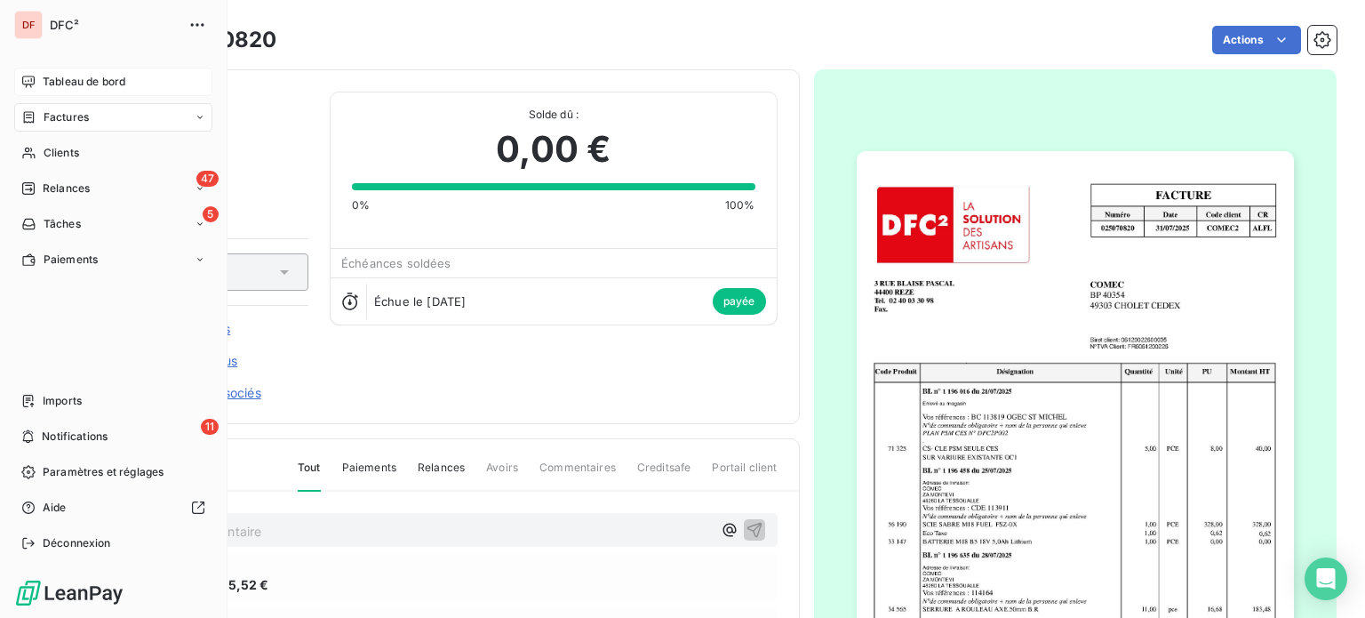
click at [43, 74] on span "Tableau de bord" at bounding box center [84, 82] width 83 height 16
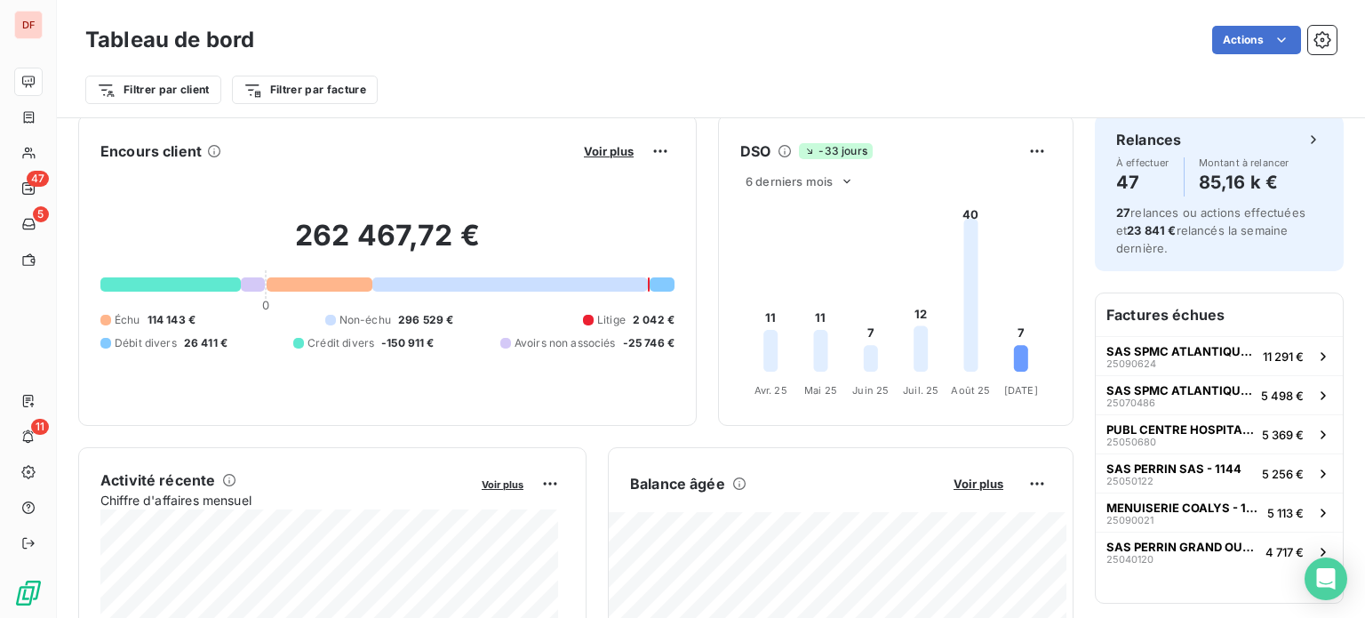
scroll to position [357, 0]
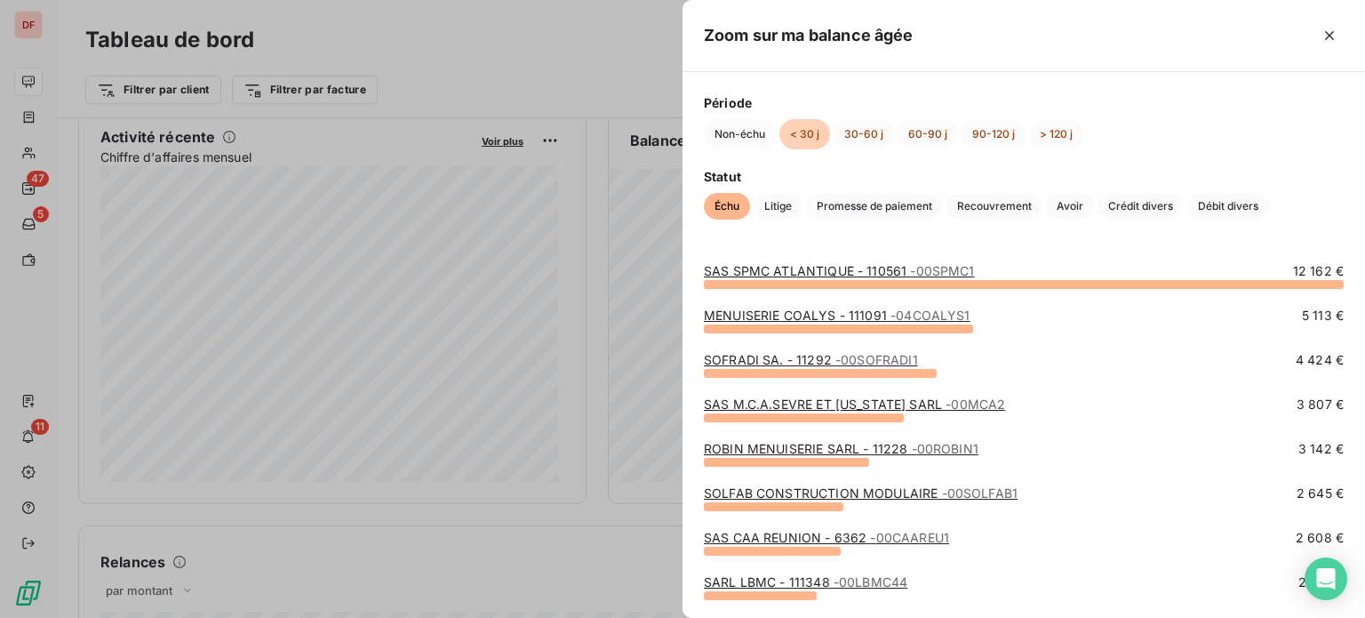
click at [839, 274] on link "SAS SPMC ATLANTIQUE - 110561 - 00SPMC1" at bounding box center [839, 270] width 271 height 15
